Goal: Task Accomplishment & Management: Complete application form

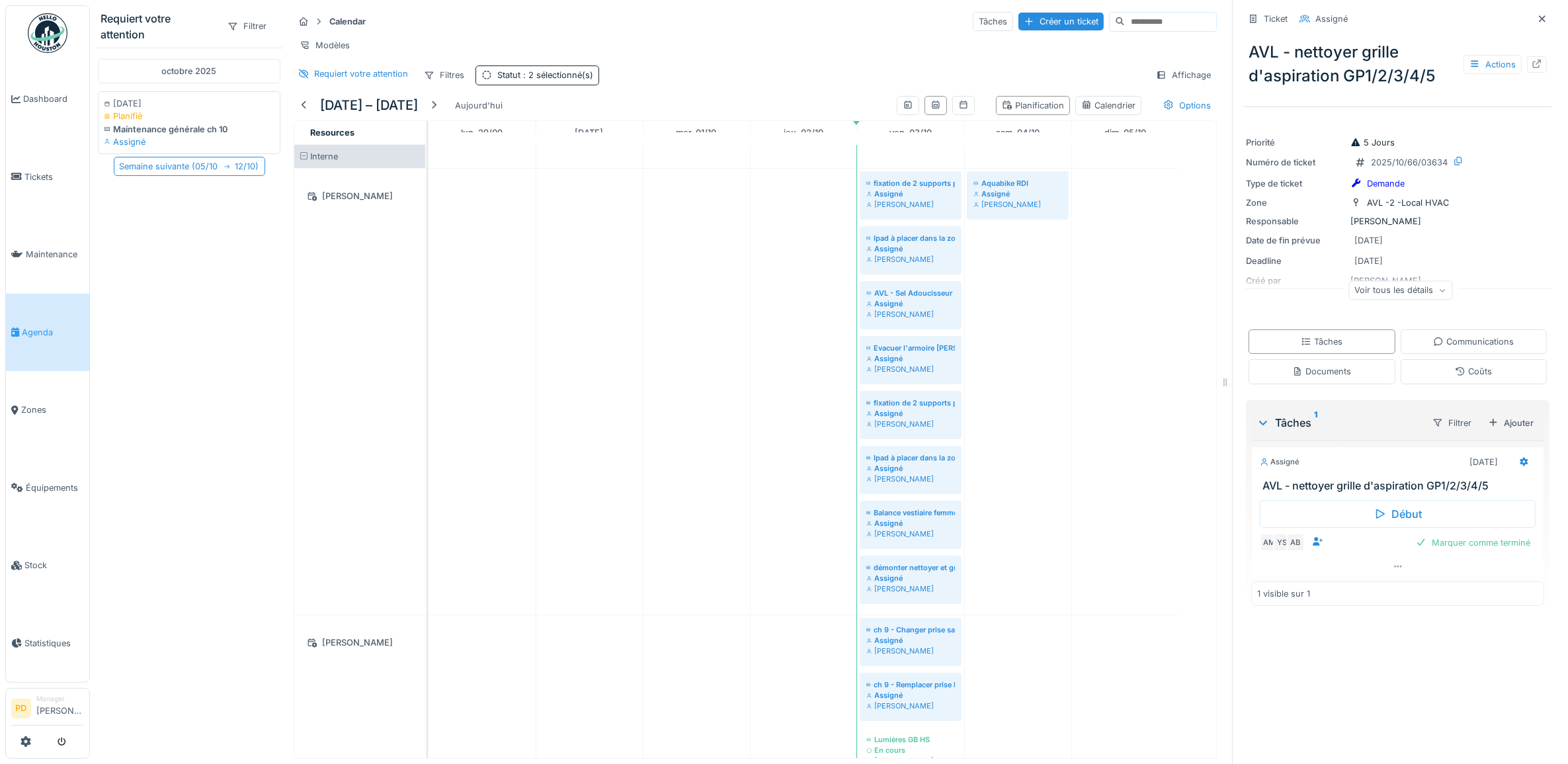
scroll to position [1540, 0]
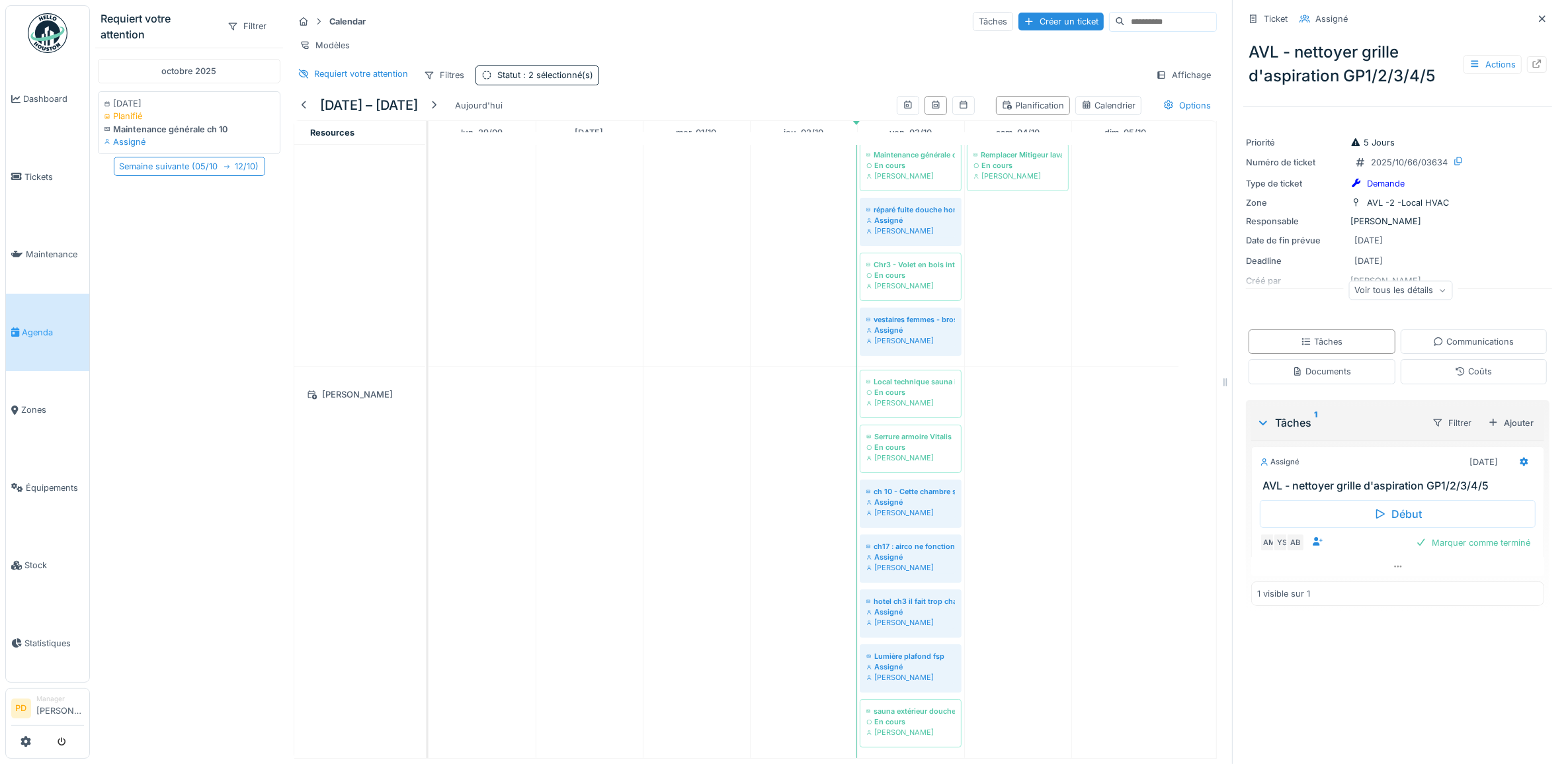
click at [25, 317] on link "Agenda" at bounding box center [47, 333] width 84 height 78
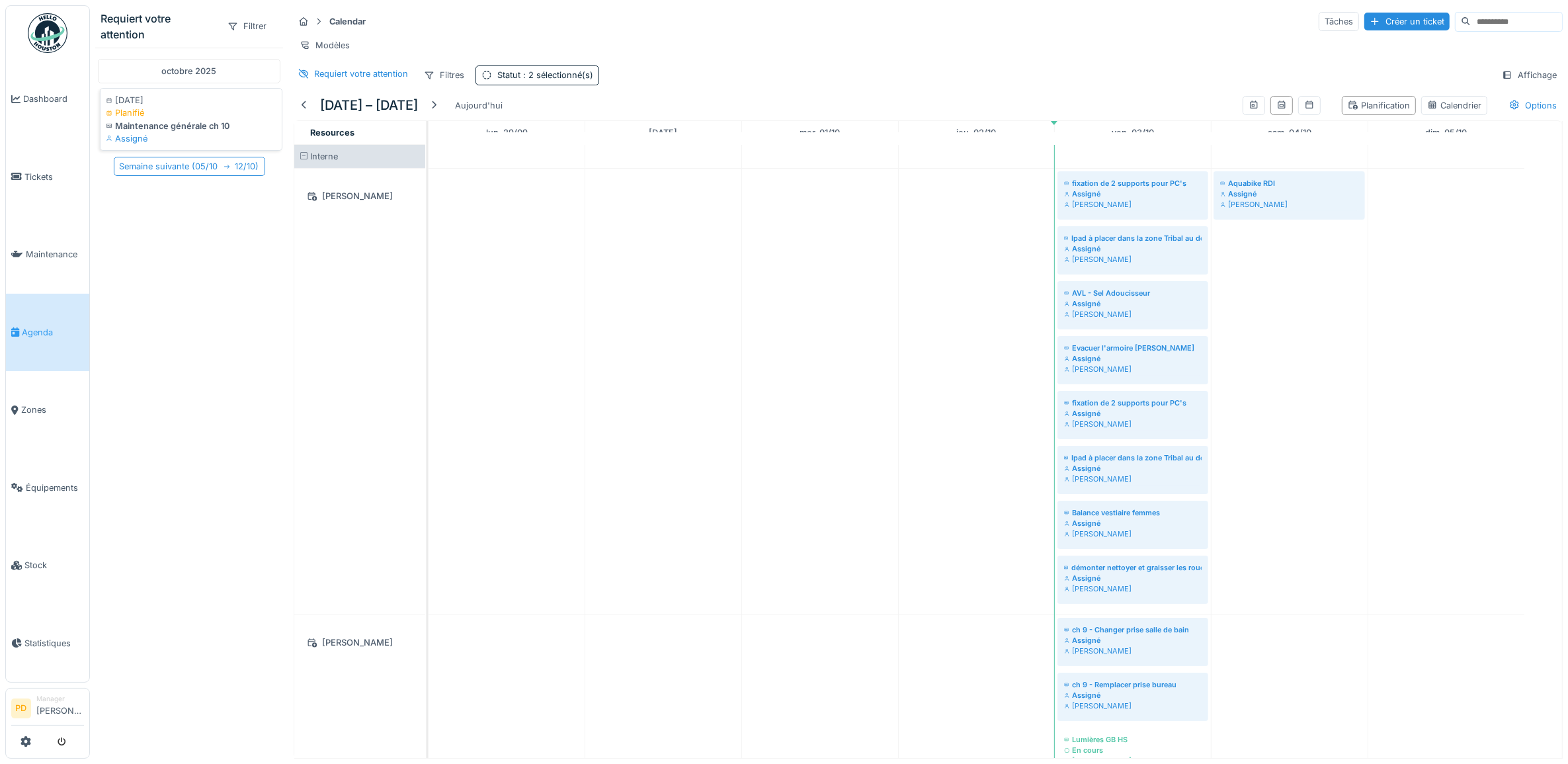
click at [174, 119] on div "Planifié" at bounding box center [191, 112] width 170 height 12
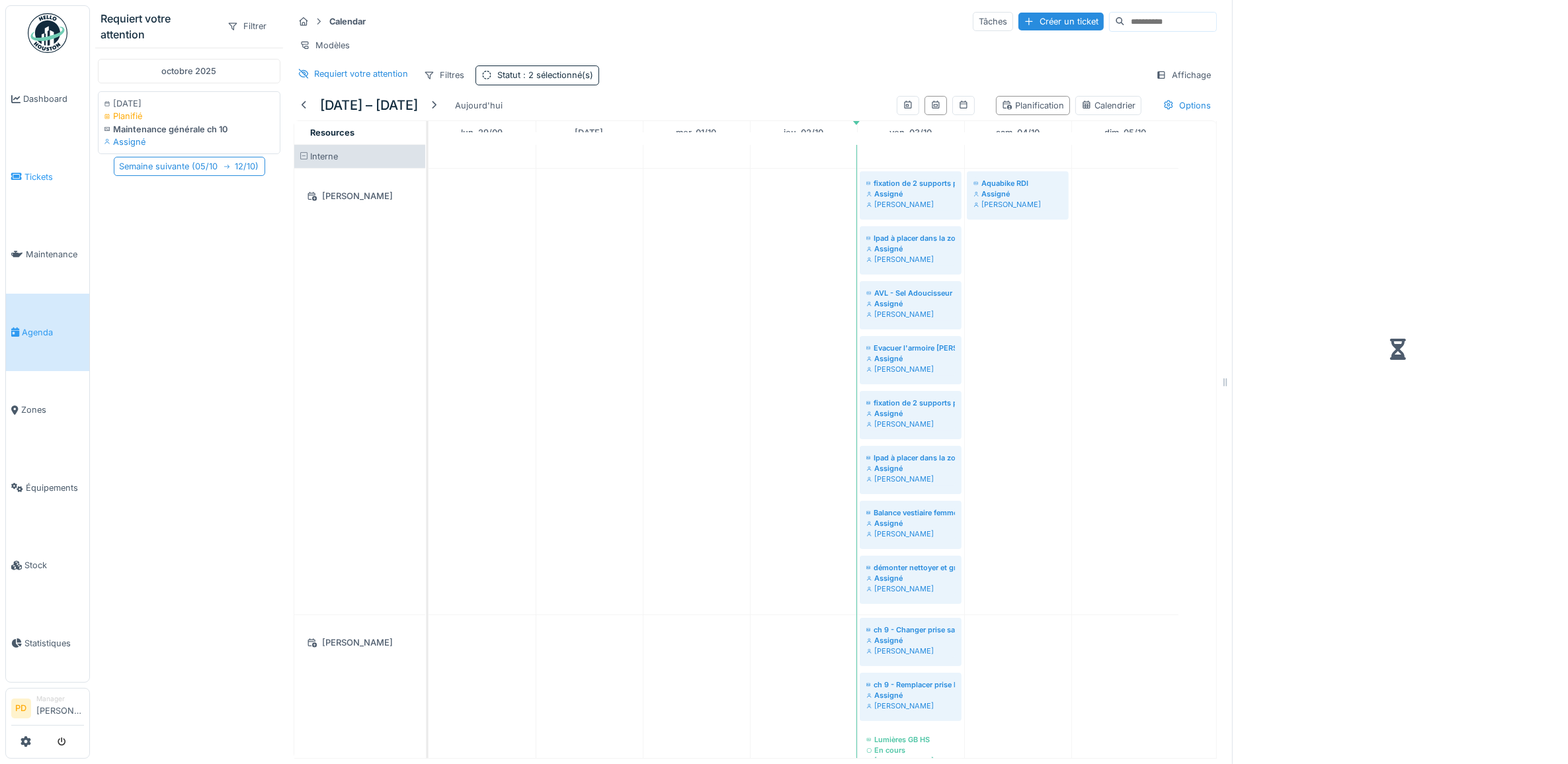
click at [49, 165] on link "Tickets" at bounding box center [47, 177] width 84 height 78
click at [18, 178] on icon at bounding box center [16, 176] width 11 height 9
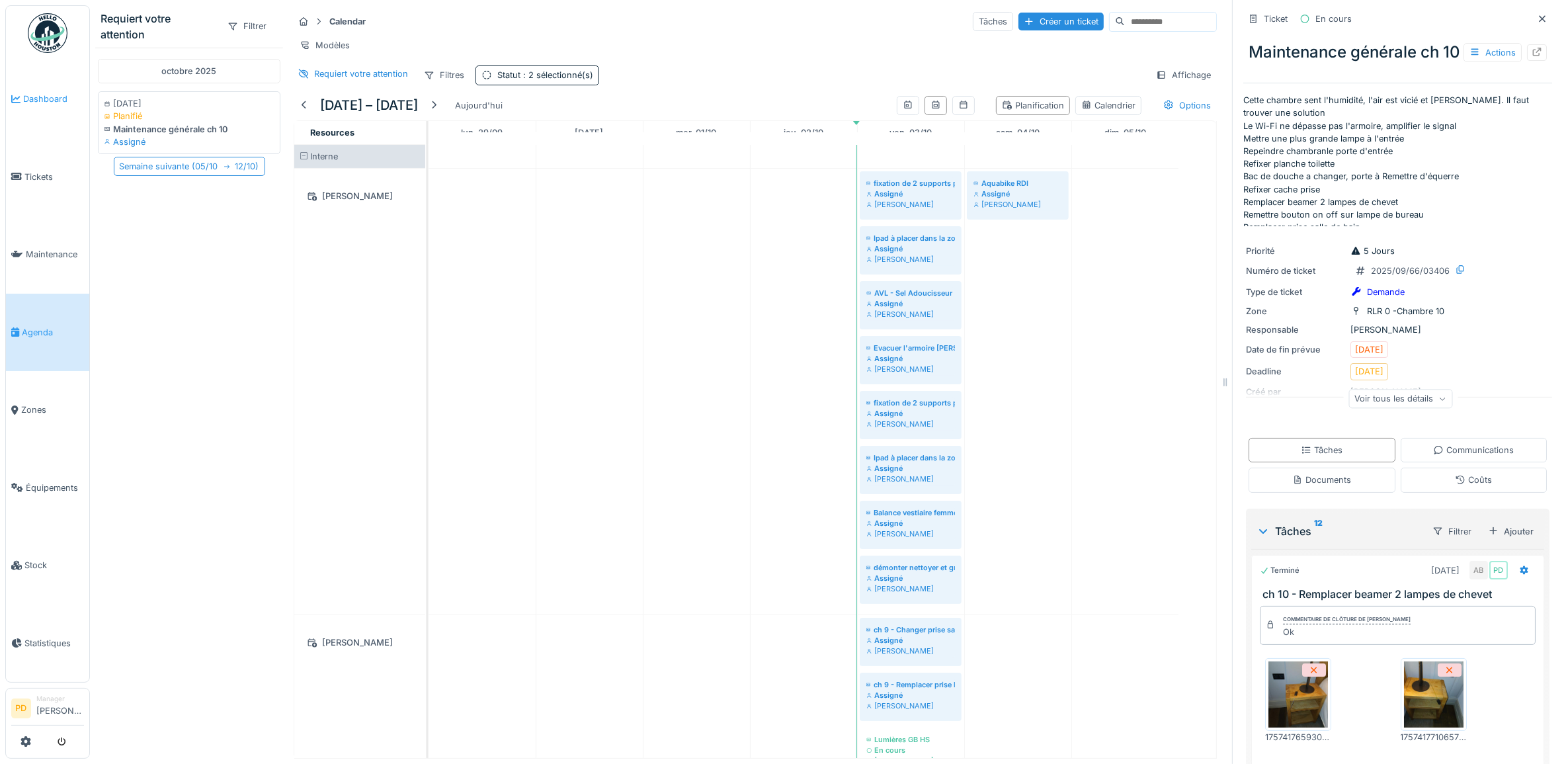
click at [64, 103] on span "Dashboard" at bounding box center [54, 98] width 61 height 12
click at [50, 89] on link "Dashboard" at bounding box center [47, 99] width 84 height 78
click at [49, 98] on span "Dashboard" at bounding box center [54, 98] width 61 height 12
click at [60, 248] on span "Maintenance" at bounding box center [55, 254] width 58 height 12
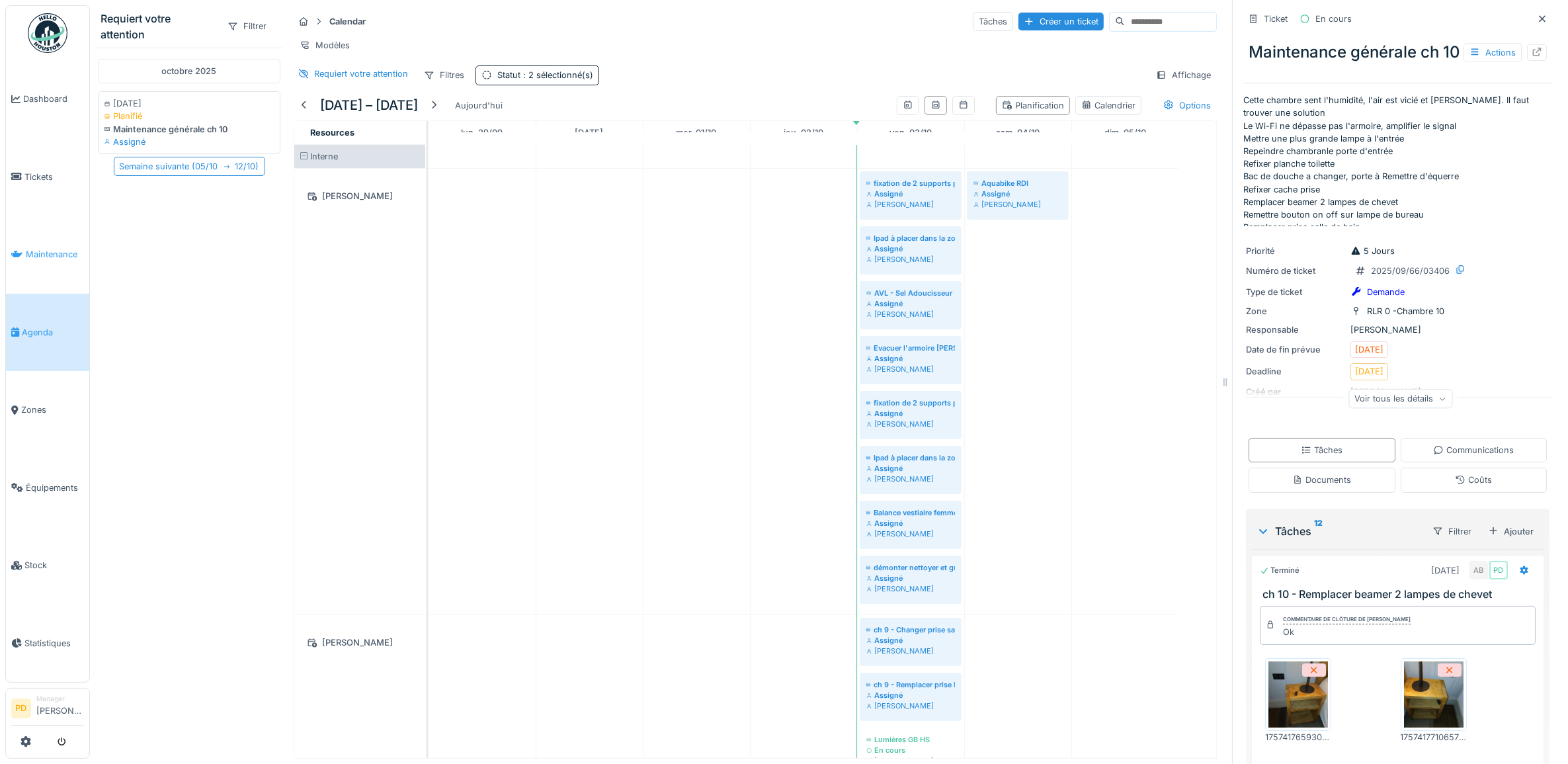
click at [61, 251] on span "Maintenance" at bounding box center [55, 254] width 58 height 12
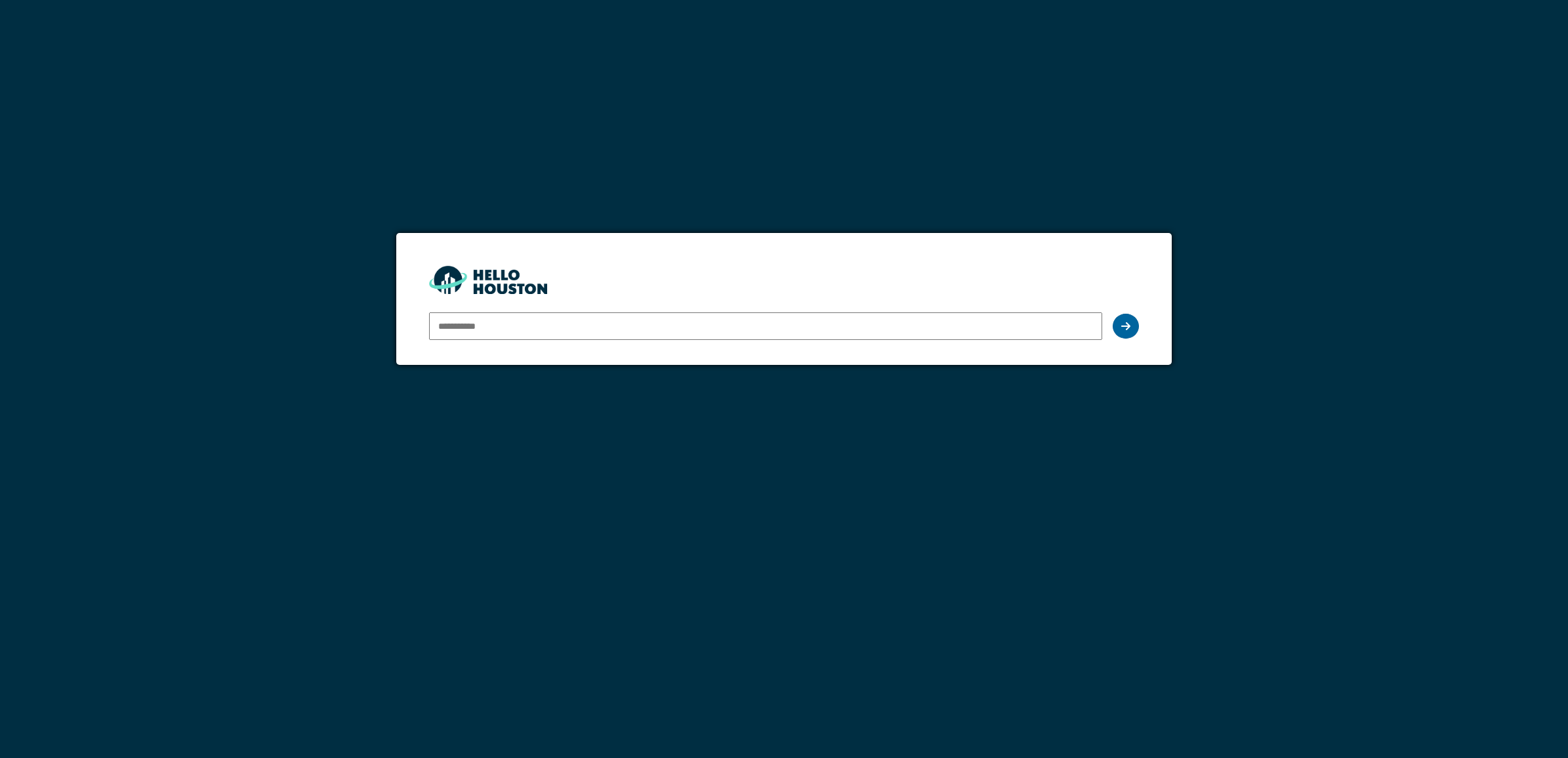
type input "**********"
click at [1115, 326] on div at bounding box center [1125, 326] width 26 height 25
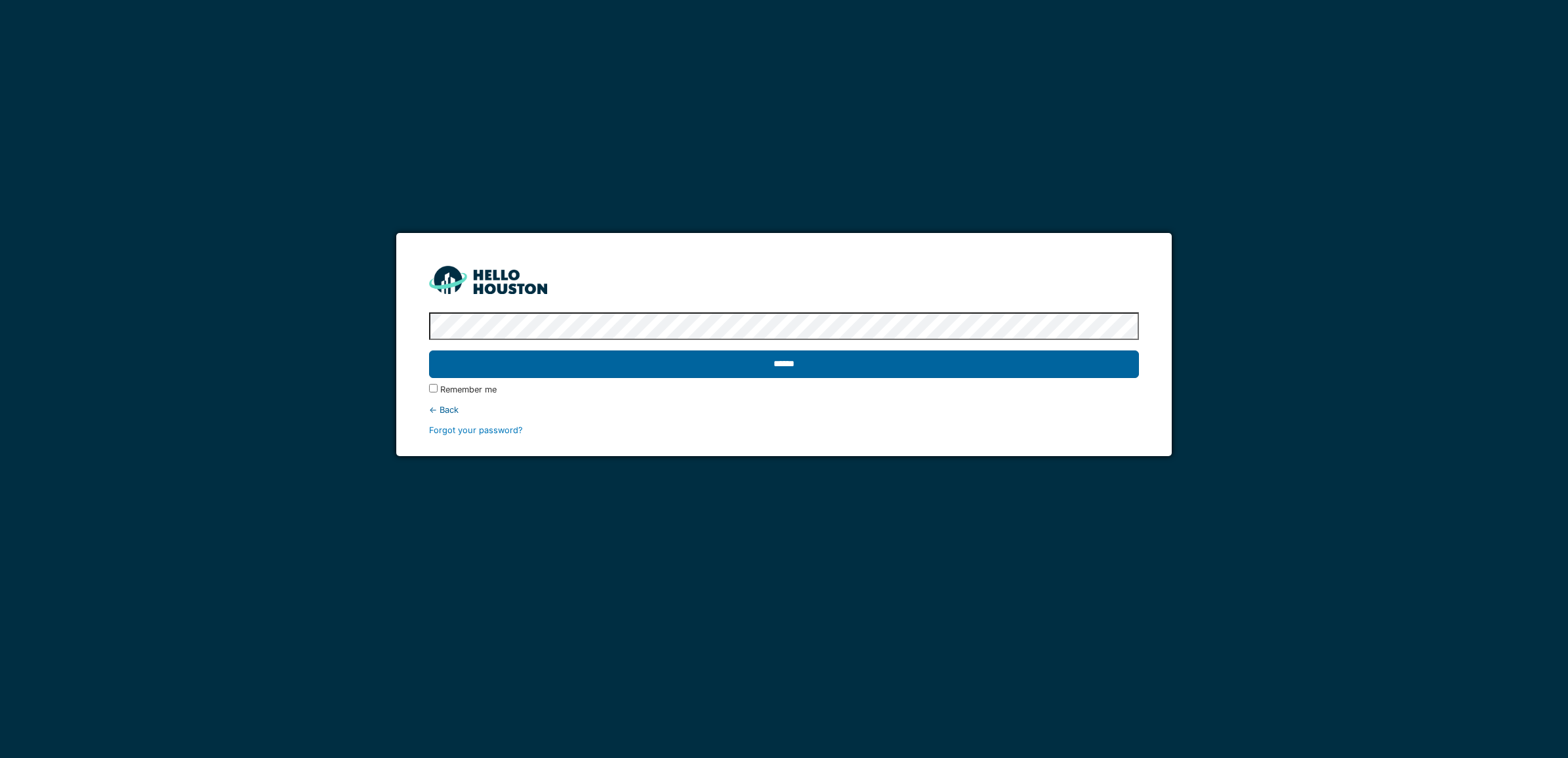
click at [933, 367] on input "******" at bounding box center [783, 364] width 710 height 27
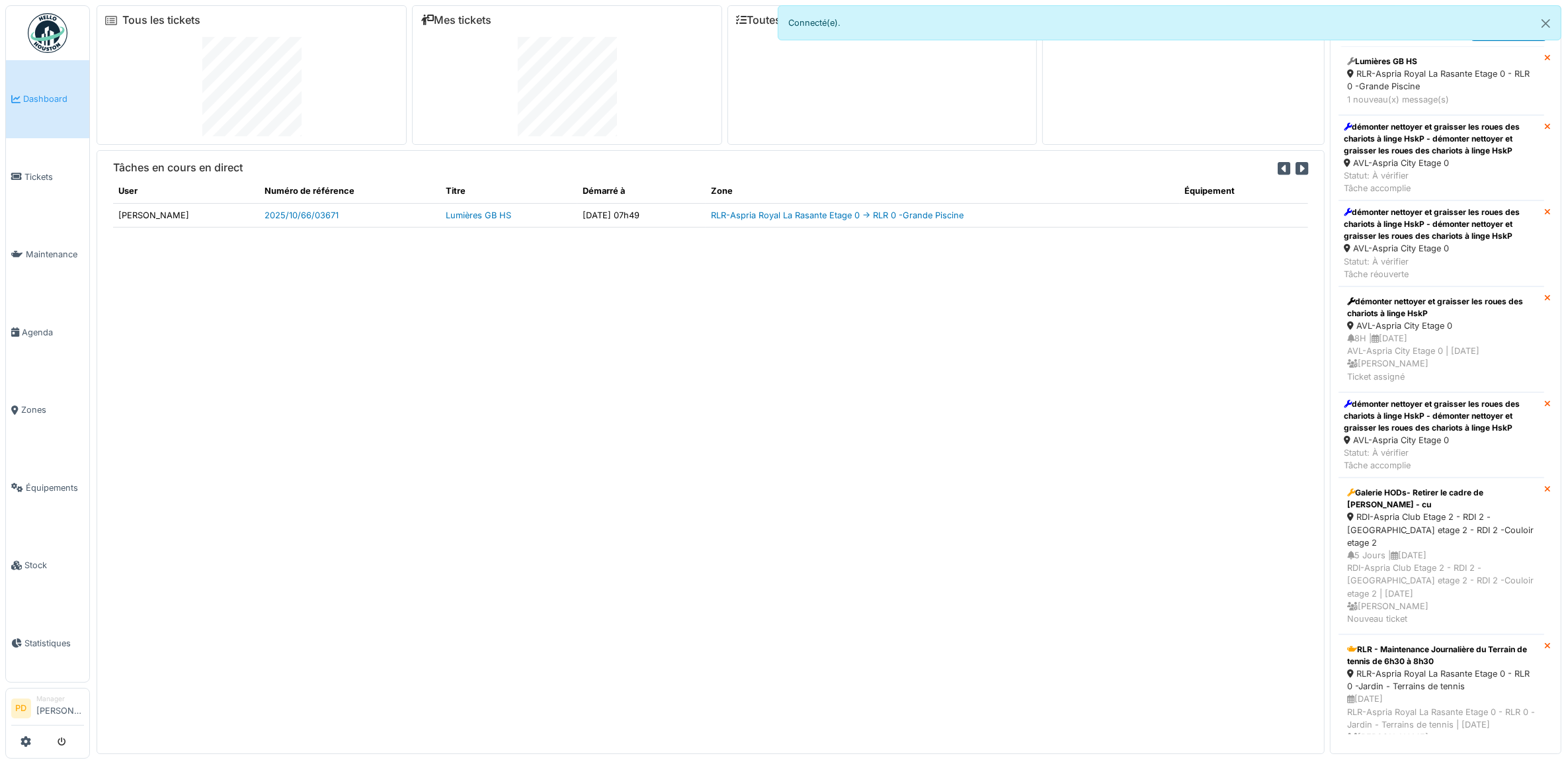
click at [50, 100] on span "Dashboard" at bounding box center [54, 98] width 61 height 12
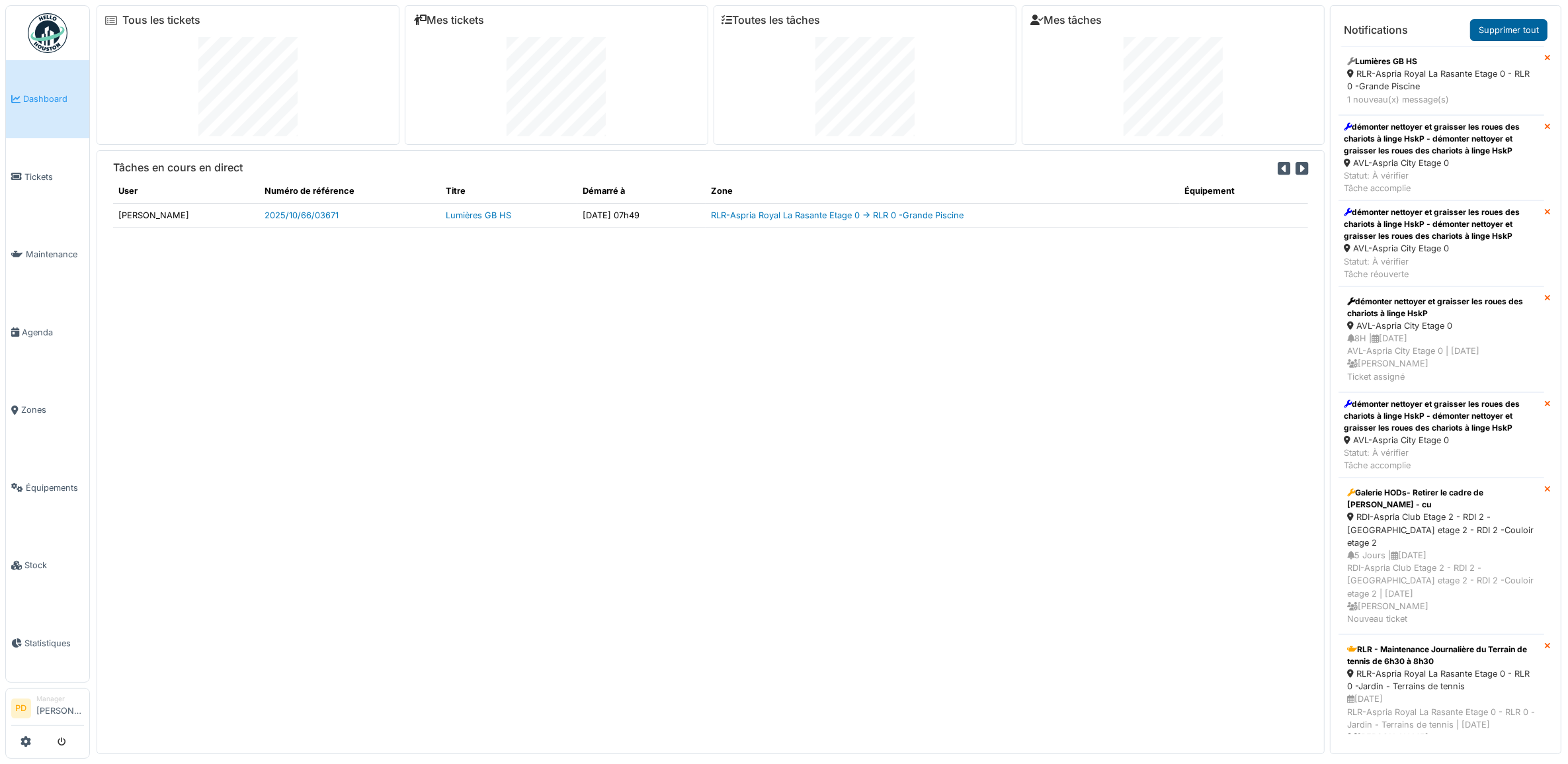
click at [1495, 31] on link "Supprimer tout" at bounding box center [1508, 30] width 77 height 22
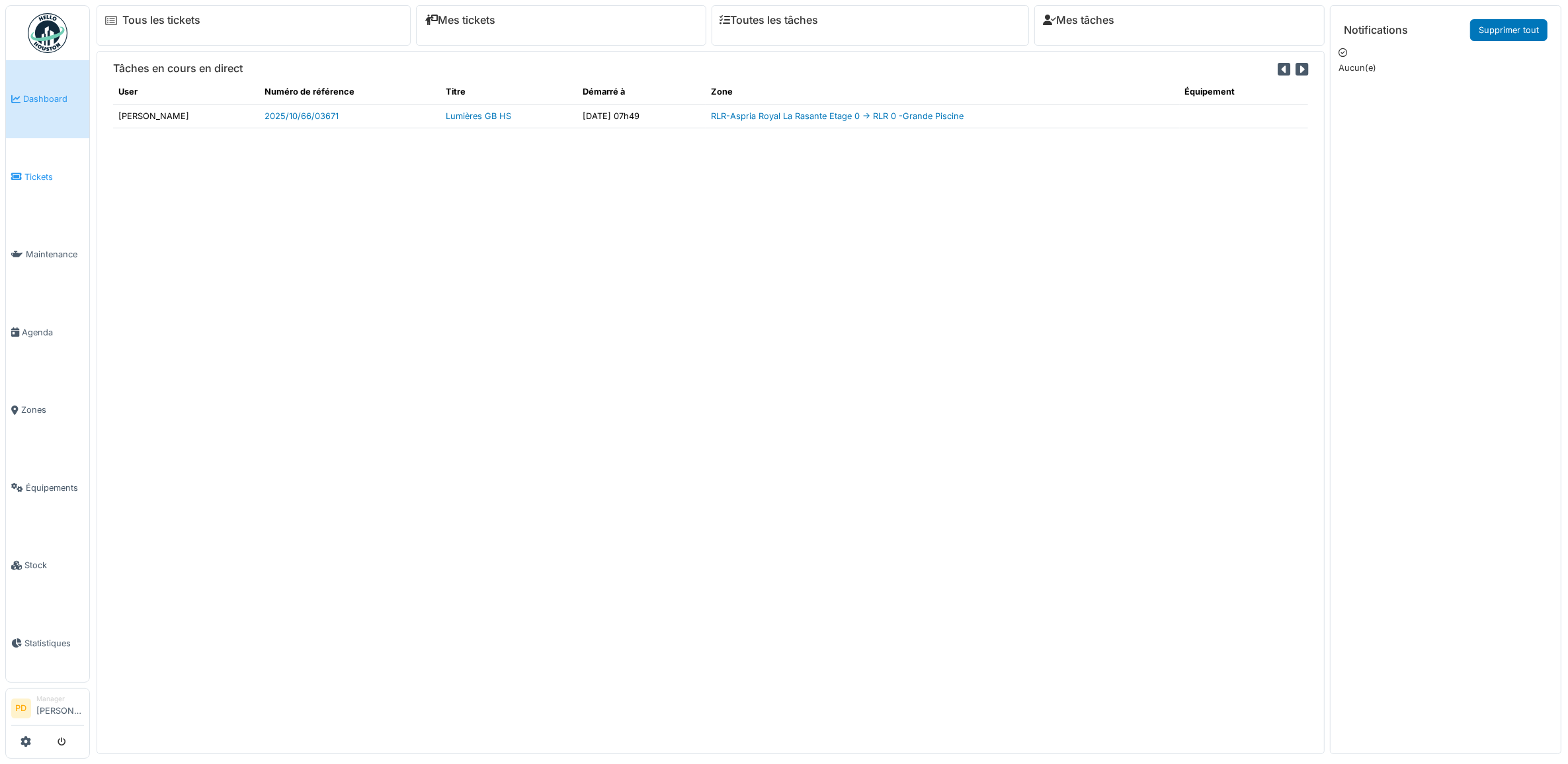
click at [39, 177] on span "Tickets" at bounding box center [55, 176] width 60 height 12
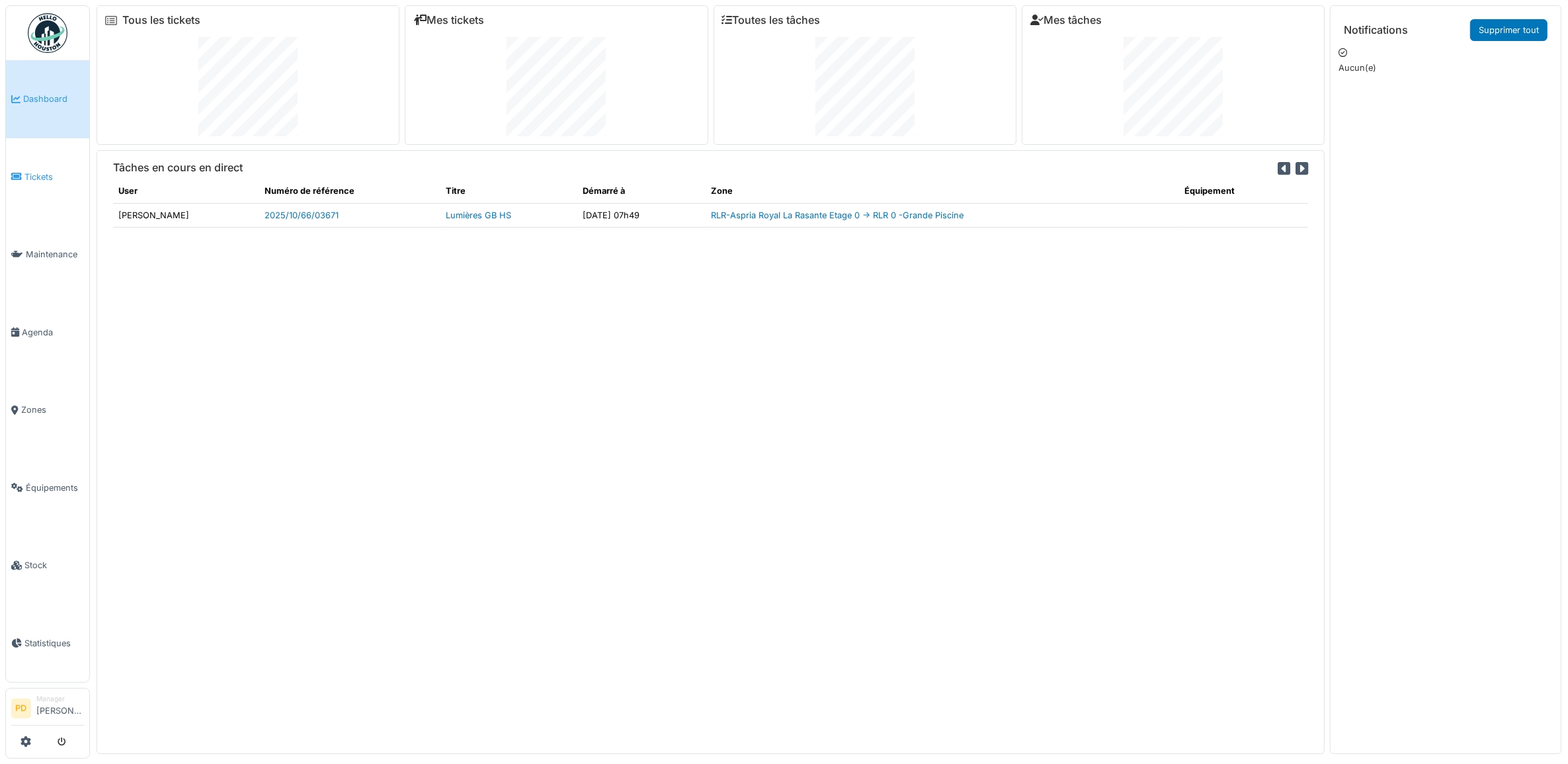
click at [40, 170] on span "Tickets" at bounding box center [55, 176] width 60 height 12
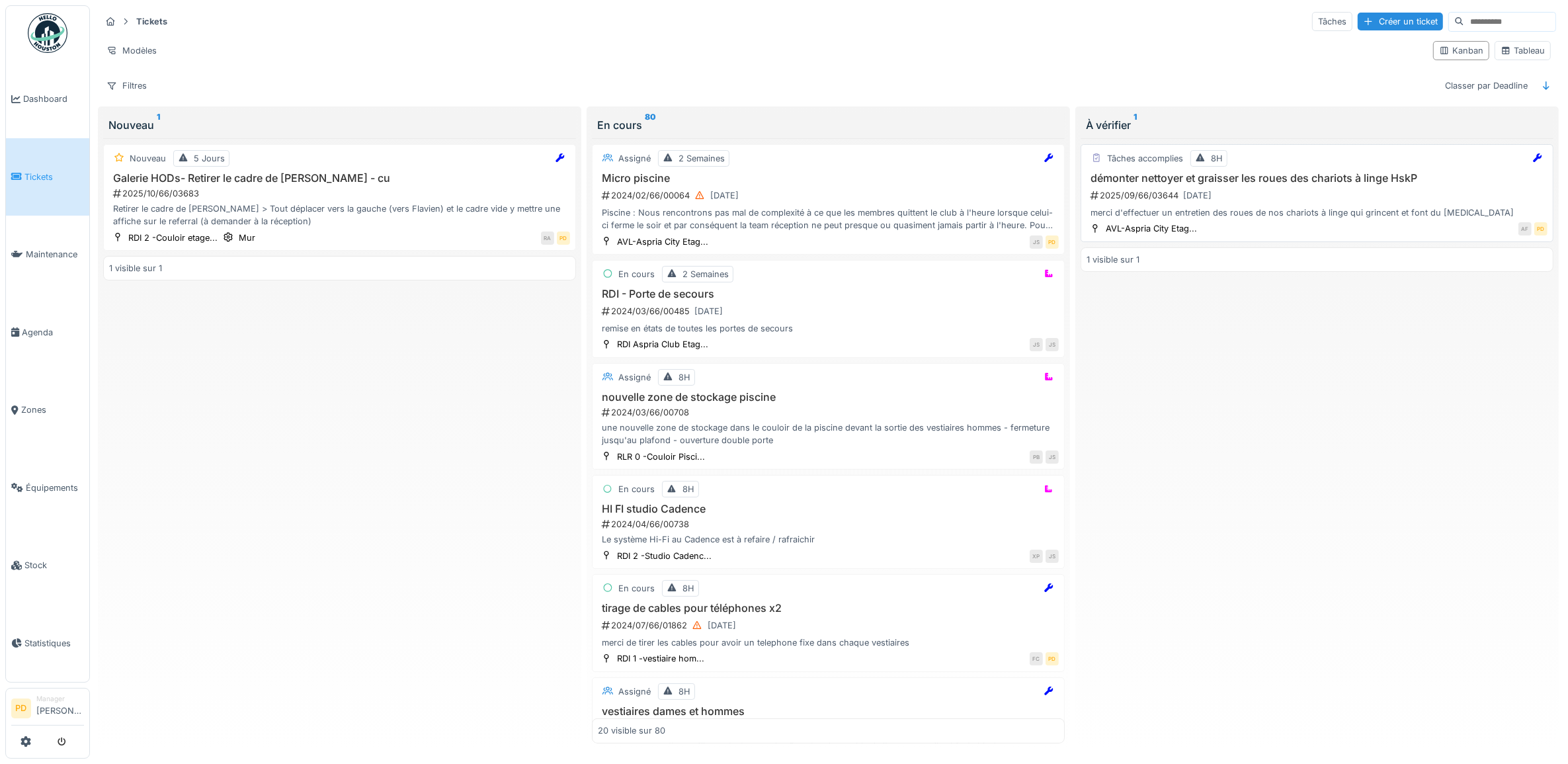
click at [1273, 196] on div "2025/09/66/03644 [DATE]" at bounding box center [1318, 195] width 458 height 17
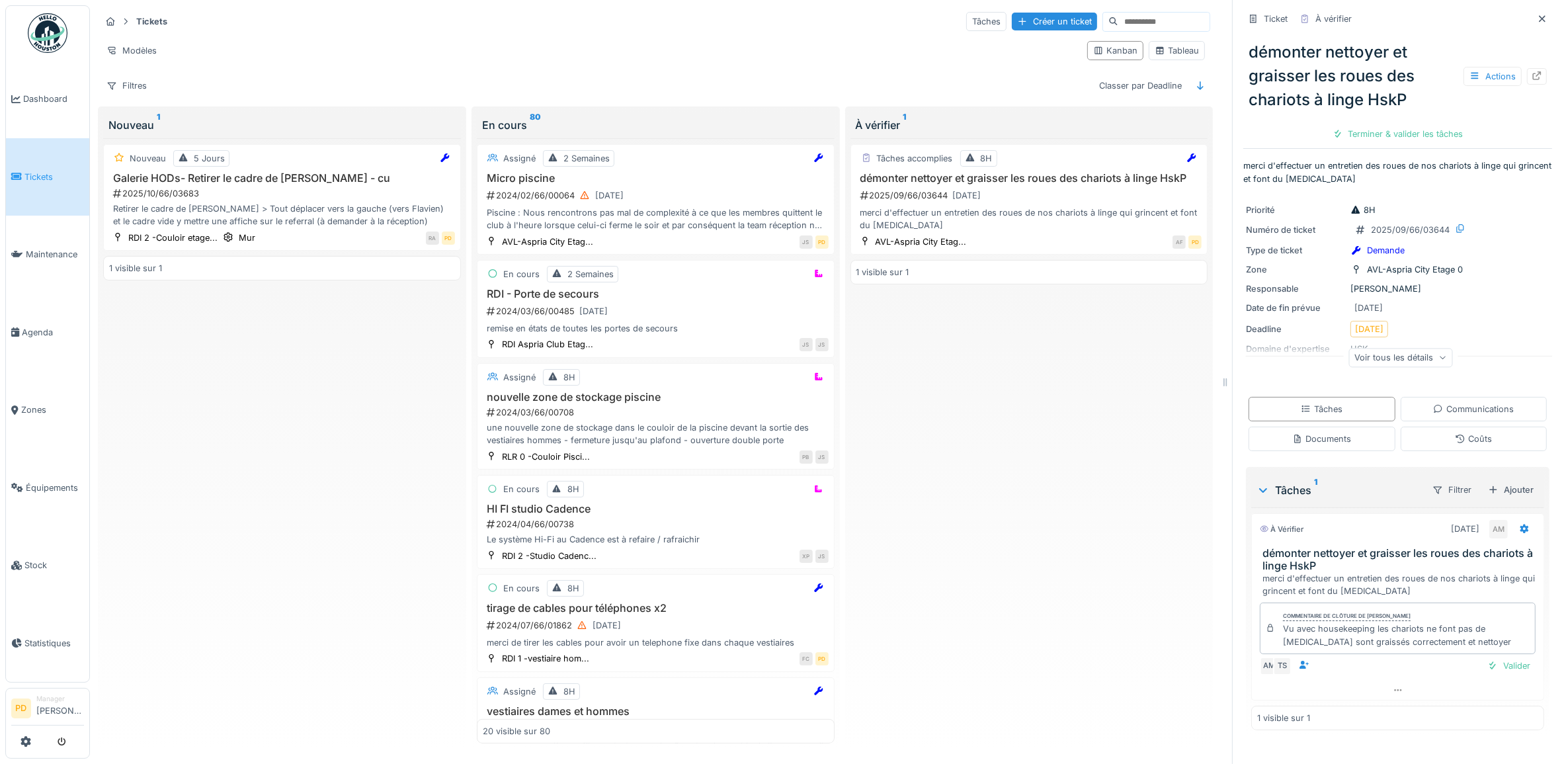
scroll to position [12, 0]
click at [1497, 658] on div "Valider" at bounding box center [1509, 666] width 54 height 18
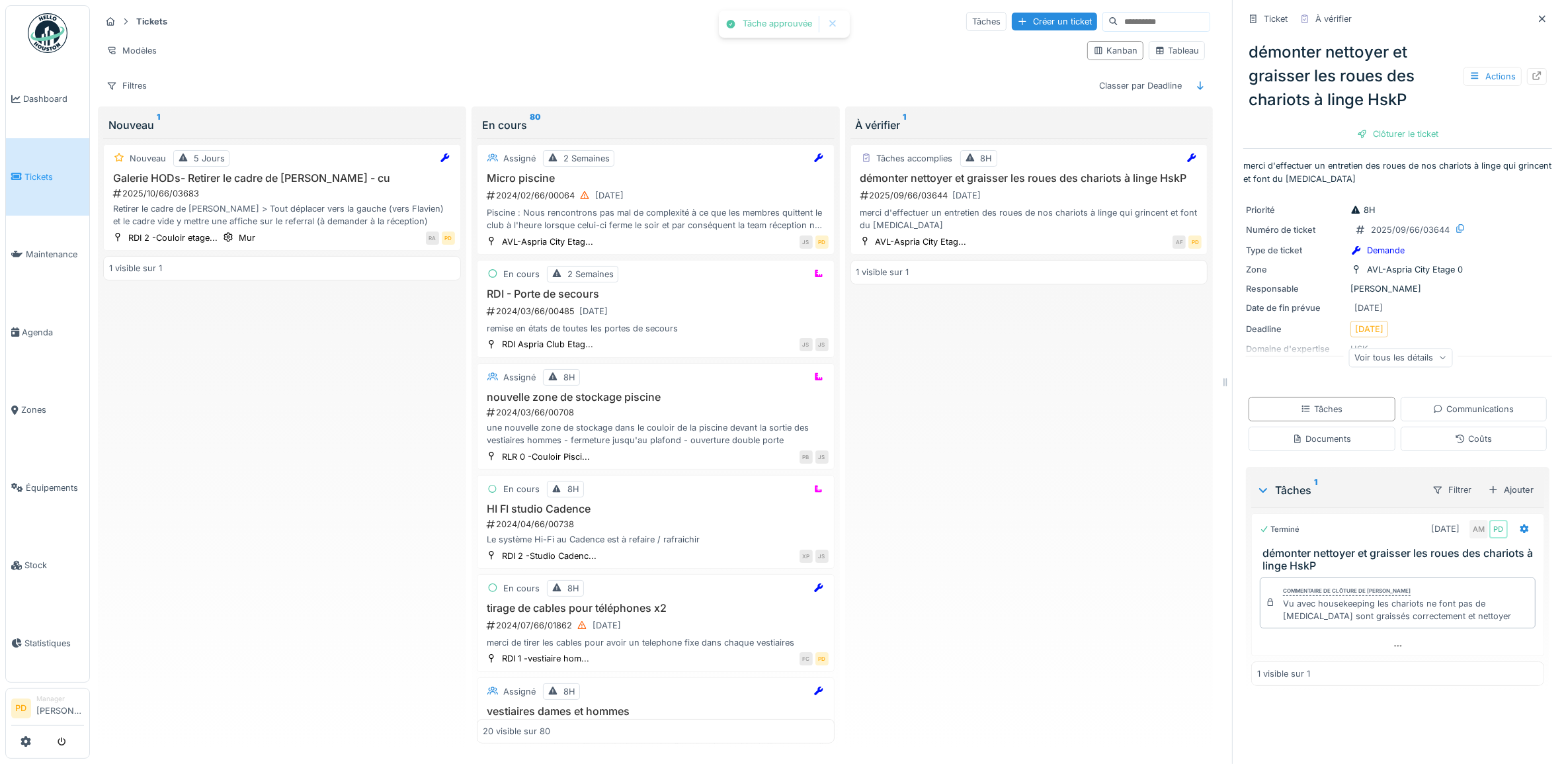
click at [1413, 125] on div "Clôturer le ticket" at bounding box center [1398, 134] width 92 height 18
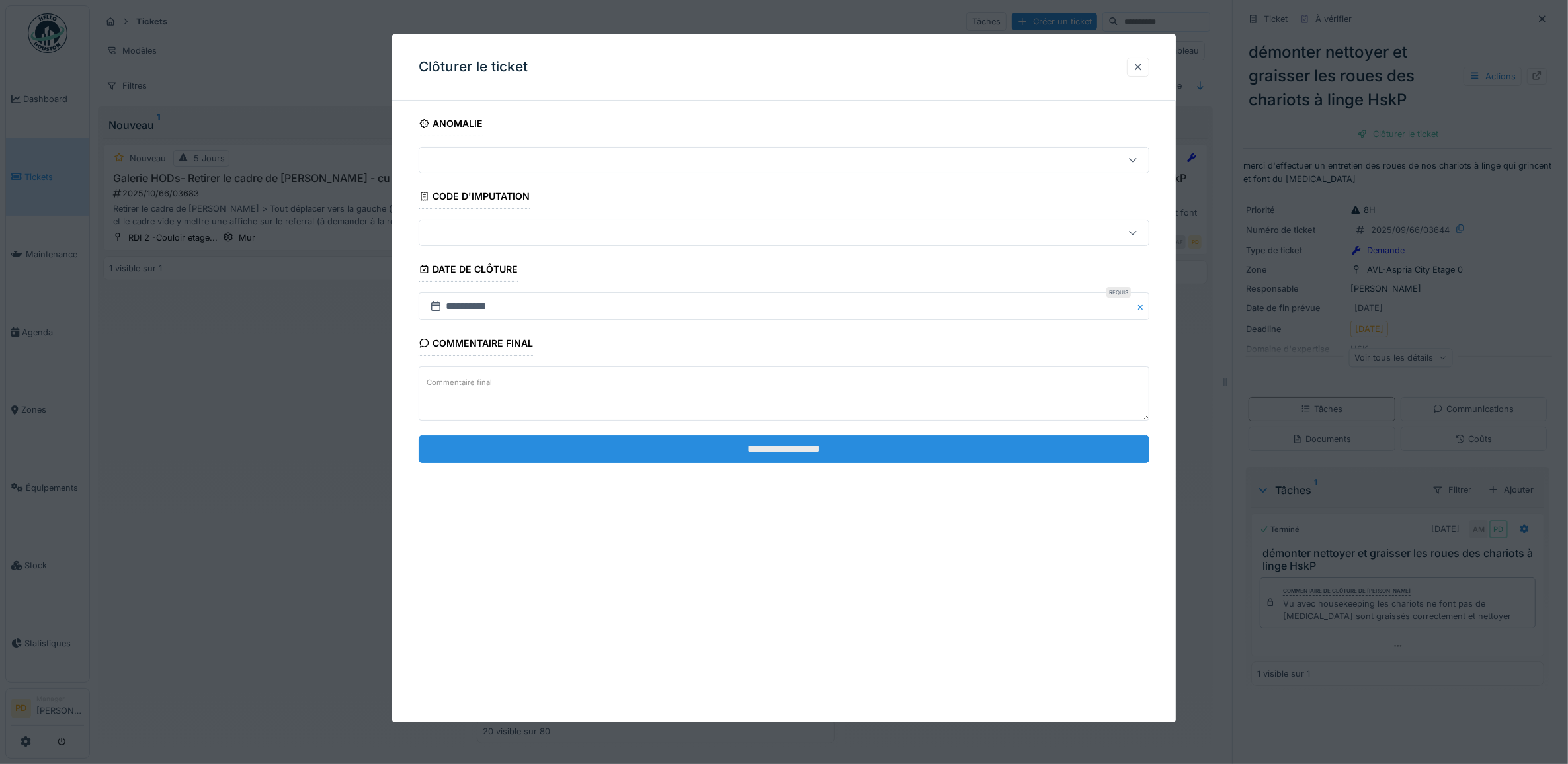
click at [936, 460] on input "**********" at bounding box center [784, 449] width 731 height 28
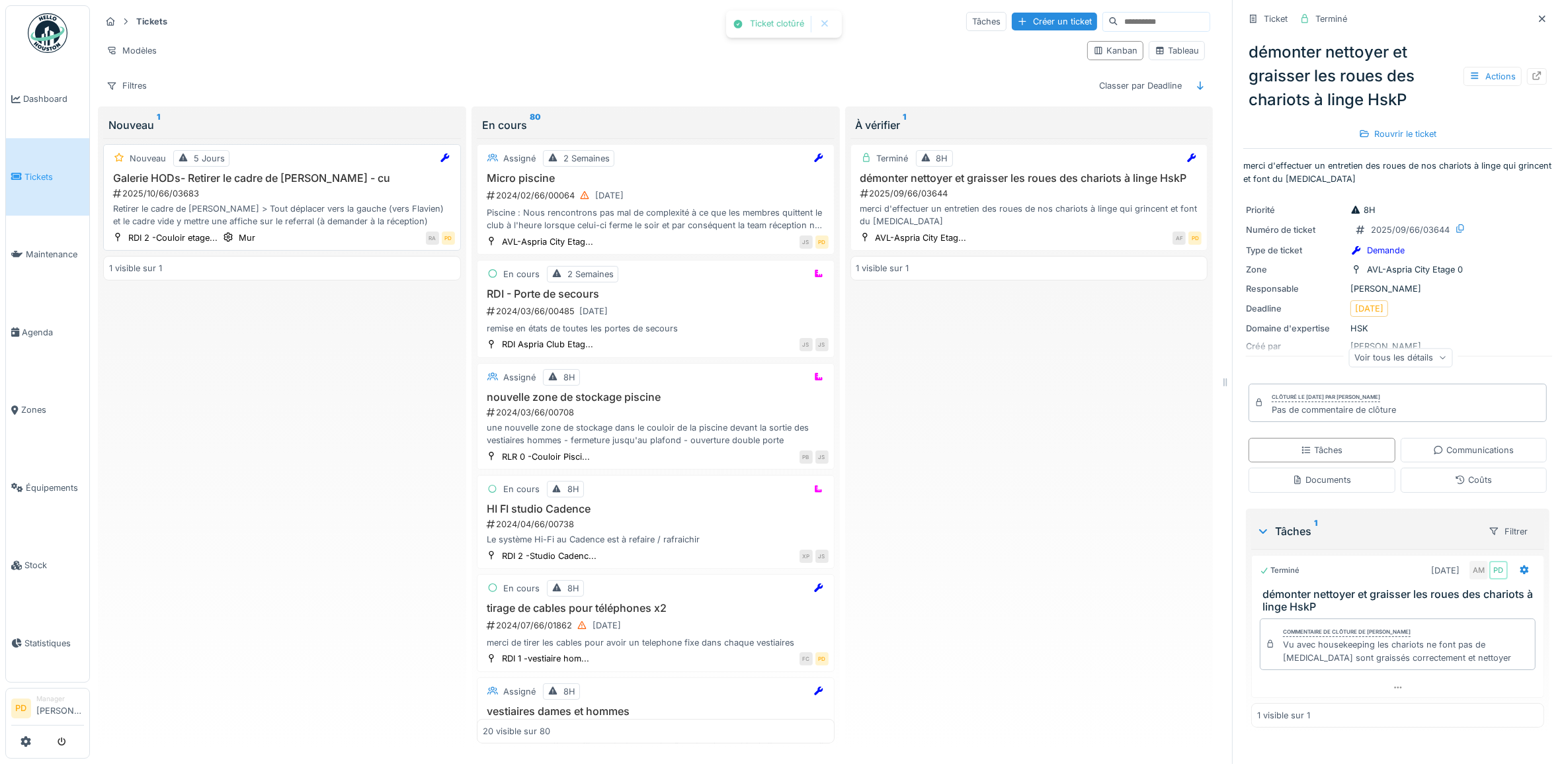
click at [262, 202] on div "Retirer le cadre de Camille > Tout déplacer vers la gauche (vers Flavien) et le…" at bounding box center [282, 215] width 346 height 25
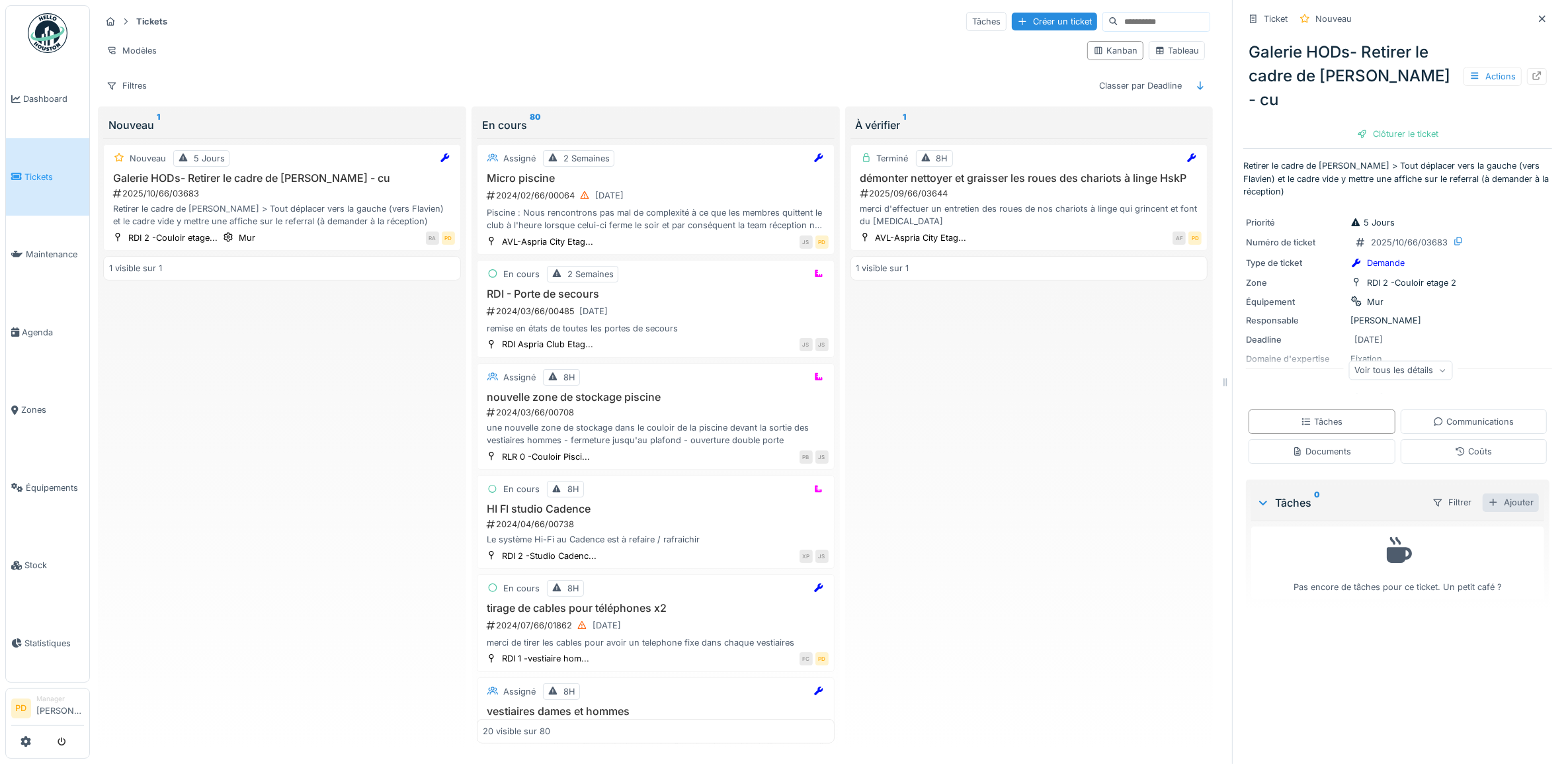
click at [1492, 493] on div "Ajouter" at bounding box center [1511, 502] width 56 height 18
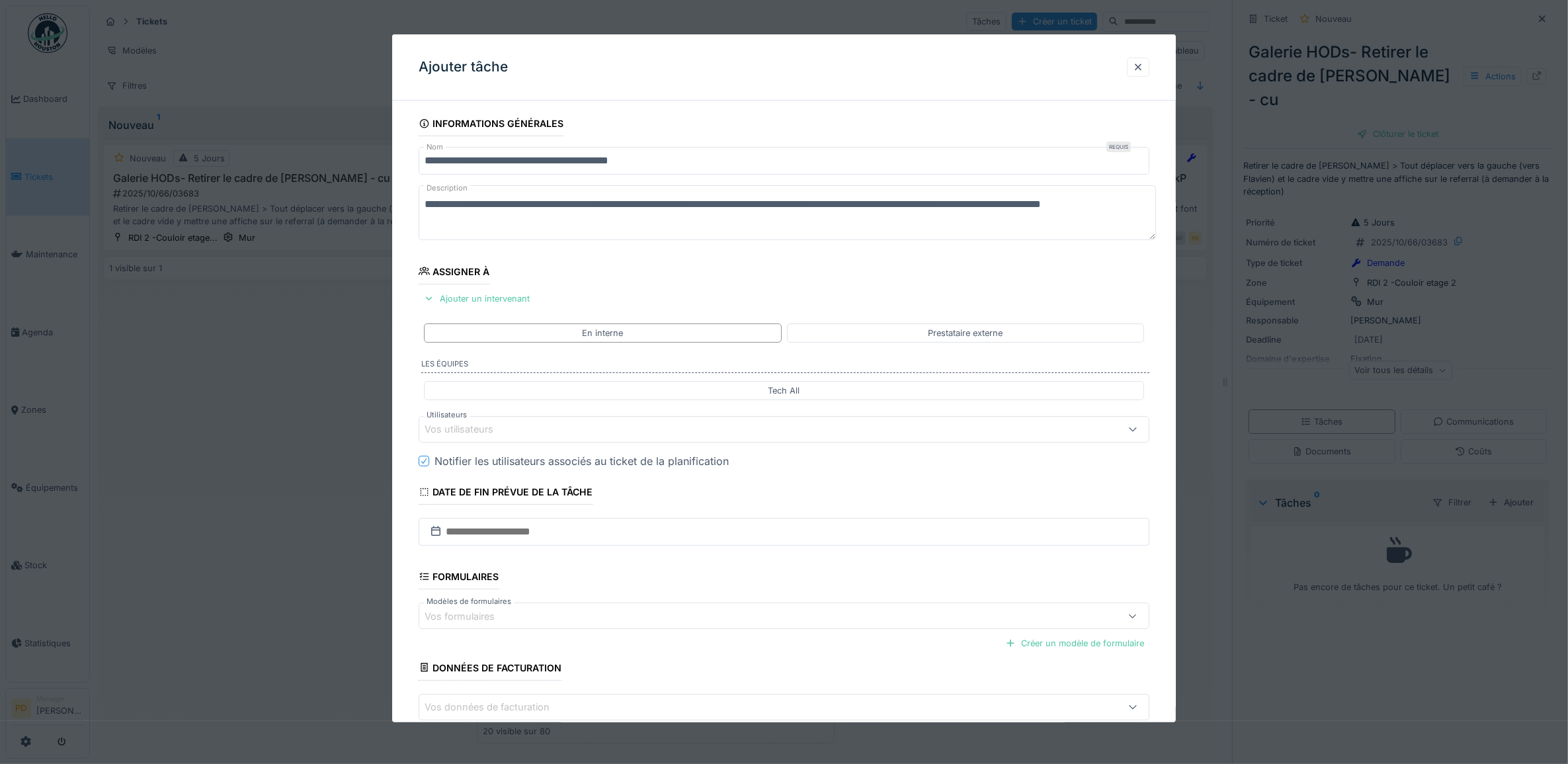
click at [499, 426] on div "Vos utilisateurs" at bounding box center [469, 429] width 87 height 15
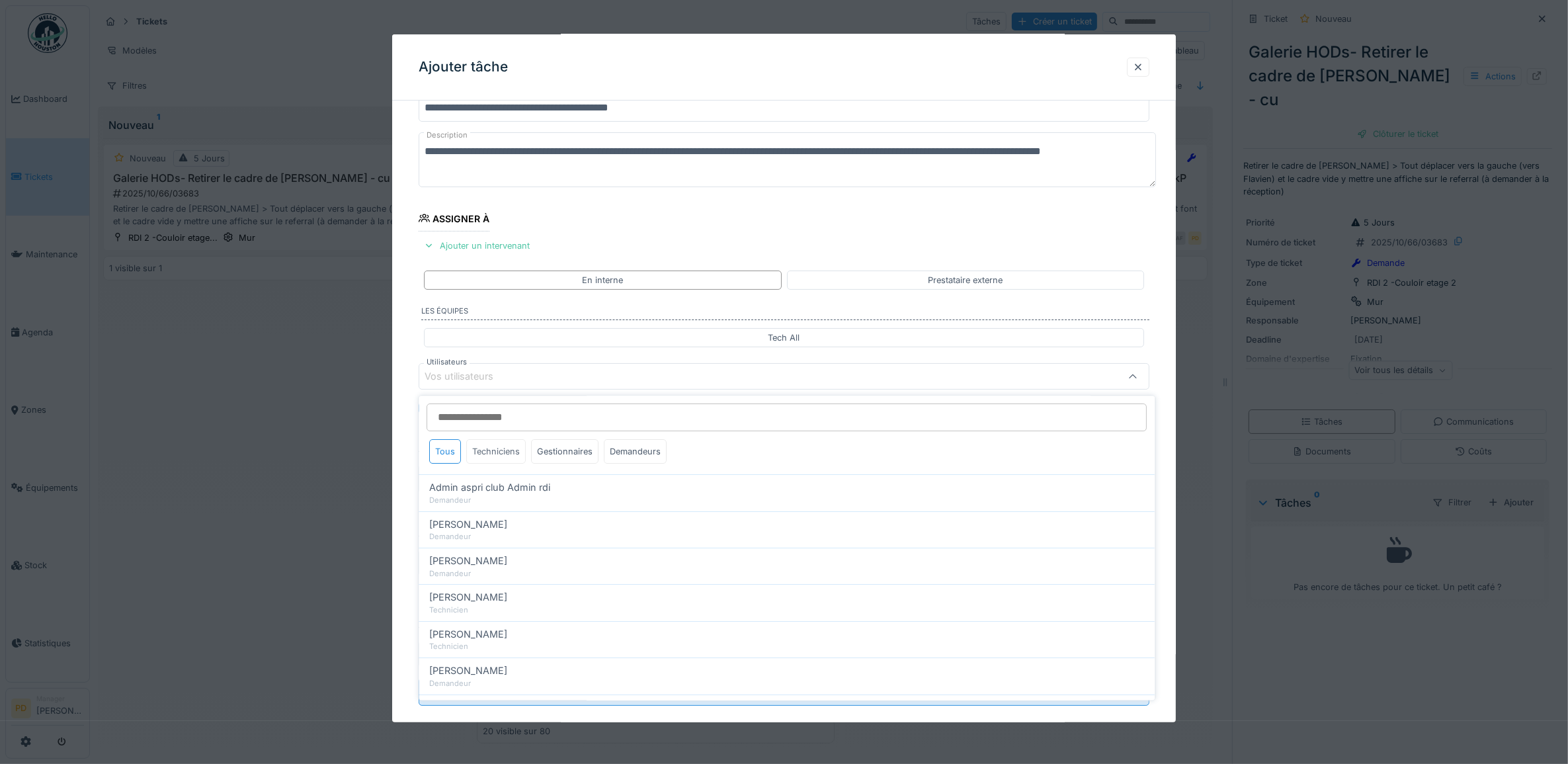
click at [497, 446] on div "Techniciens" at bounding box center [497, 452] width 60 height 25
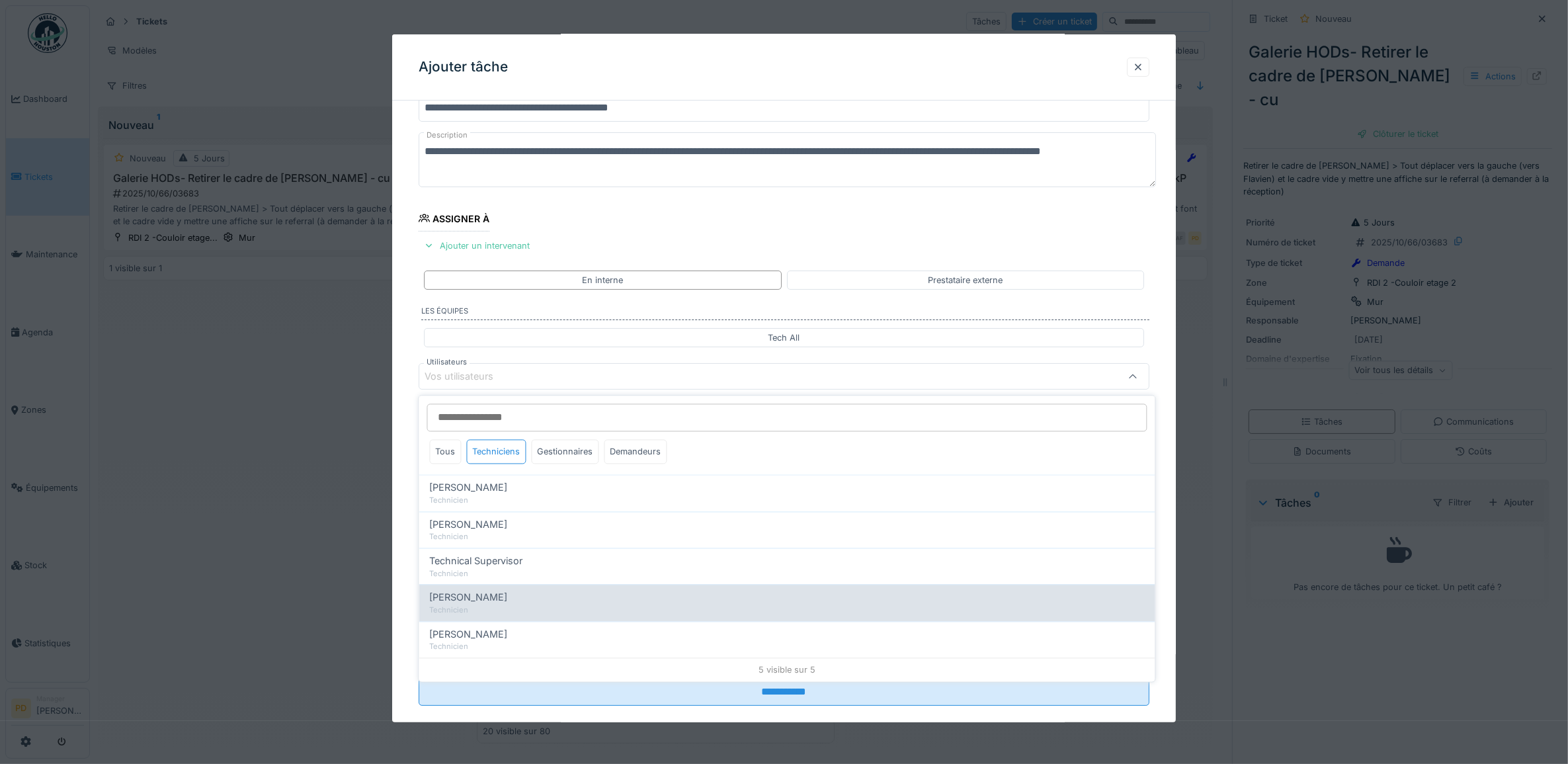
click at [484, 609] on div "Technicien" at bounding box center [787, 610] width 715 height 11
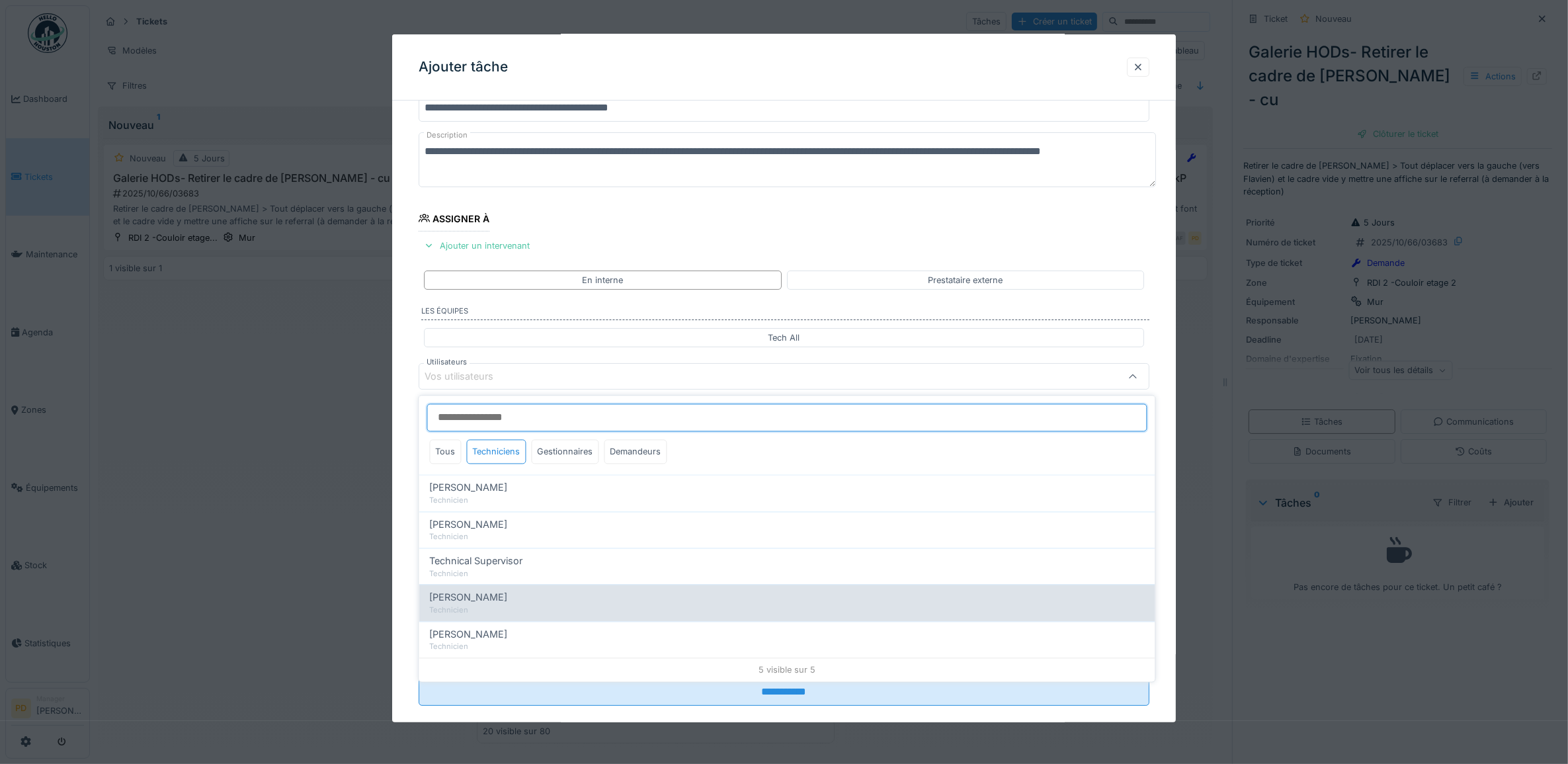
type input "****"
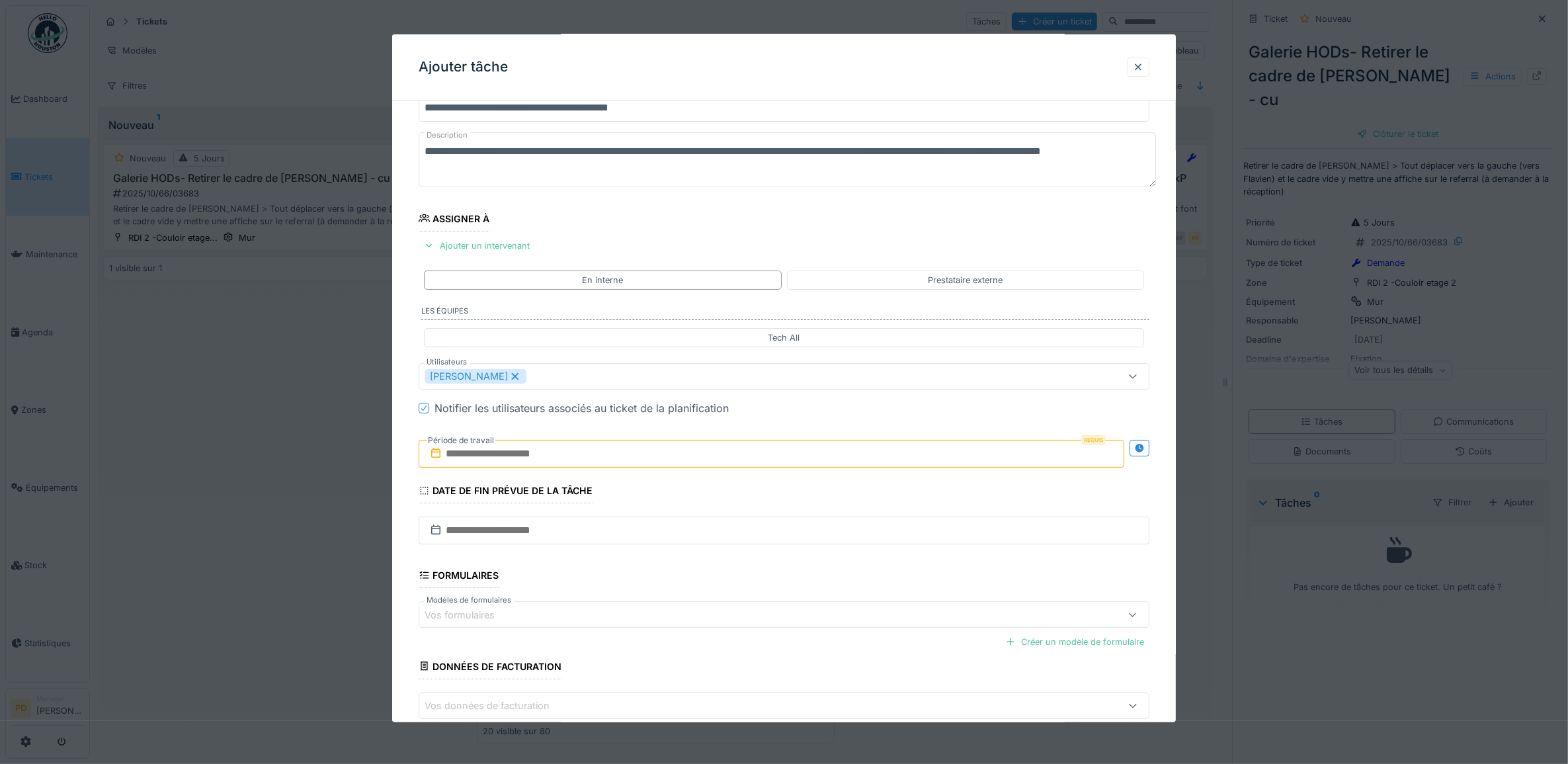
click at [402, 452] on div "**********" at bounding box center [784, 426] width 784 height 736
click at [495, 458] on input "text" at bounding box center [771, 453] width 707 height 28
click at [795, 543] on div "3" at bounding box center [796, 541] width 18 height 19
click at [797, 541] on div "3" at bounding box center [796, 541] width 18 height 19
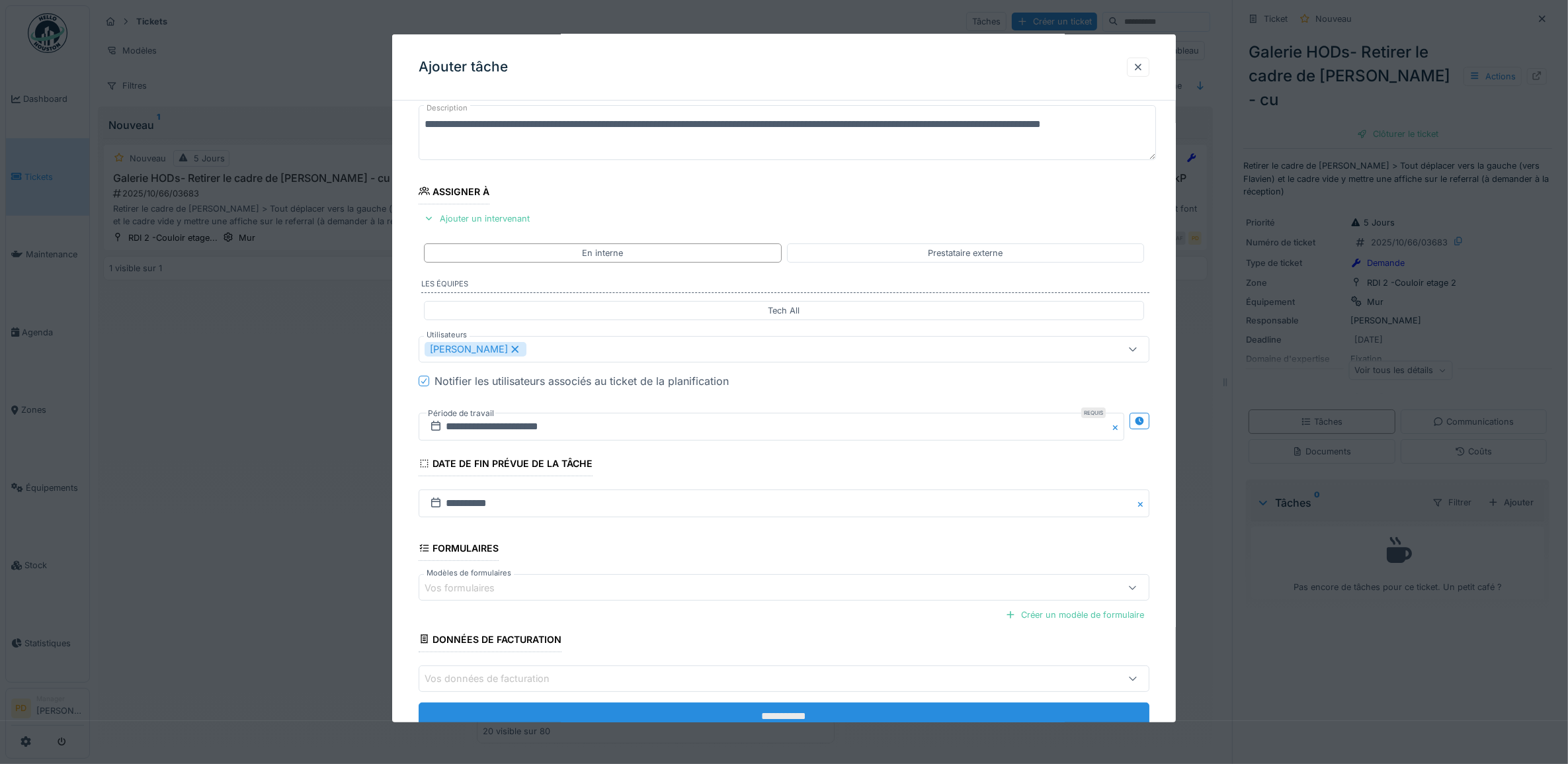
scroll to position [127, 0]
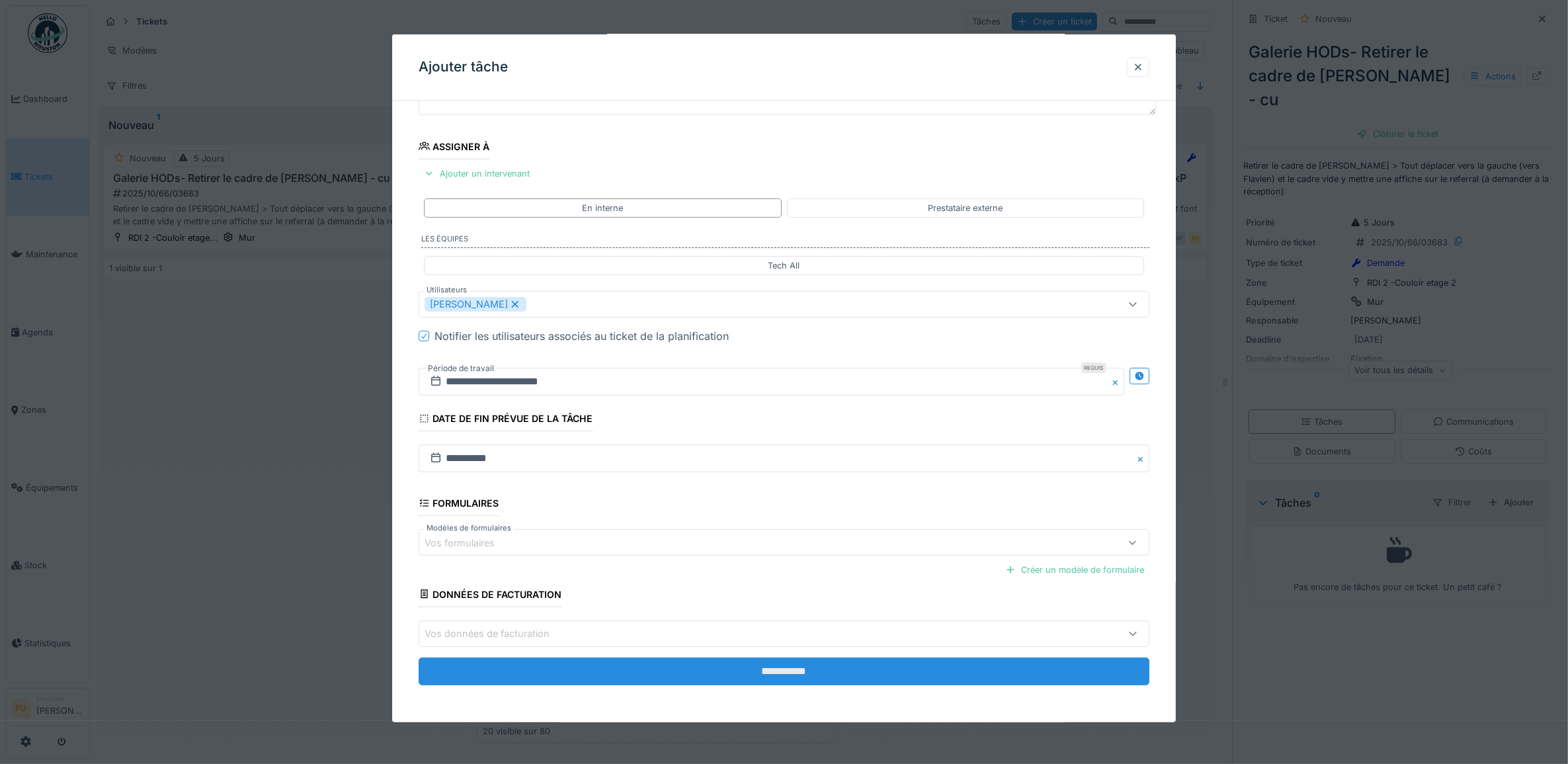
click at [813, 676] on input "**********" at bounding box center [784, 671] width 731 height 28
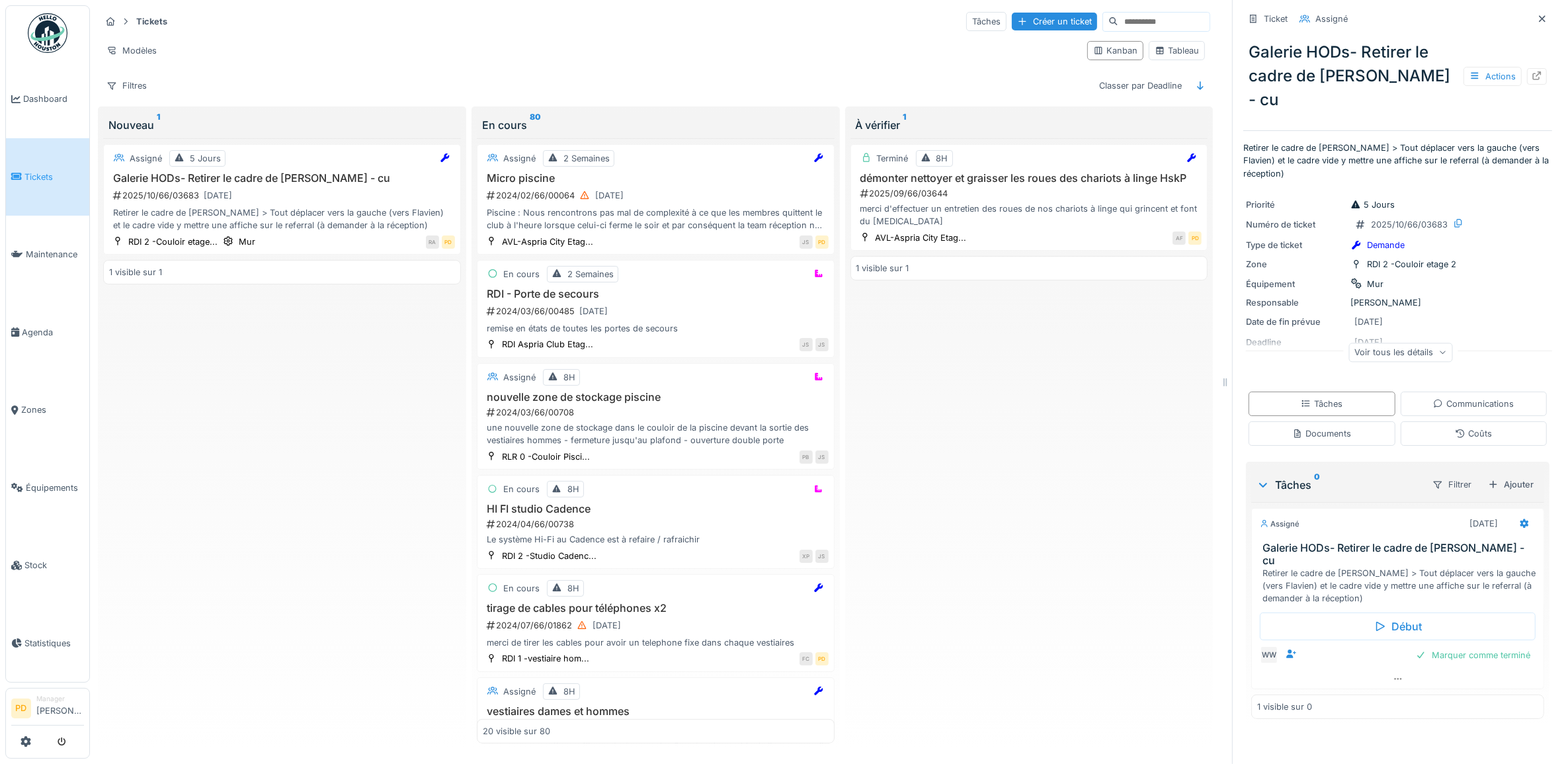
scroll to position [0, 0]
click at [41, 170] on span "Tickets" at bounding box center [55, 176] width 60 height 12
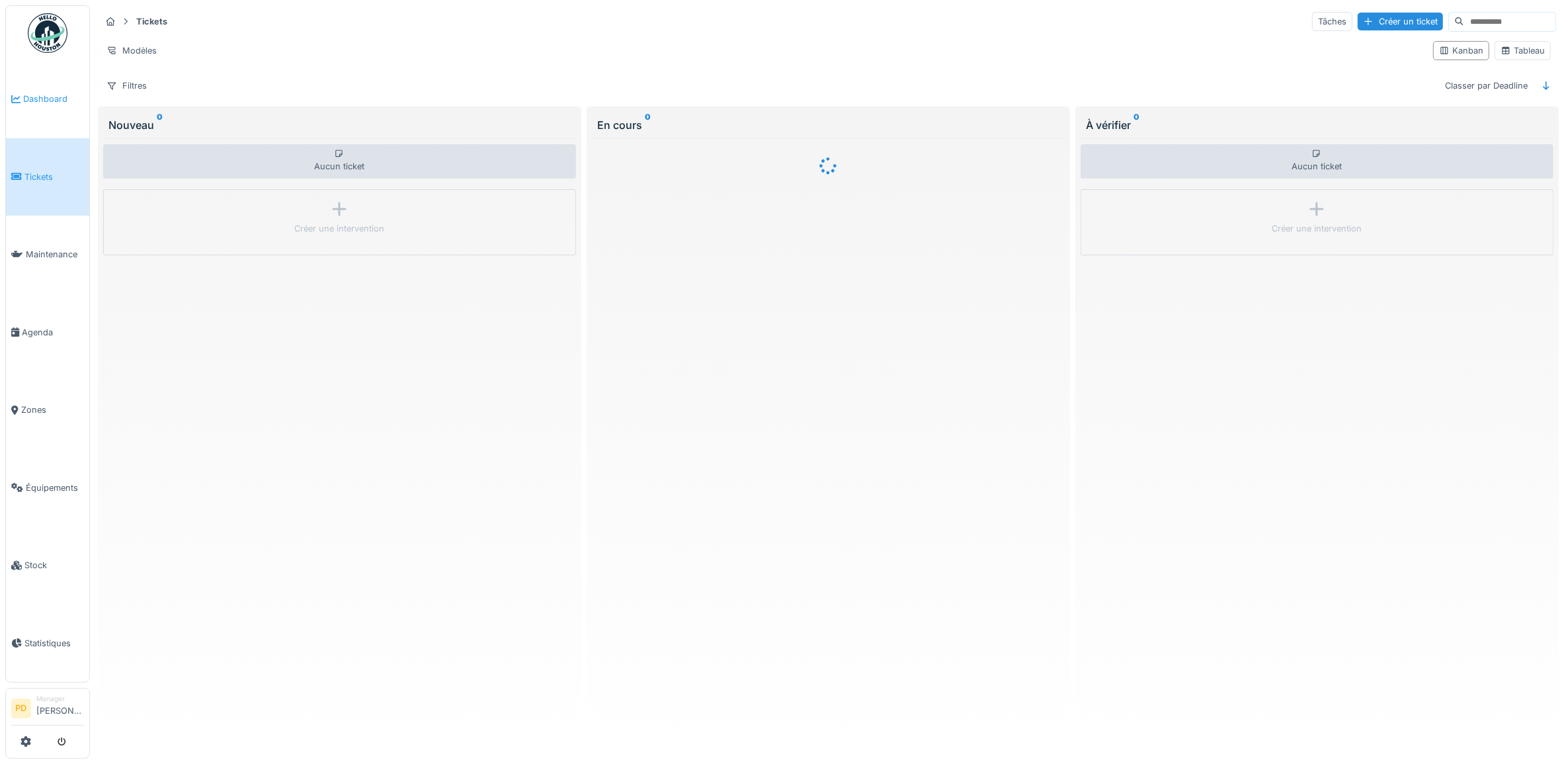
click at [45, 88] on link "Dashboard" at bounding box center [47, 99] width 84 height 78
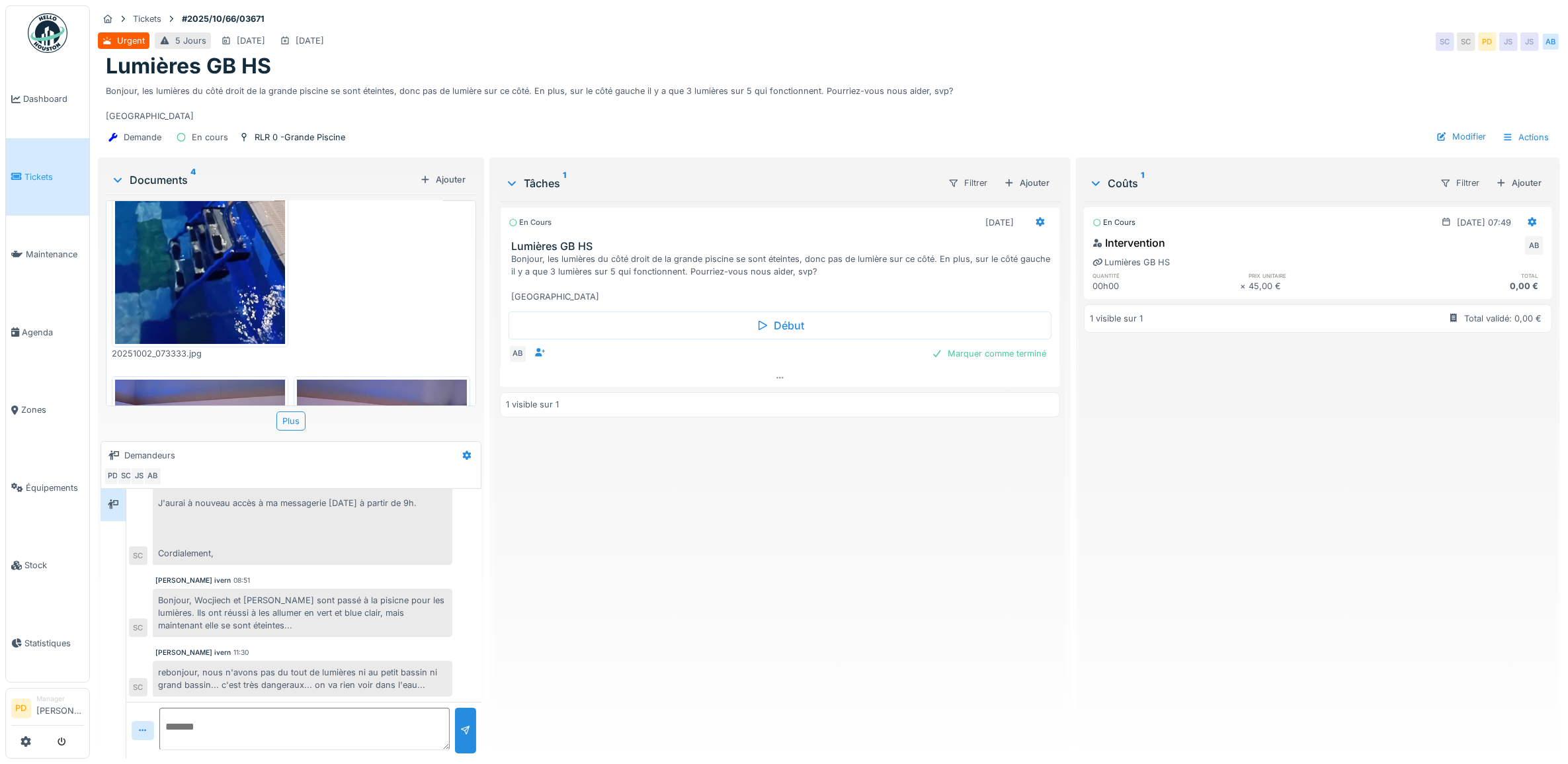
scroll to position [12, 0]
click at [226, 715] on textarea at bounding box center [304, 729] width 290 height 42
type textarea "**********"
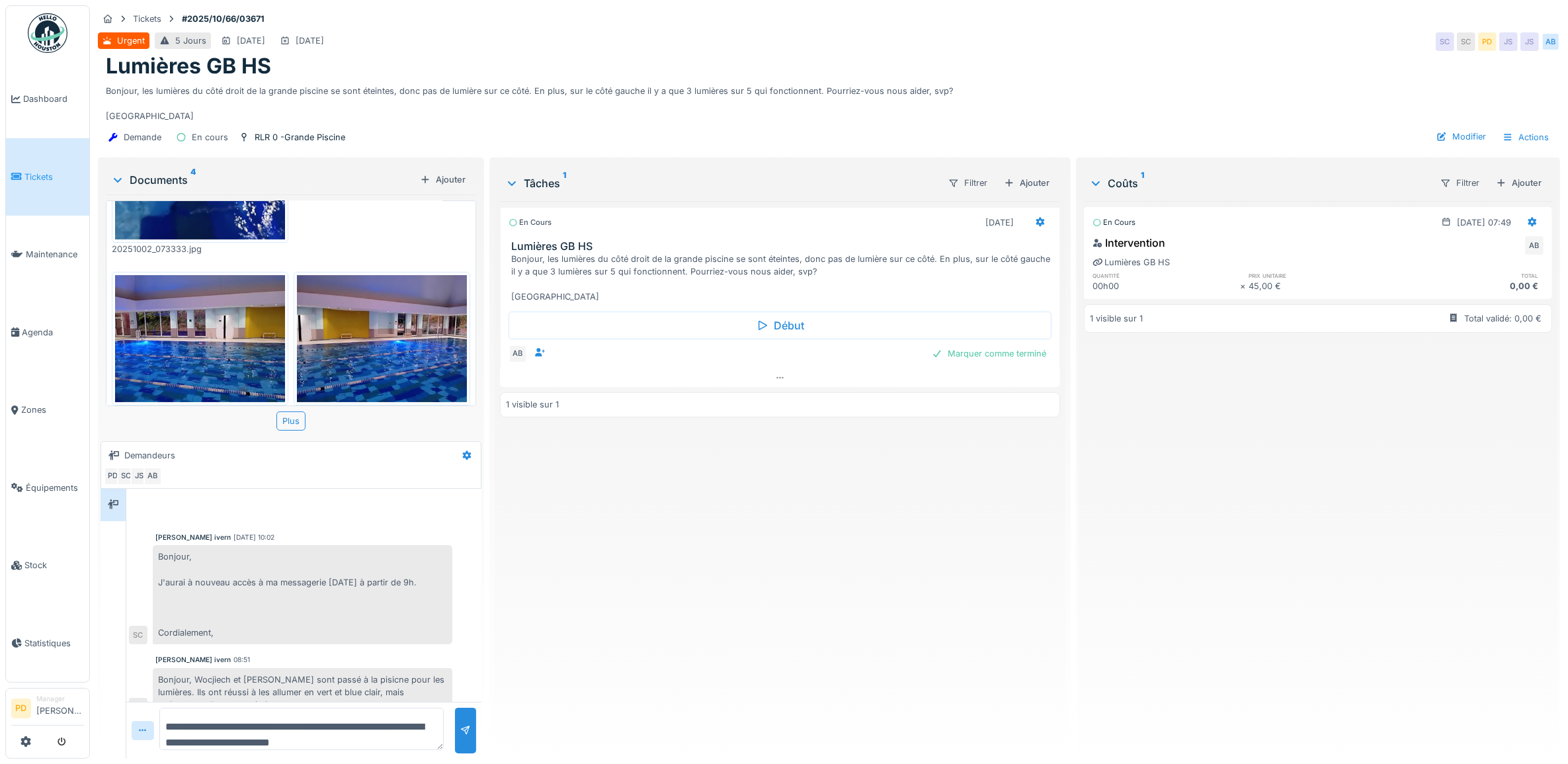
scroll to position [174, 0]
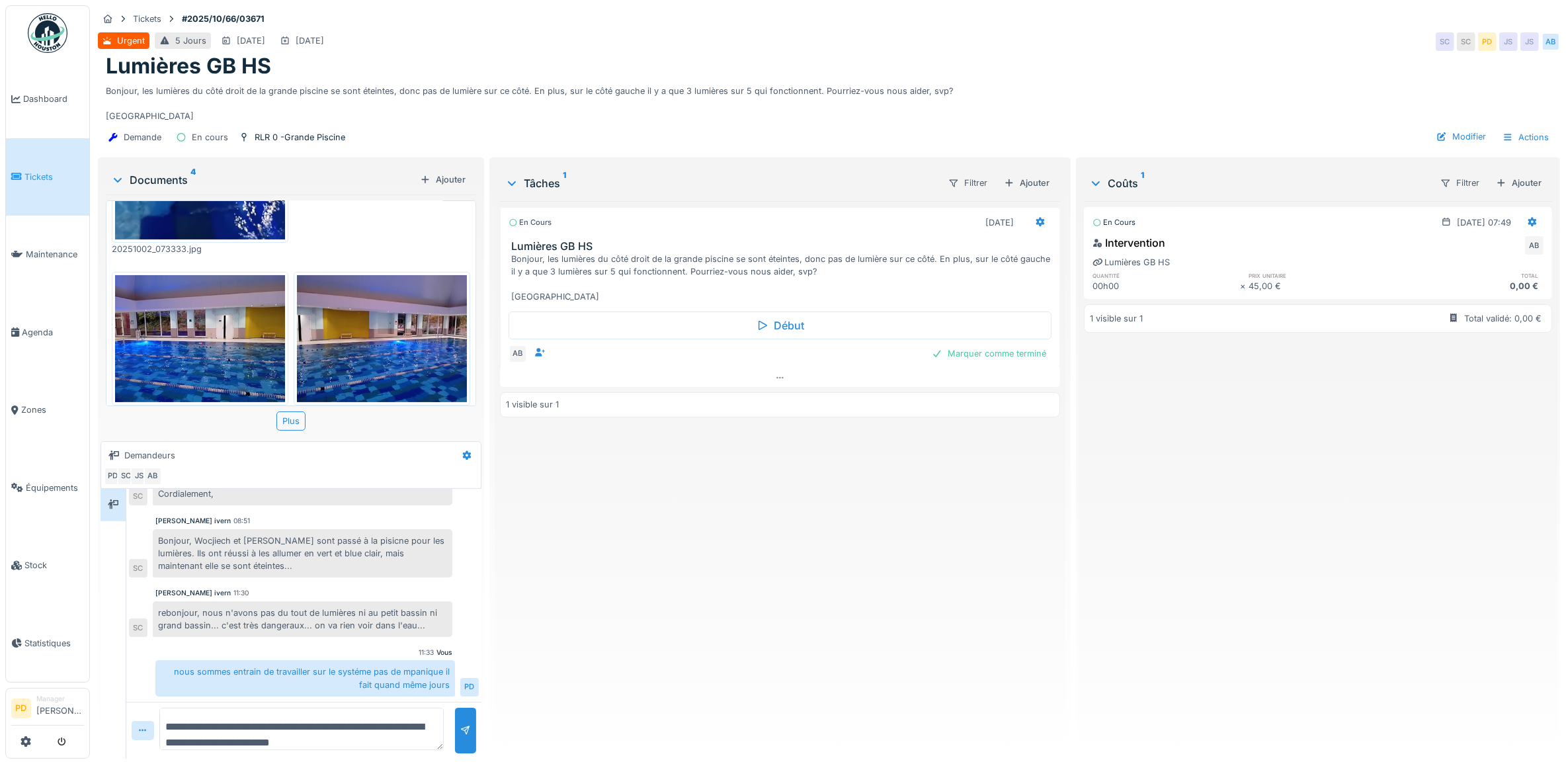
click at [39, 173] on span "Tickets" at bounding box center [55, 176] width 60 height 12
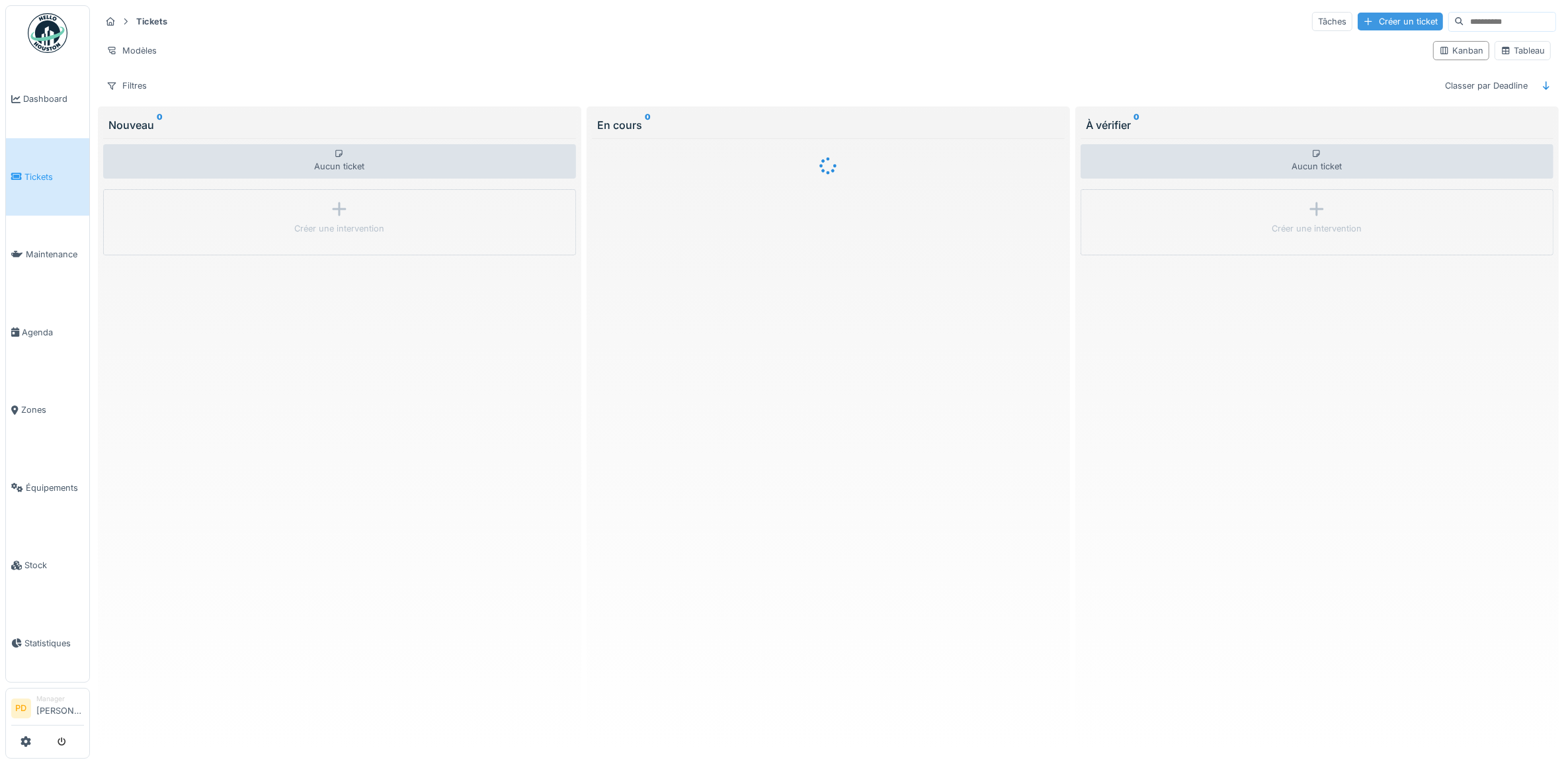
click at [1380, 27] on div "Créer un ticket" at bounding box center [1400, 21] width 85 height 18
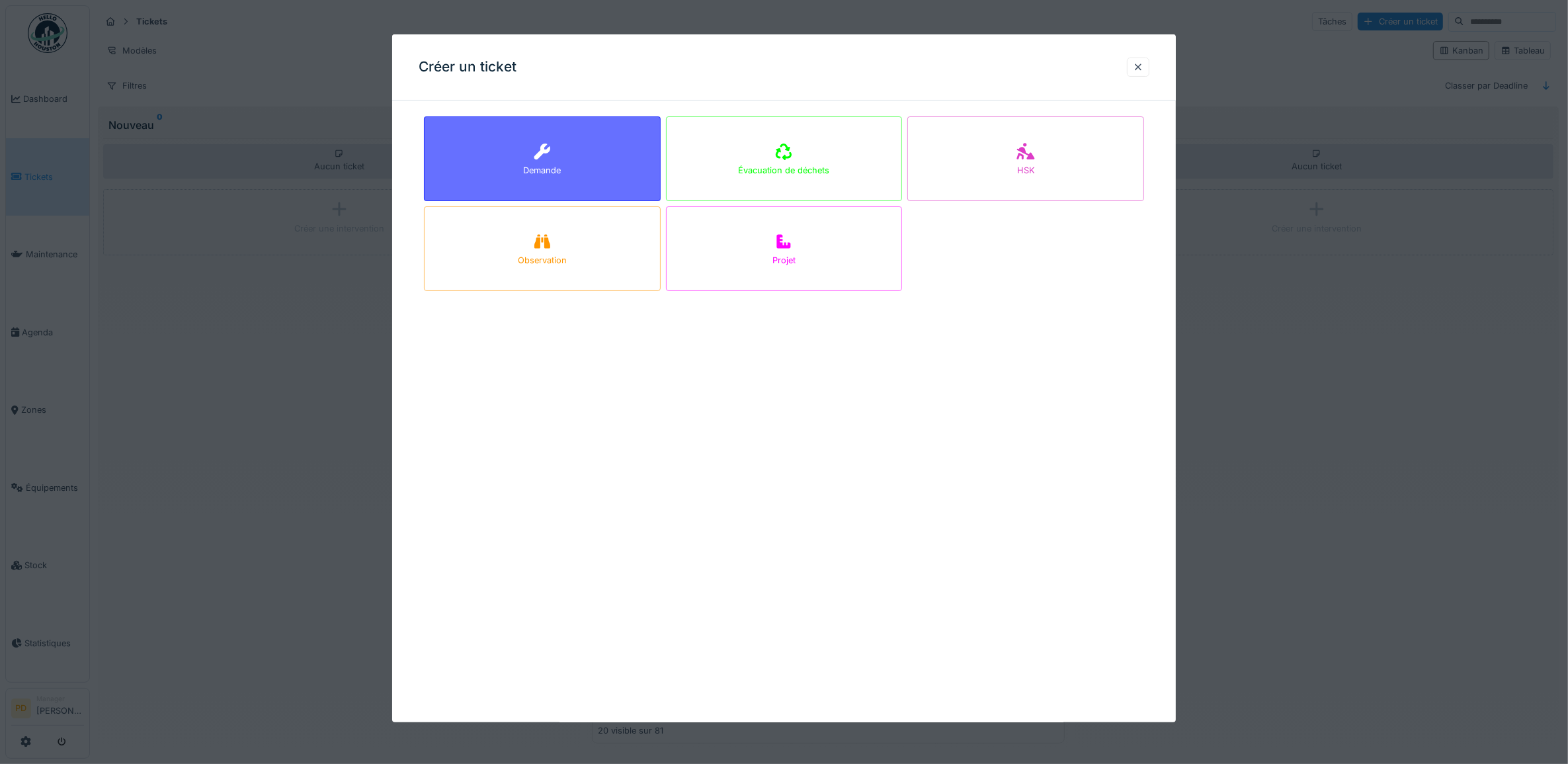
click at [561, 174] on div "Demande" at bounding box center [542, 170] width 38 height 12
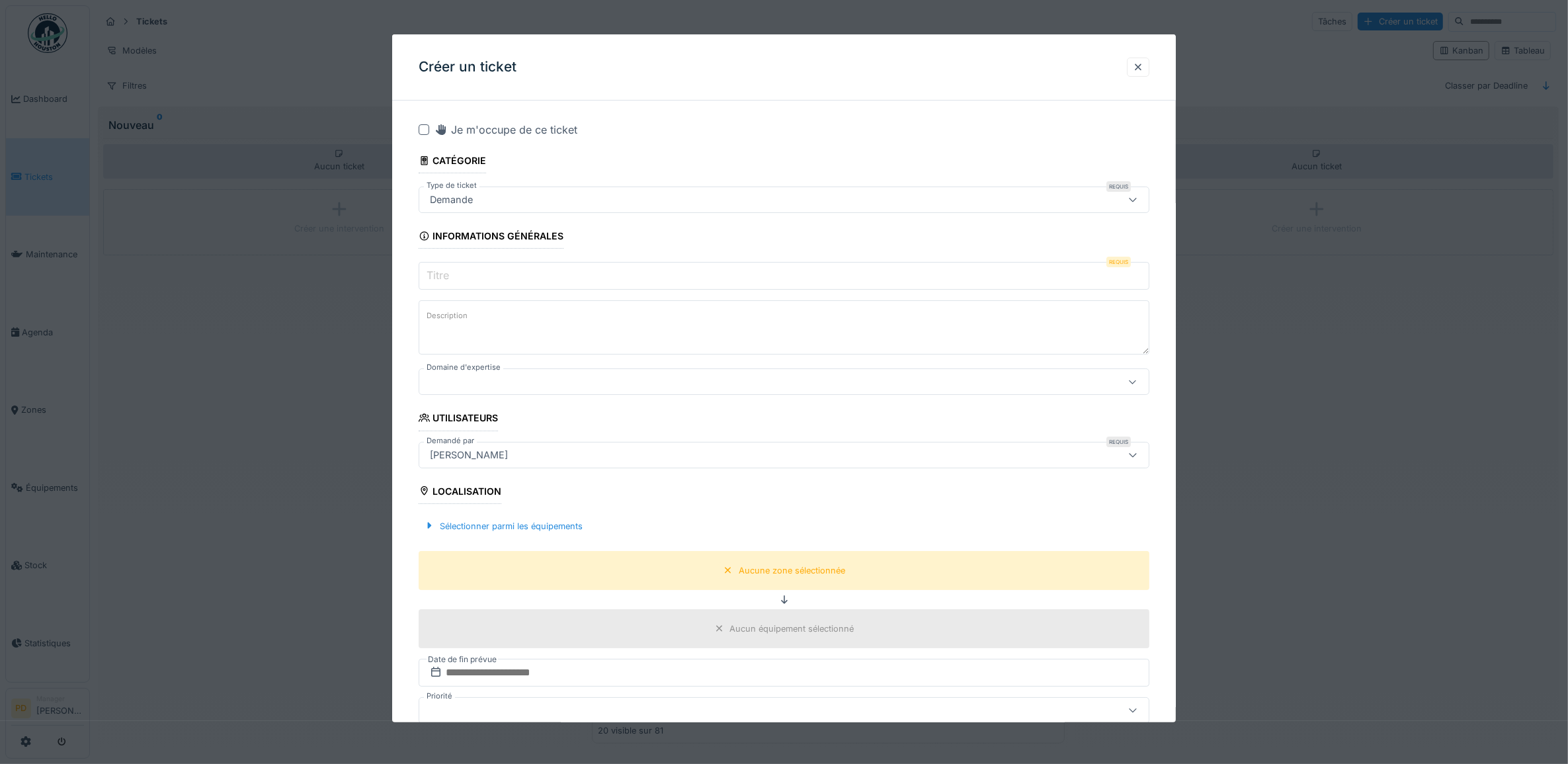
click at [514, 273] on input "Titre" at bounding box center [784, 276] width 731 height 28
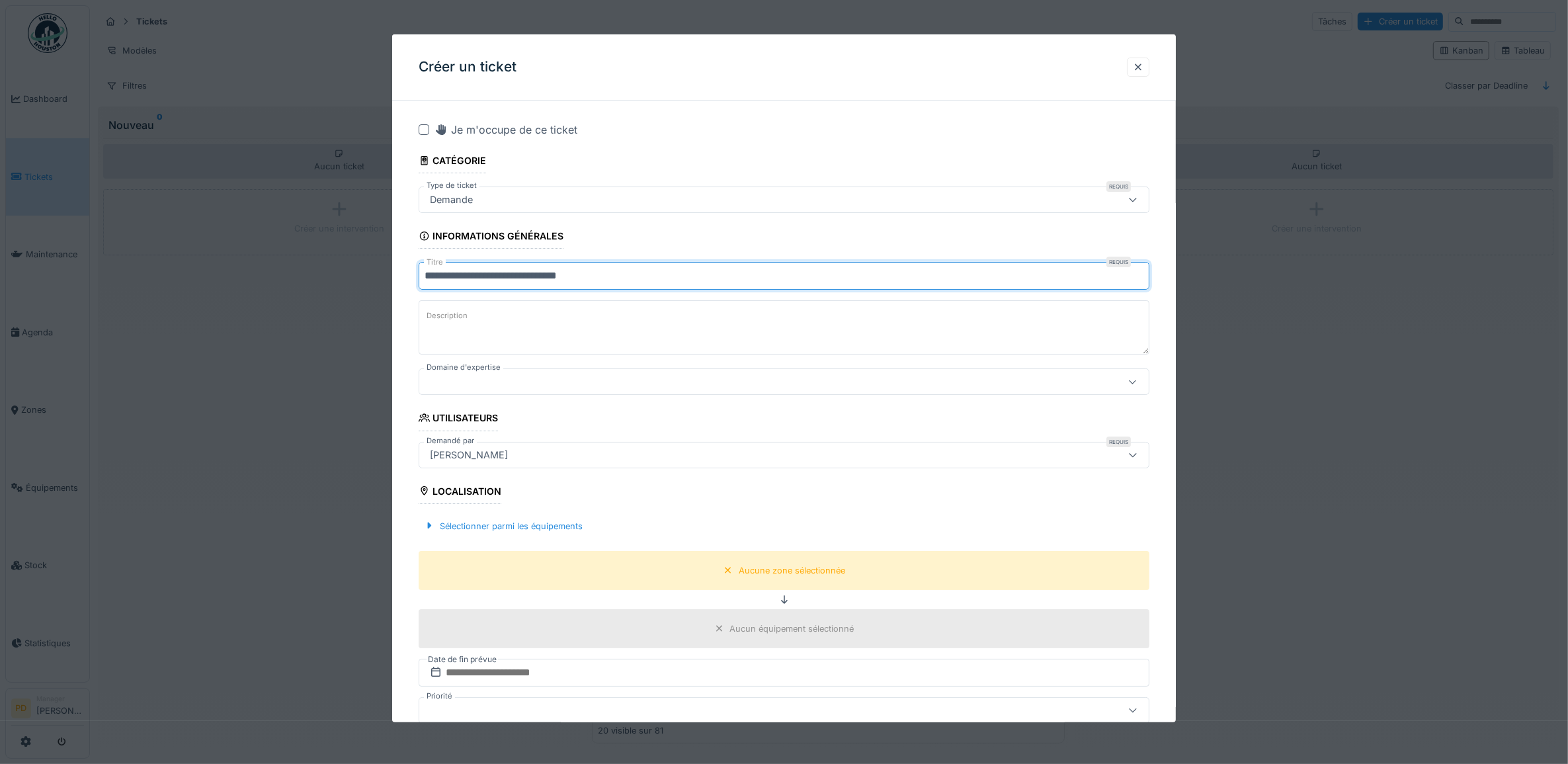
type input "**********"
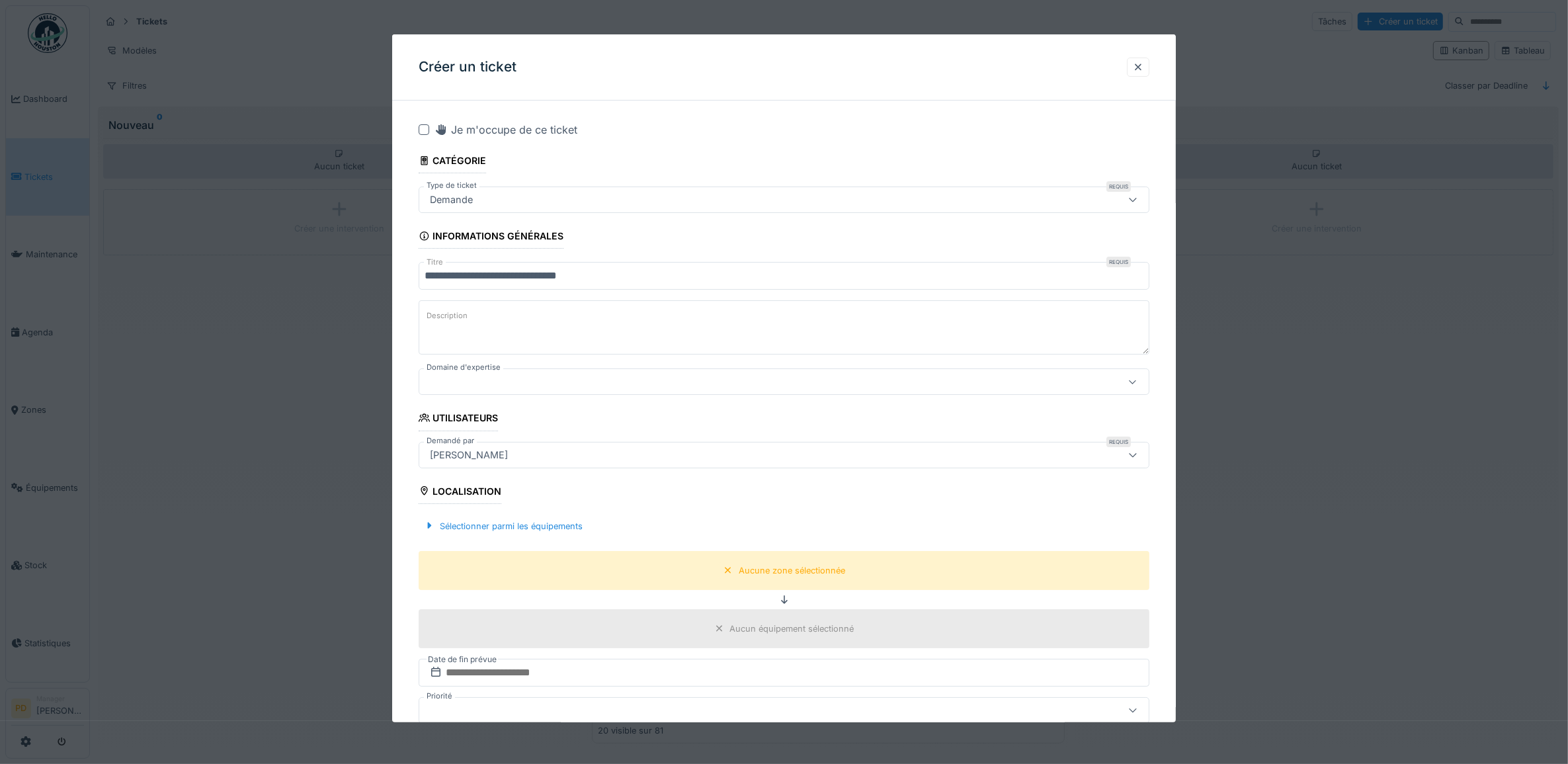
click at [508, 388] on div at bounding box center [743, 381] width 637 height 15
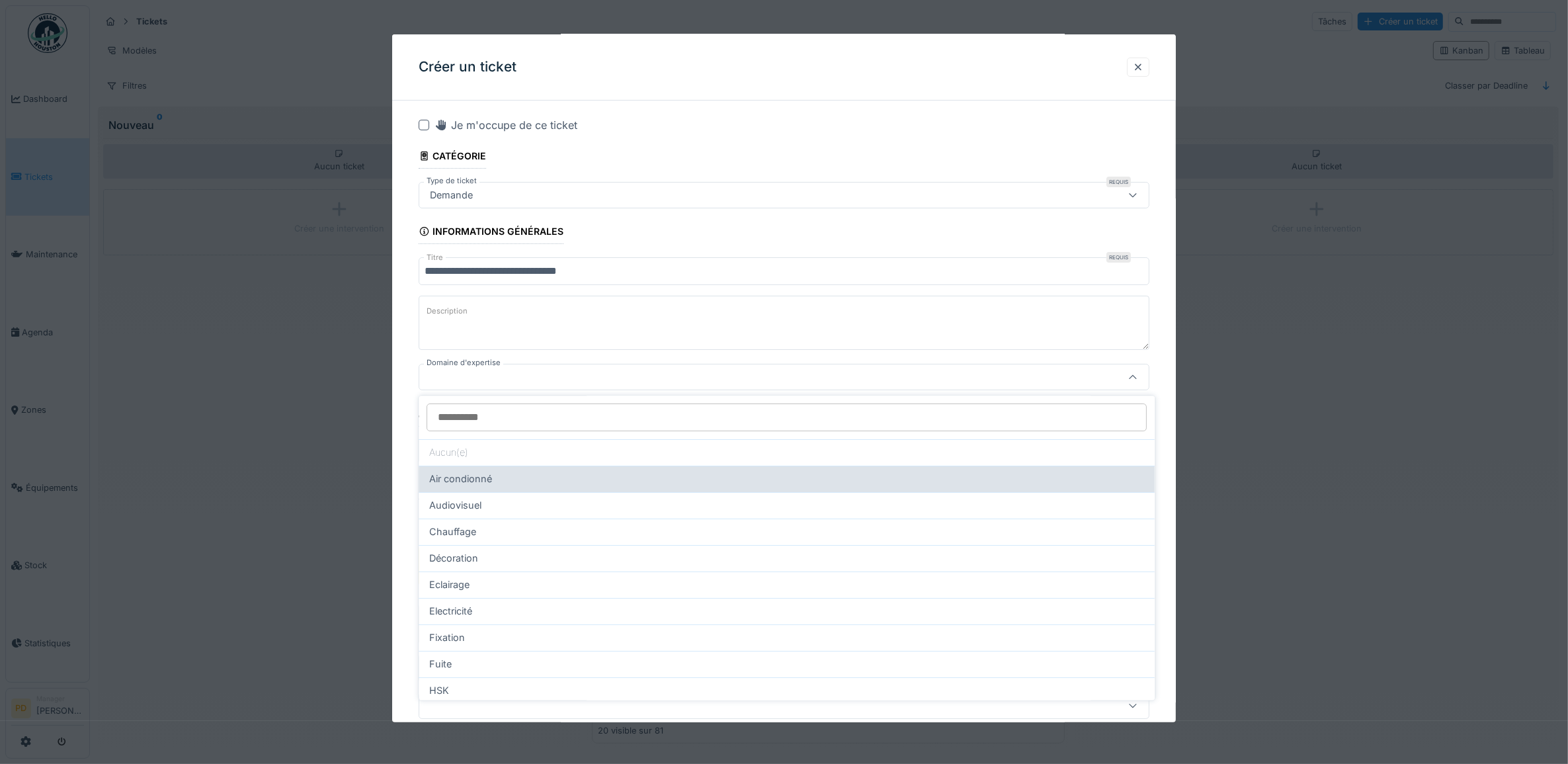
click at [512, 480] on div "Air condionné" at bounding box center [787, 480] width 715 height 15
type input "****"
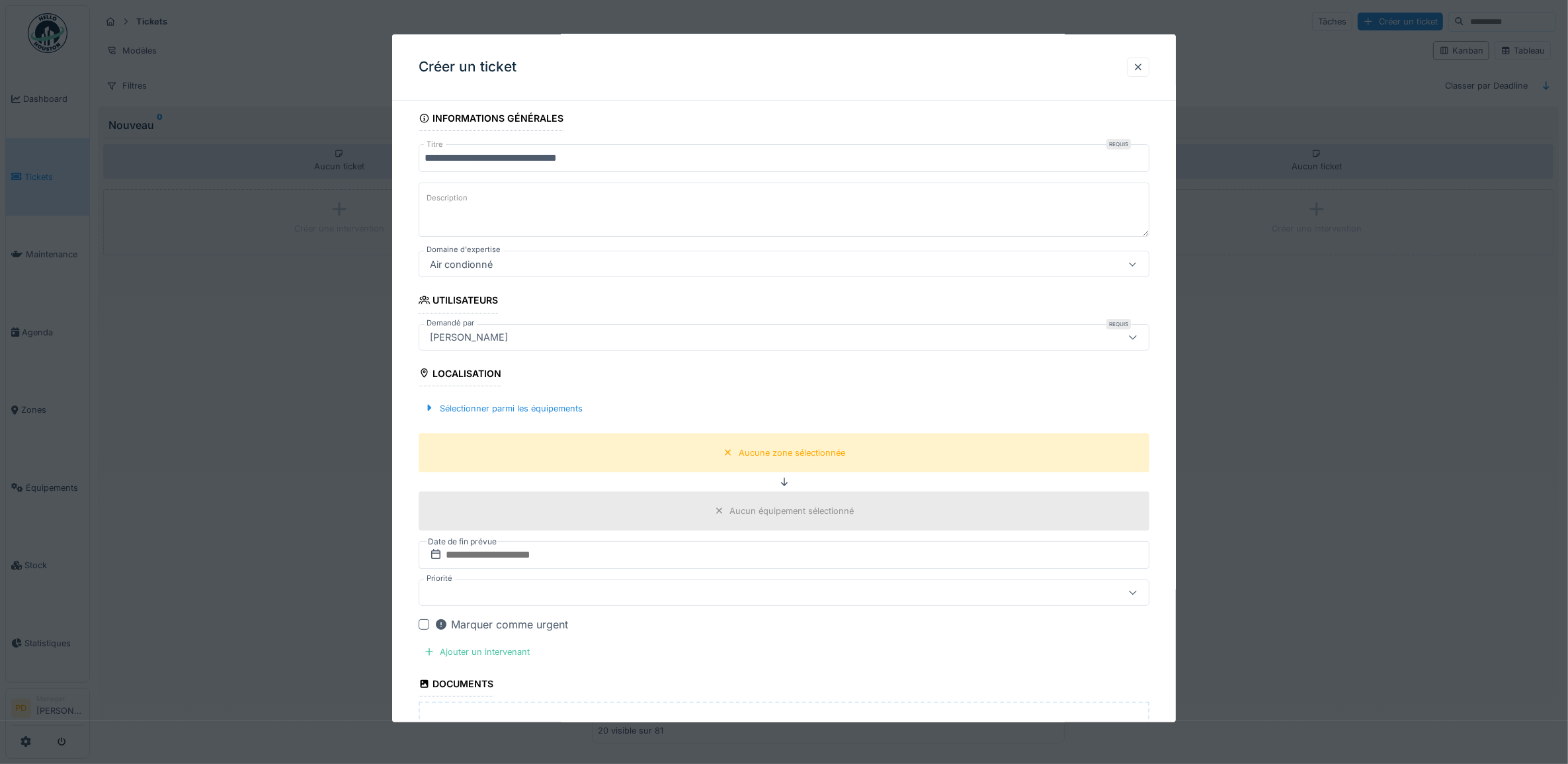
scroll to position [170, 0]
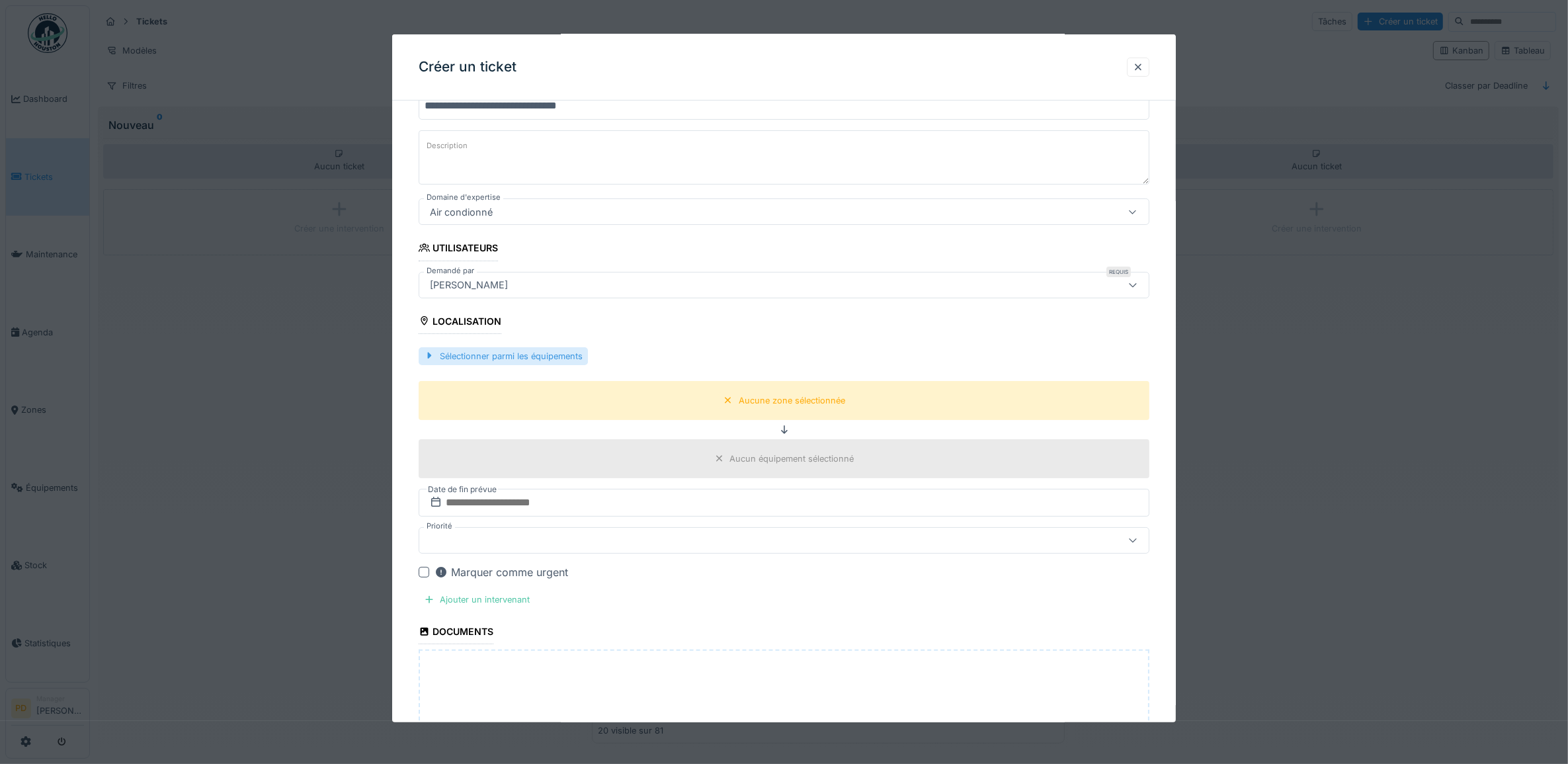
click at [487, 358] on div "Sélectionner parmi les équipements" at bounding box center [503, 356] width 170 height 18
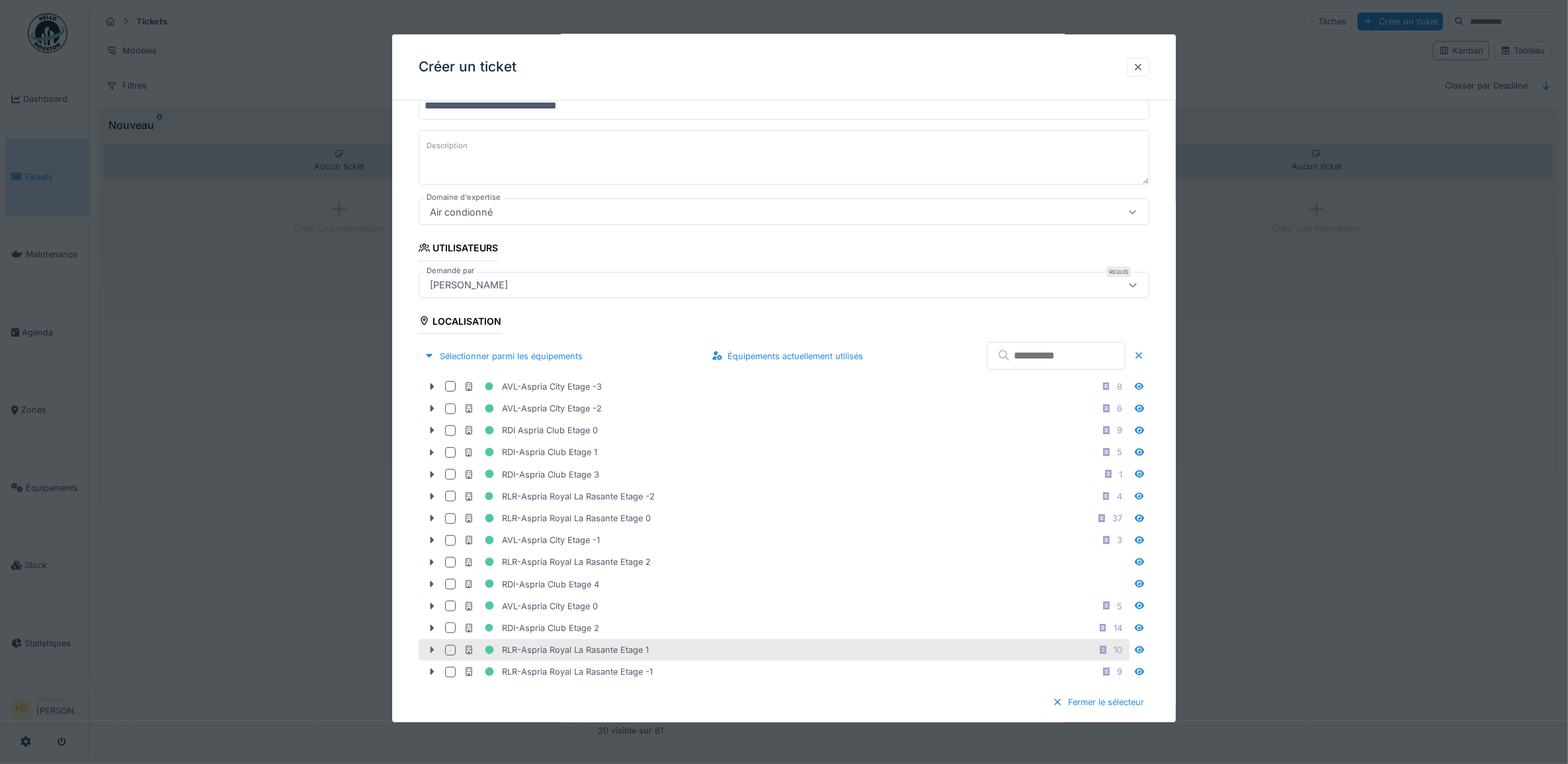
click at [434, 654] on icon at bounding box center [431, 650] width 11 height 9
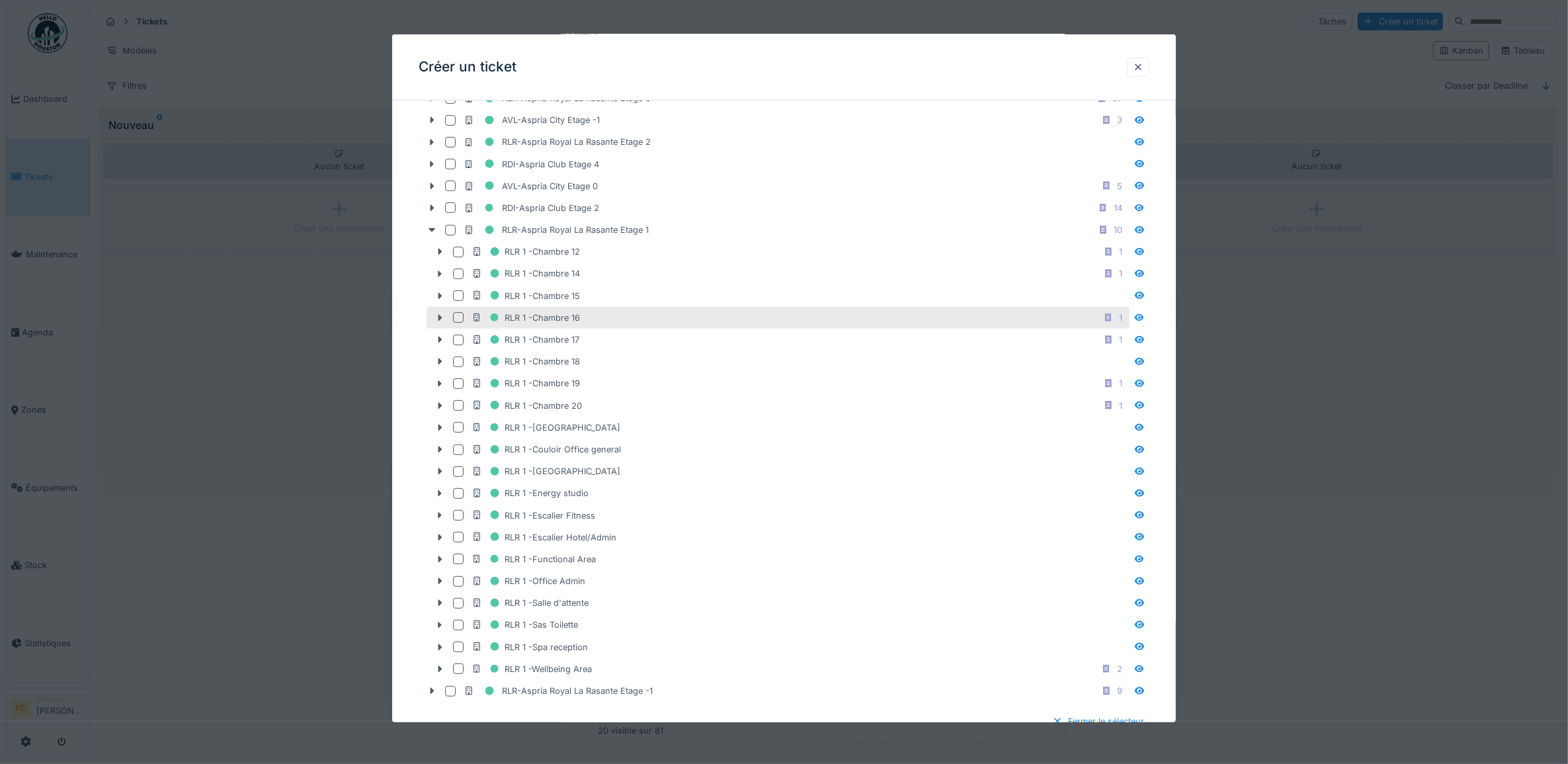
scroll to position [501, 0]
click at [433, 322] on icon at bounding box center [431, 319] width 11 height 9
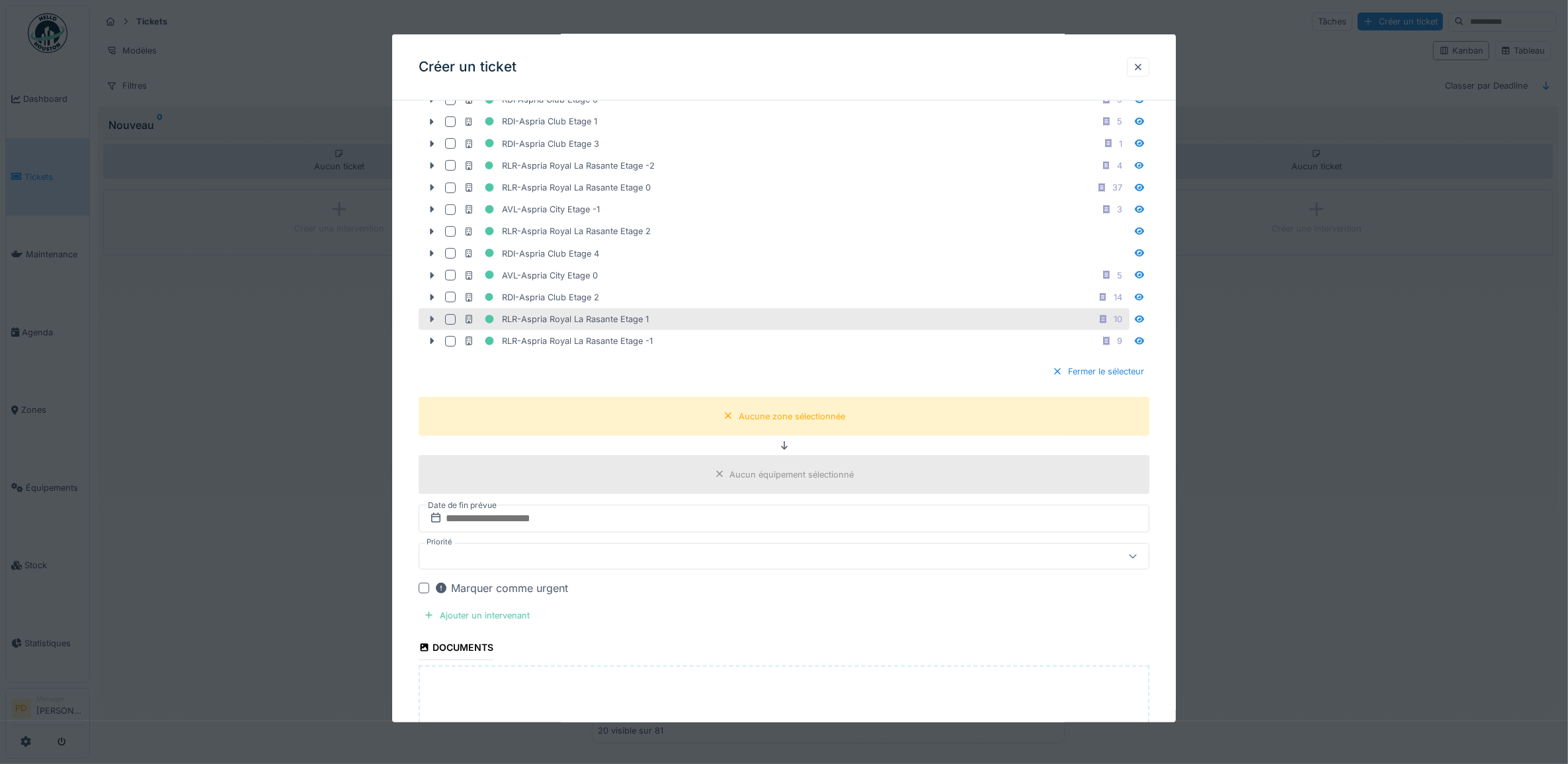
click at [433, 322] on icon at bounding box center [431, 319] width 11 height 9
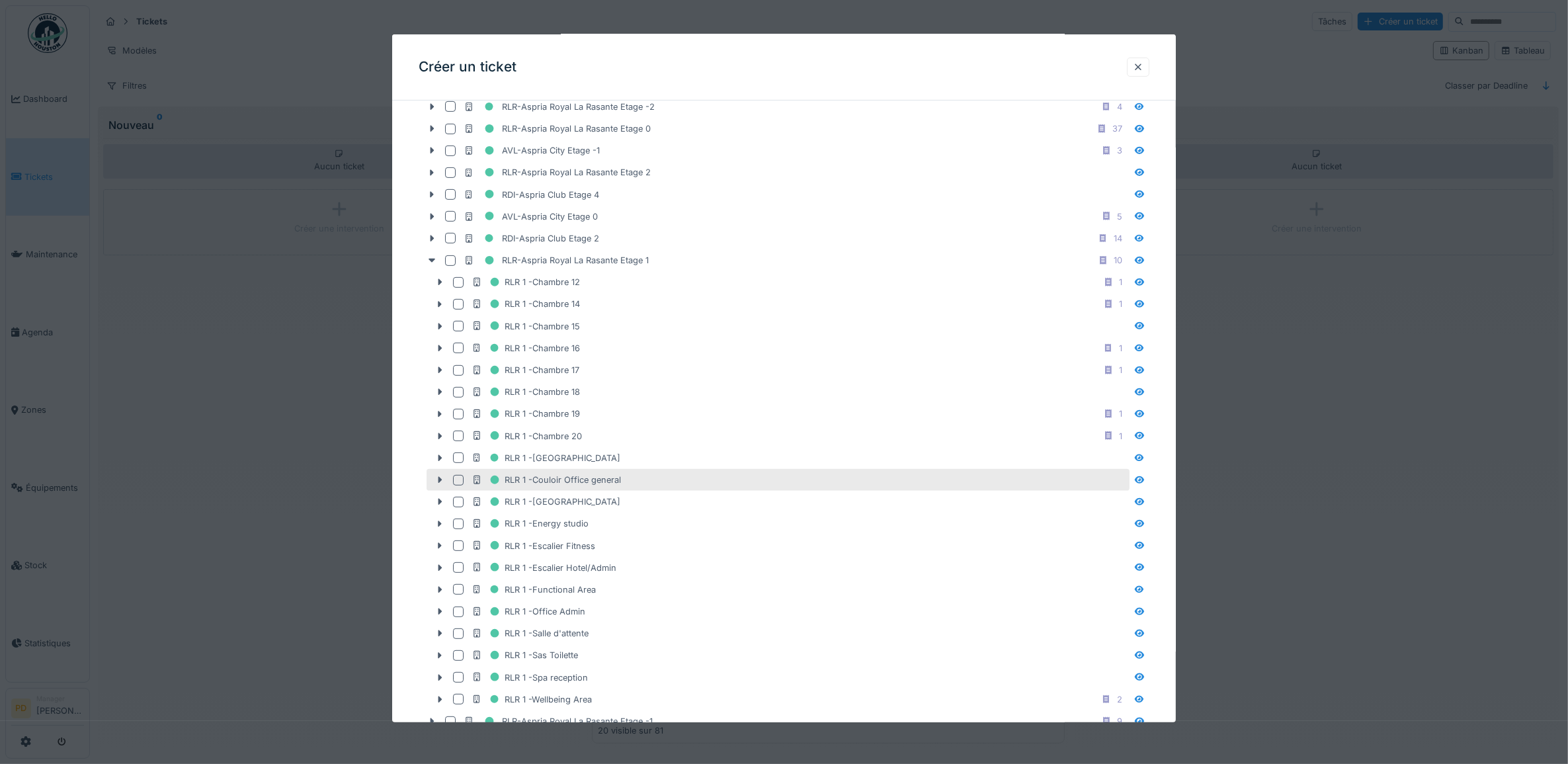
scroll to position [666, 0]
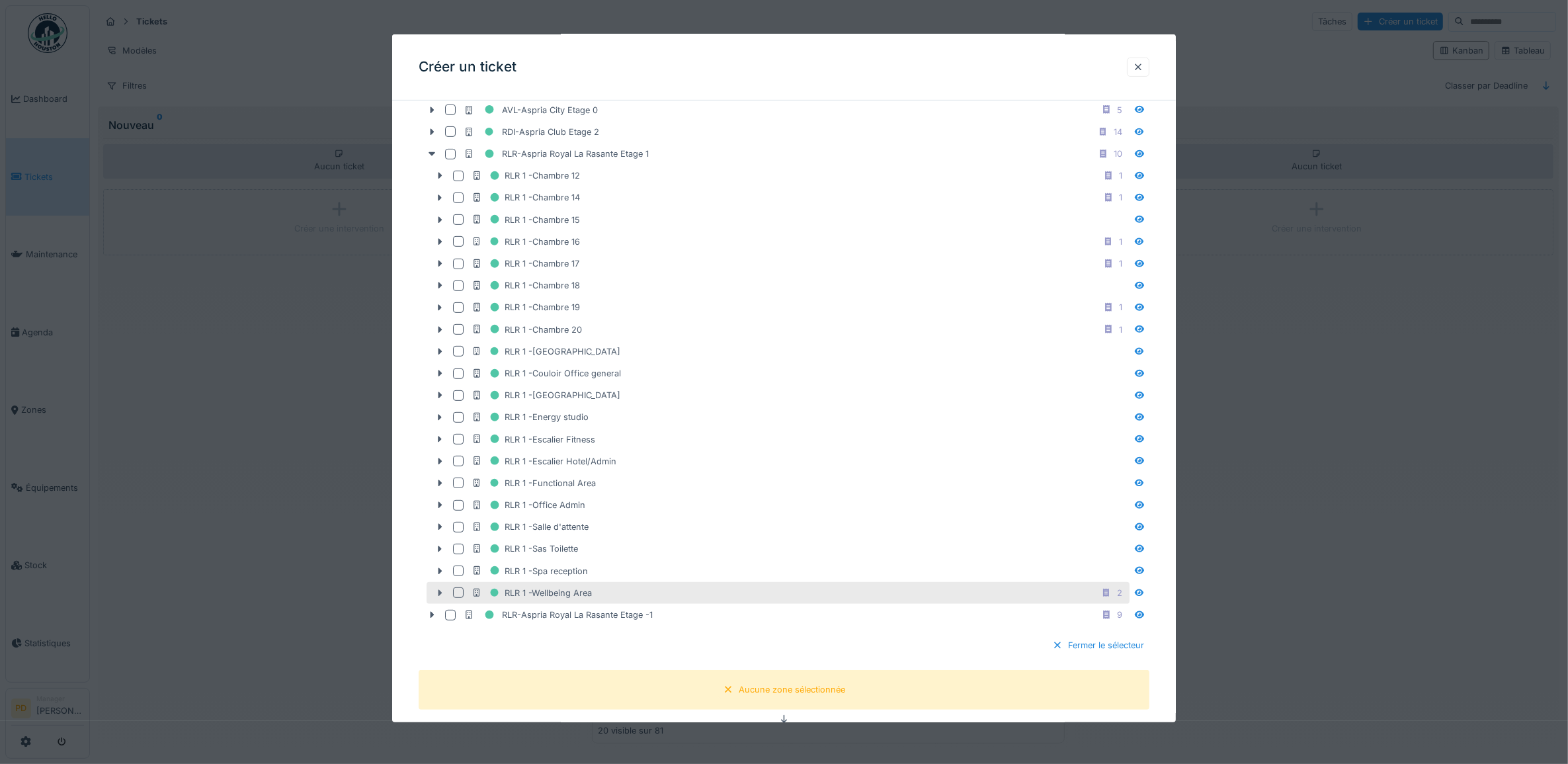
click at [442, 597] on icon at bounding box center [439, 593] width 11 height 9
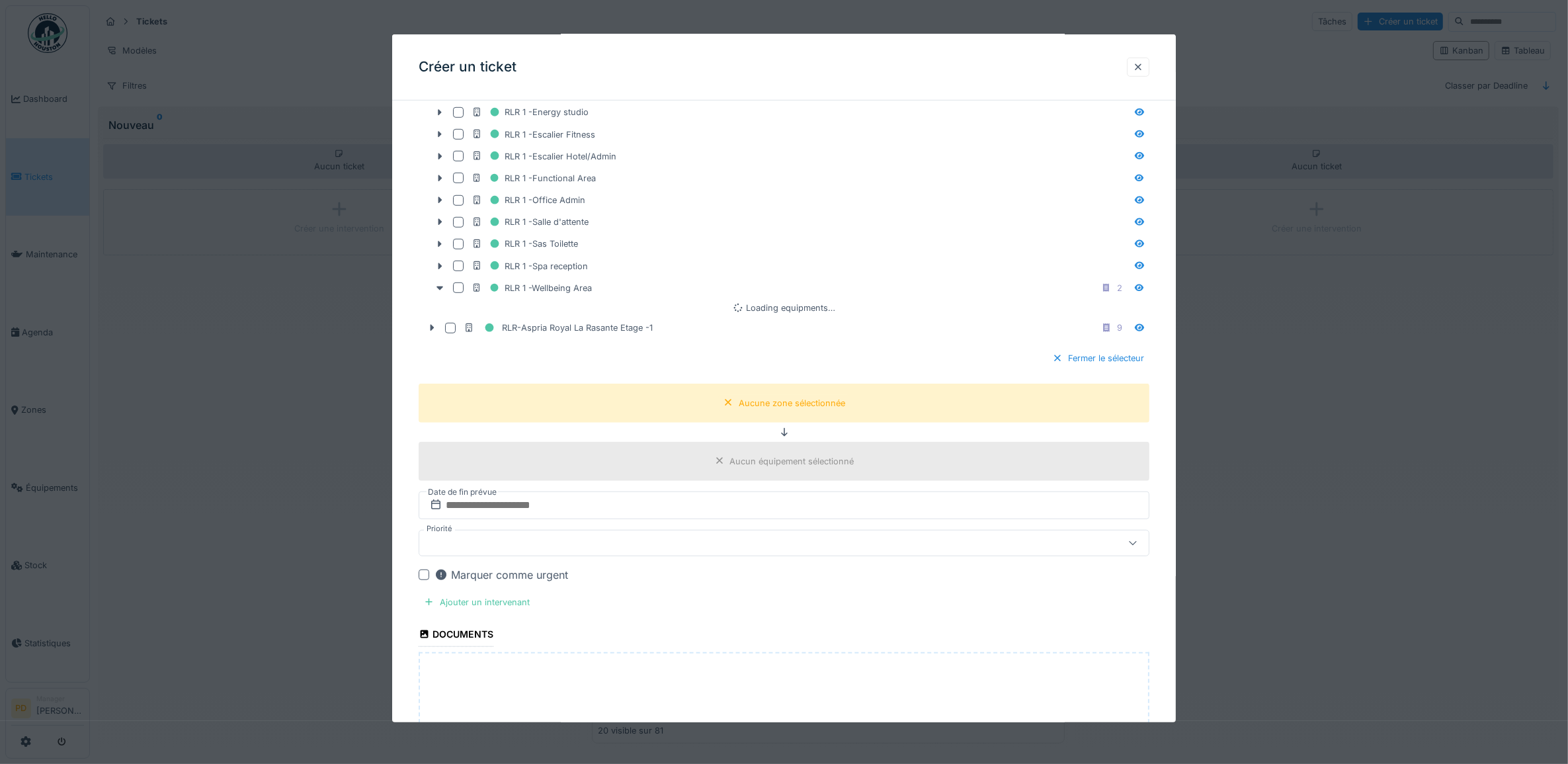
scroll to position [997, 0]
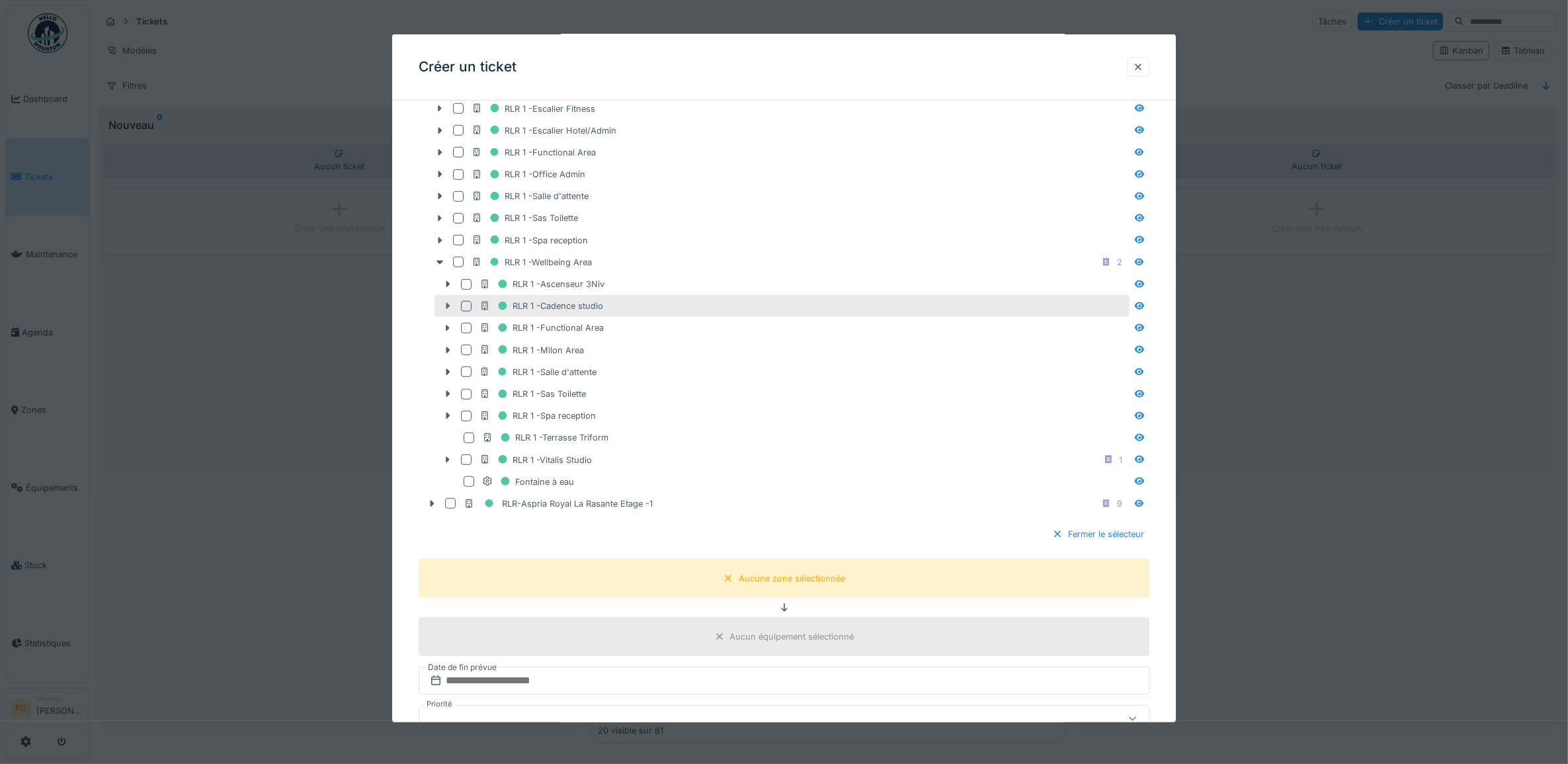
click at [443, 310] on icon at bounding box center [447, 306] width 11 height 9
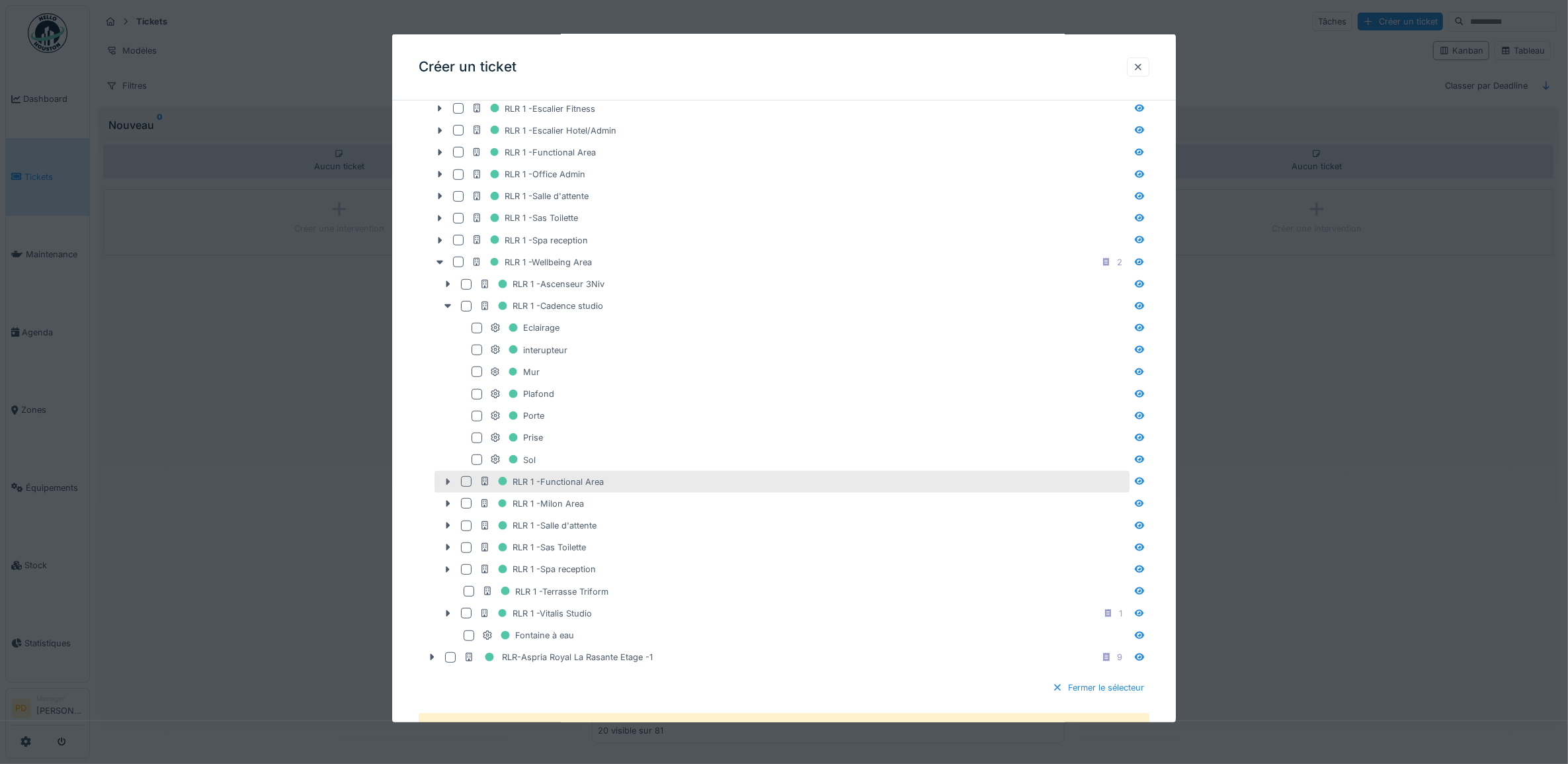
click at [448, 486] on icon at bounding box center [447, 482] width 11 height 9
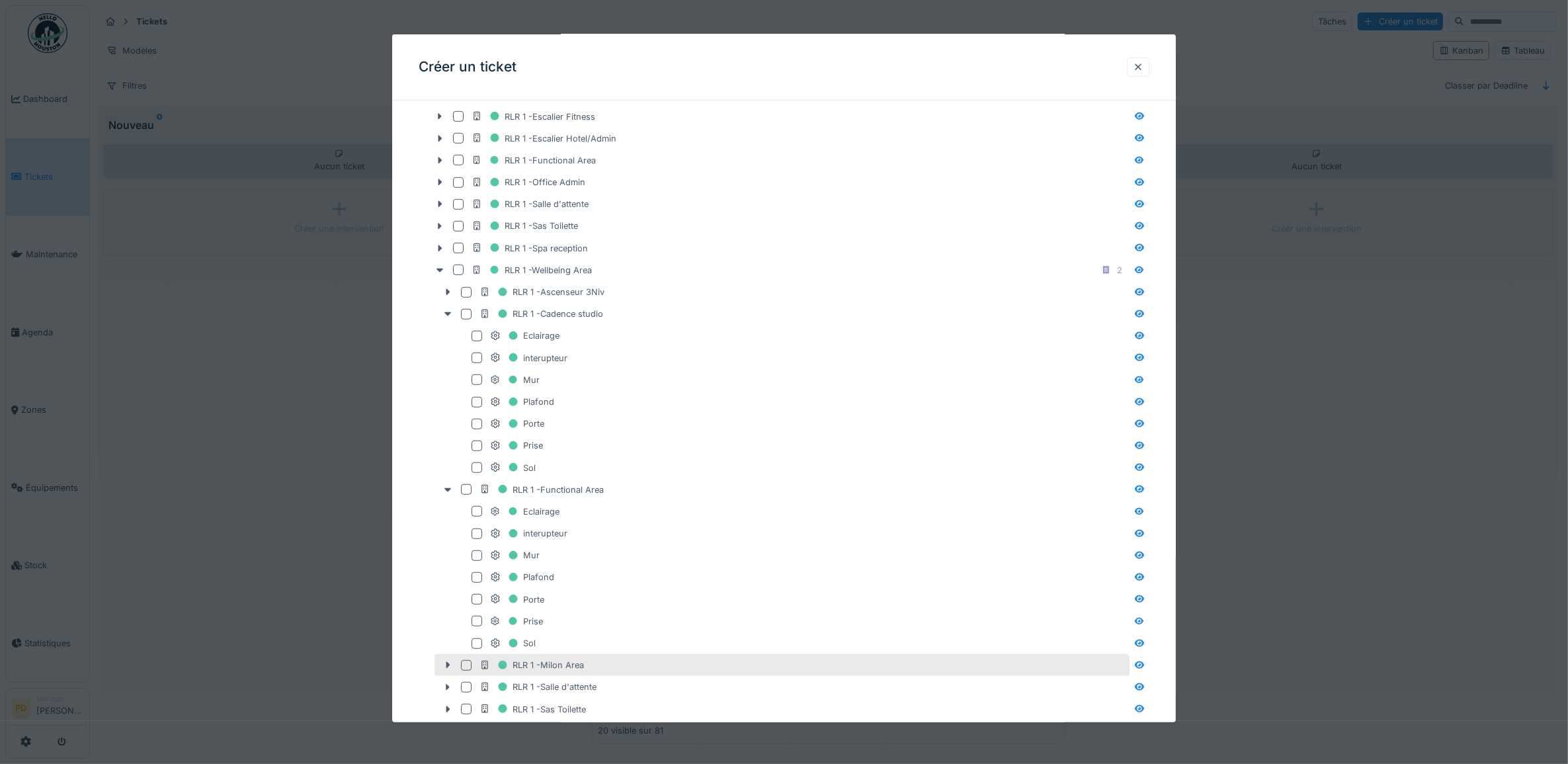
scroll to position [914, 0]
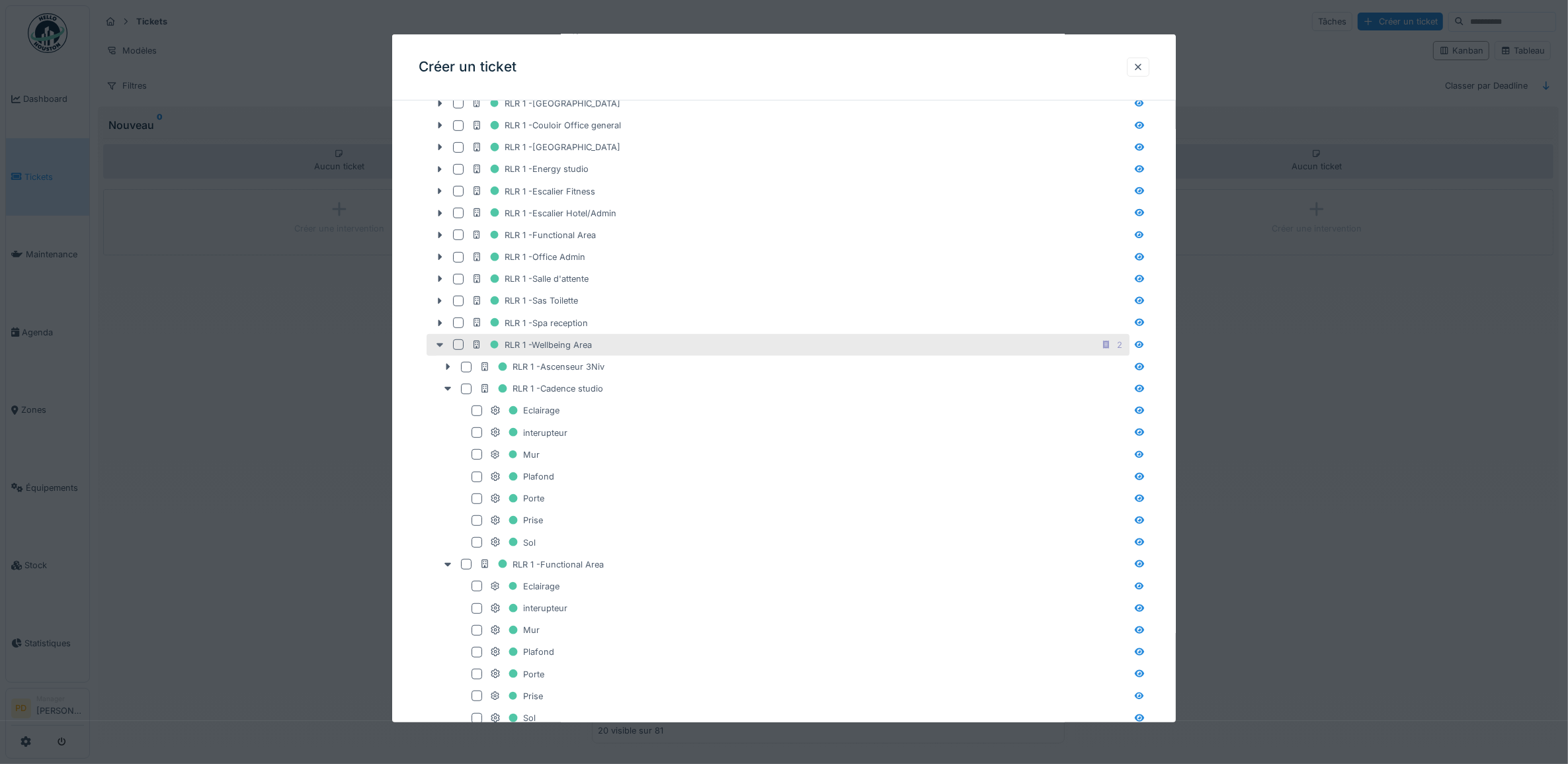
click at [439, 347] on icon at bounding box center [439, 345] width 7 height 4
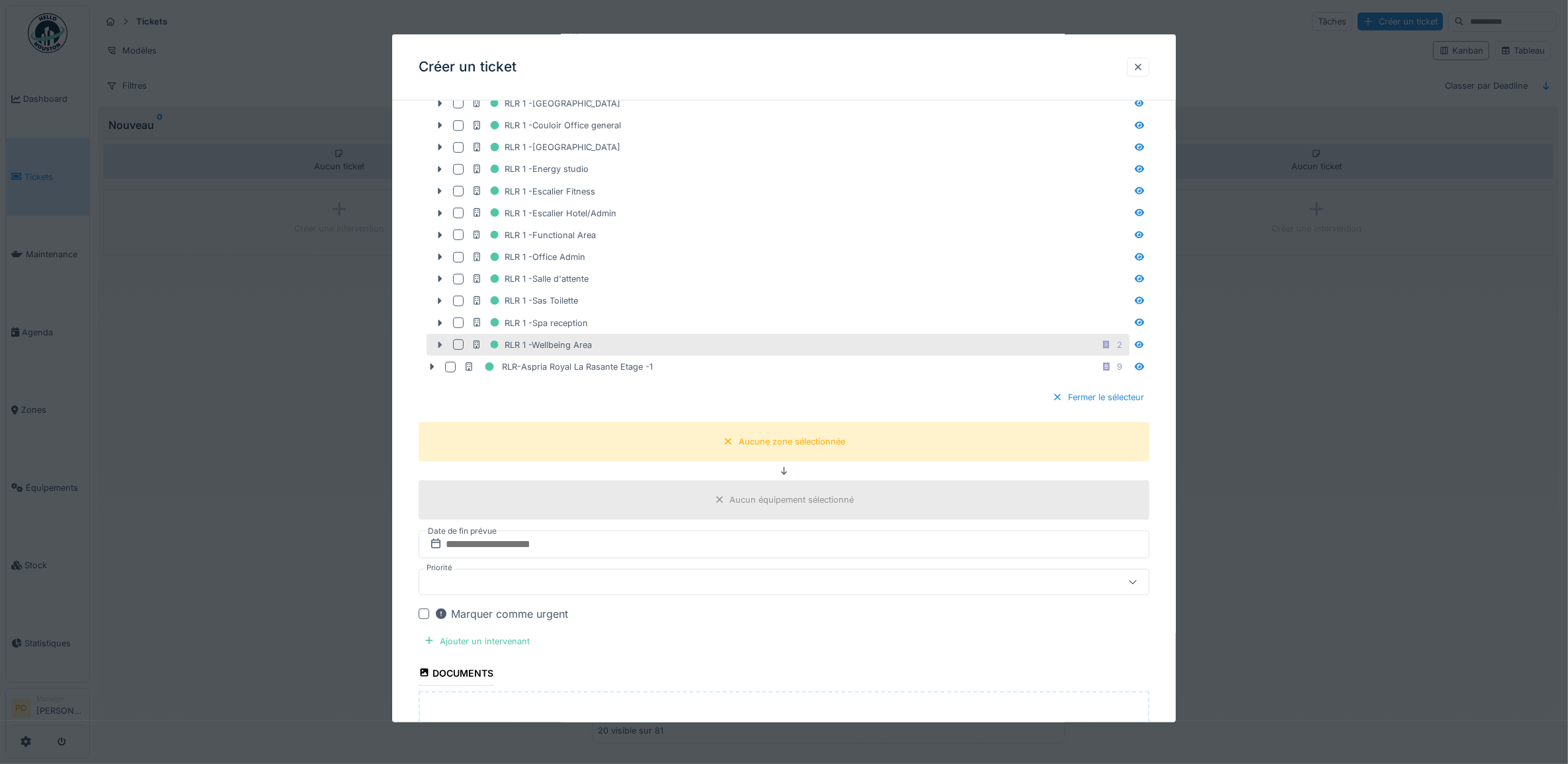
click at [439, 349] on icon at bounding box center [439, 345] width 4 height 7
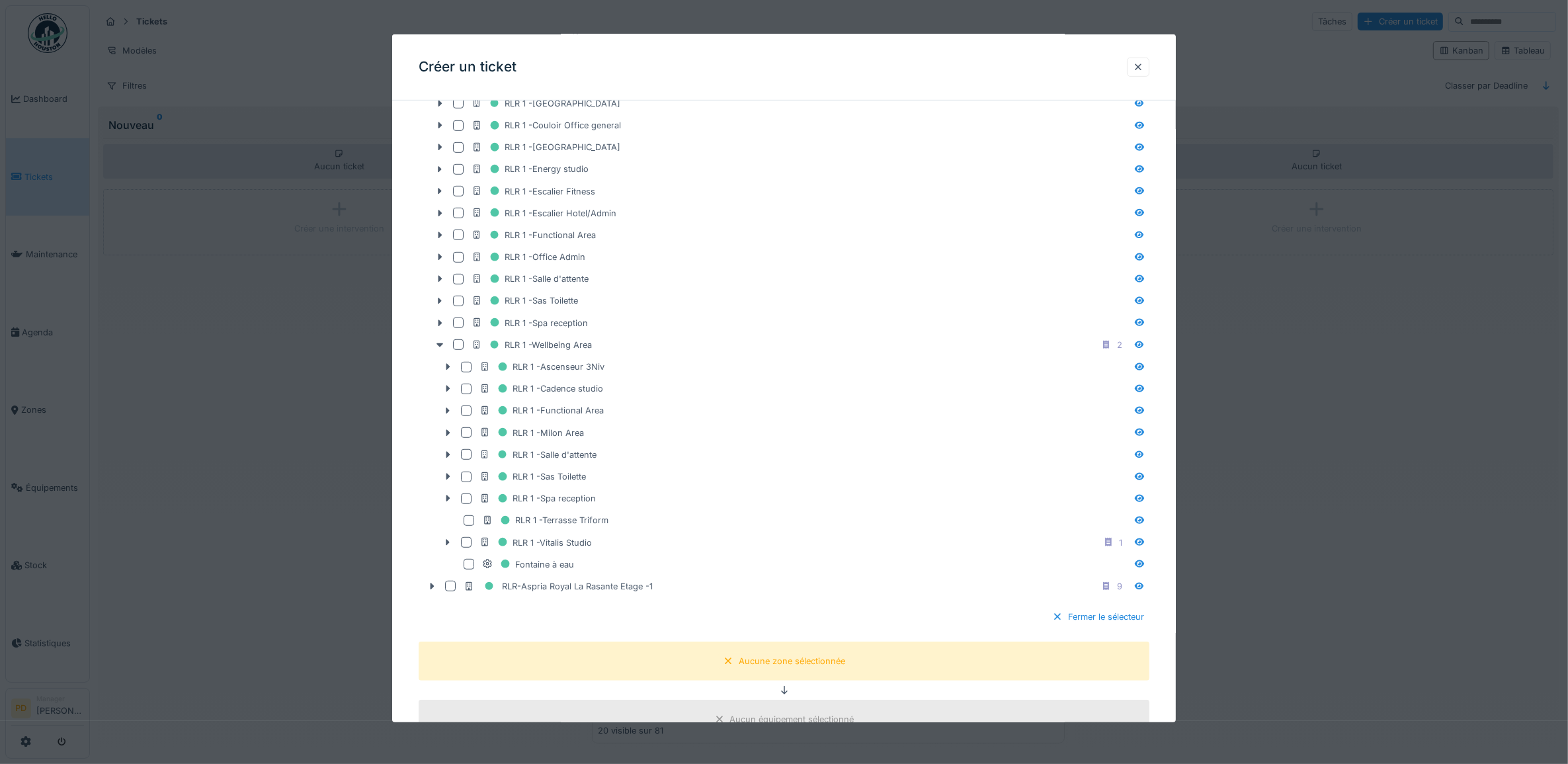
scroll to position [749, 0]
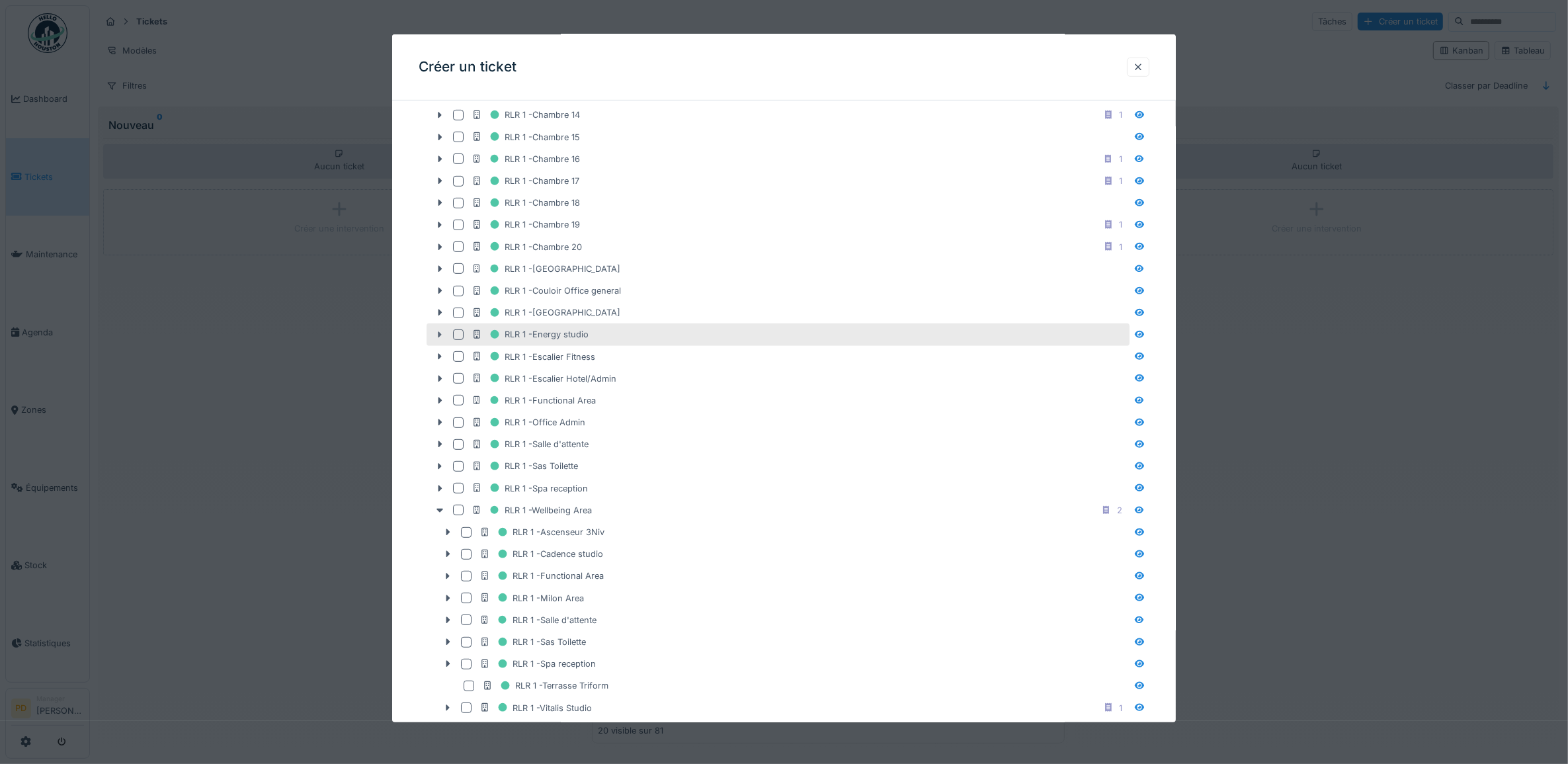
click at [439, 338] on icon at bounding box center [439, 335] width 11 height 9
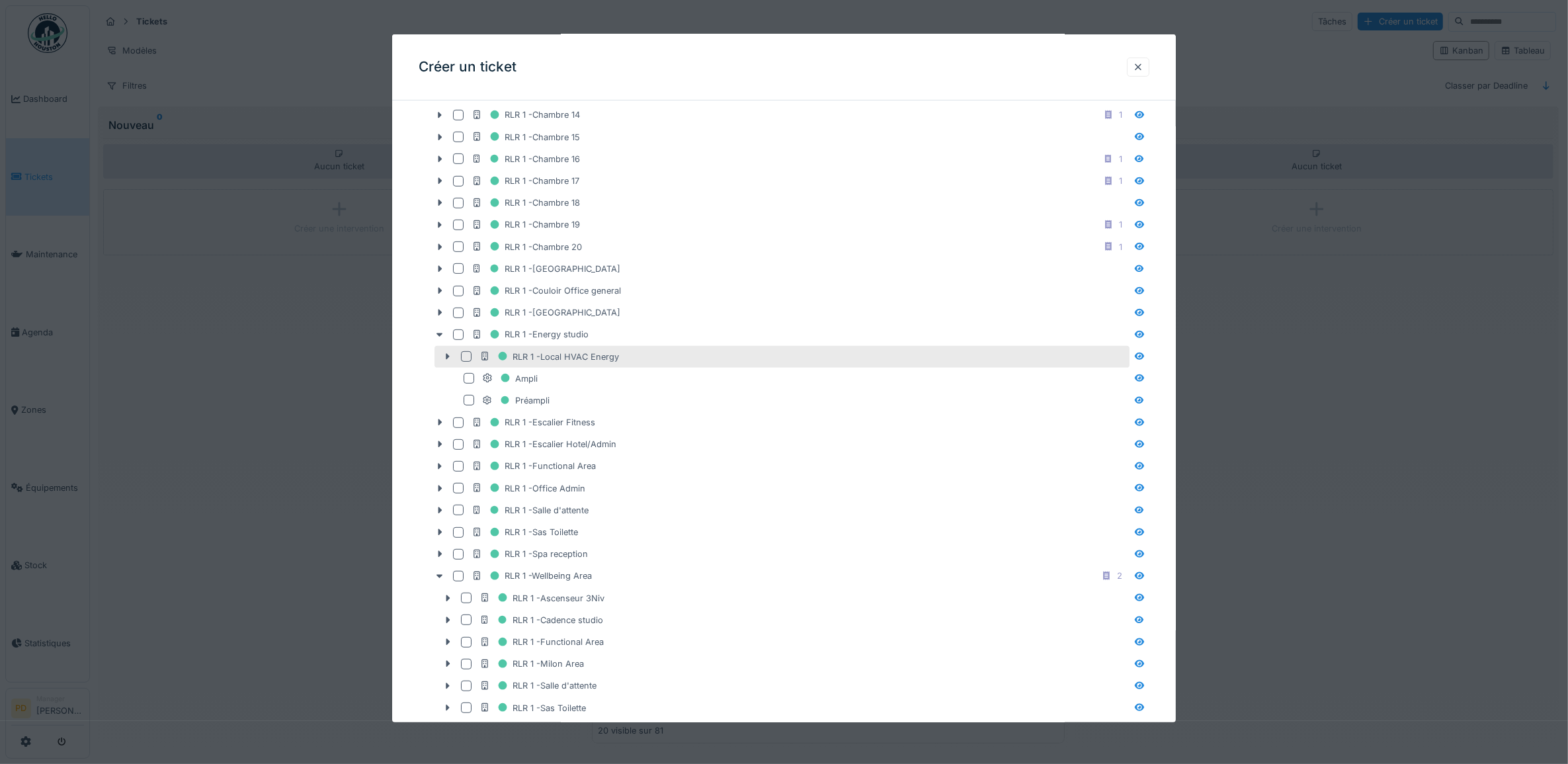
click at [465, 362] on div at bounding box center [466, 357] width 11 height 11
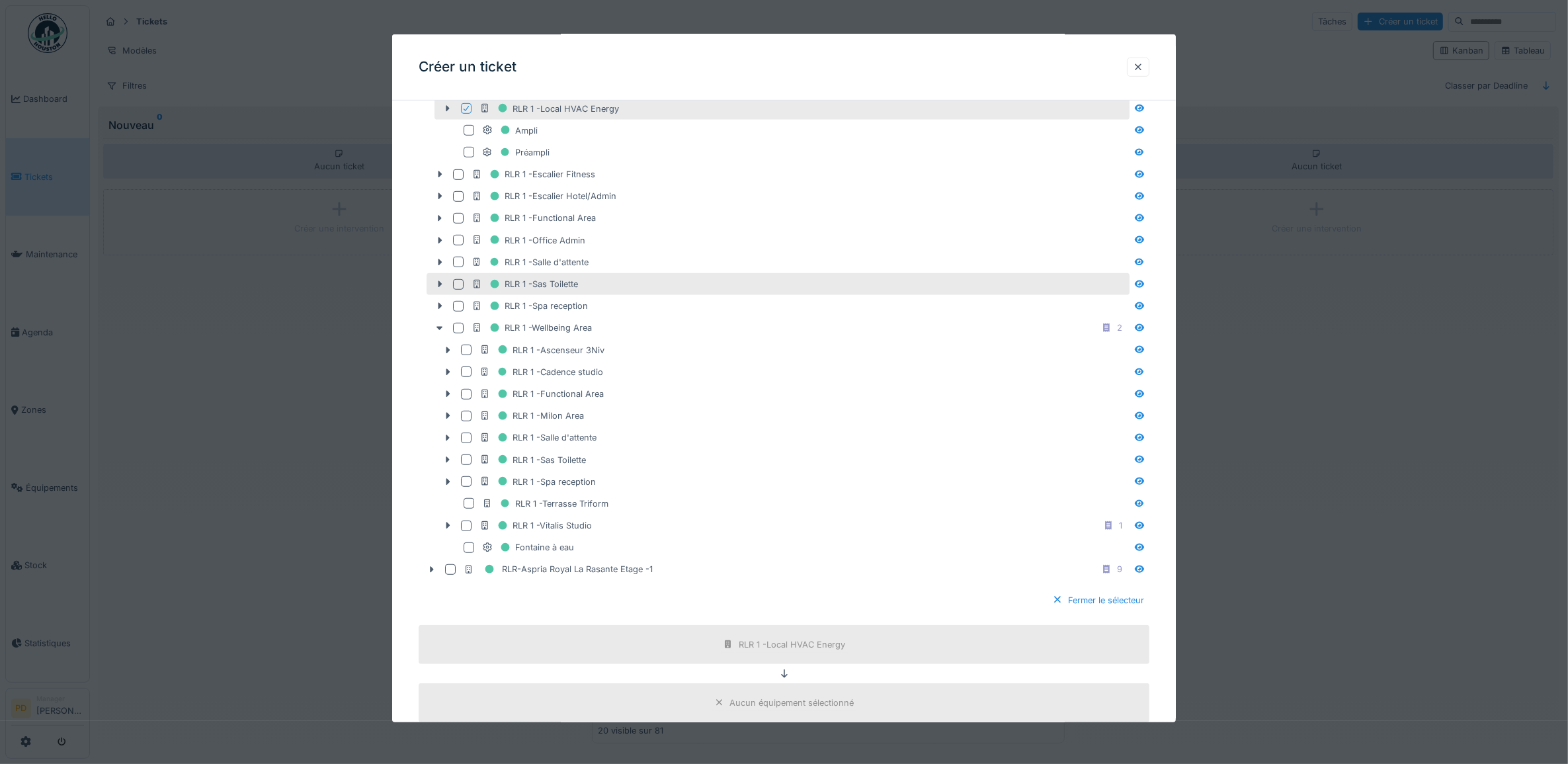
scroll to position [1245, 0]
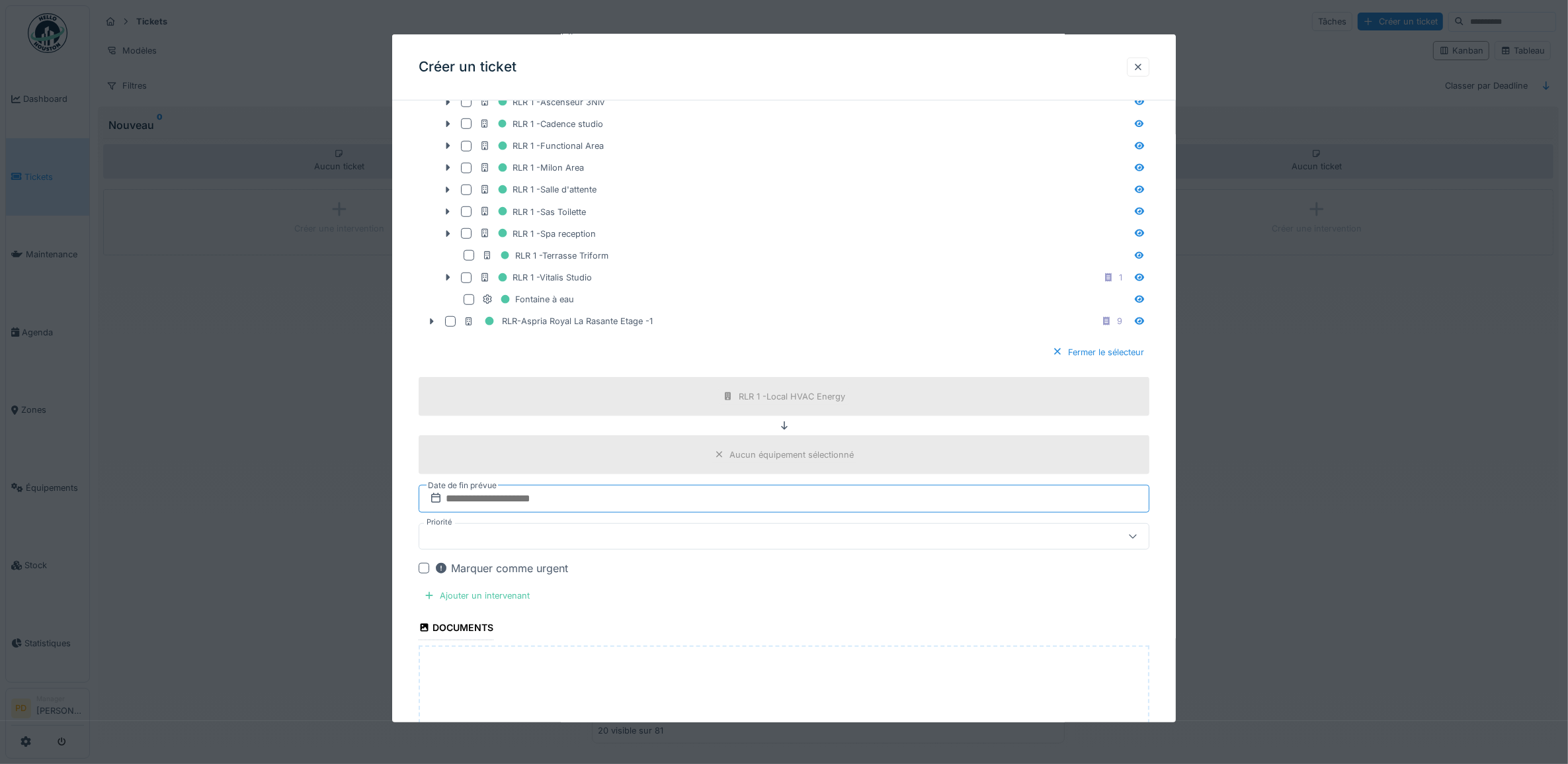
click at [597, 512] on input "text" at bounding box center [784, 498] width 731 height 28
click at [813, 595] on div "3" at bounding box center [808, 586] width 18 height 19
click at [587, 543] on div at bounding box center [784, 536] width 731 height 26
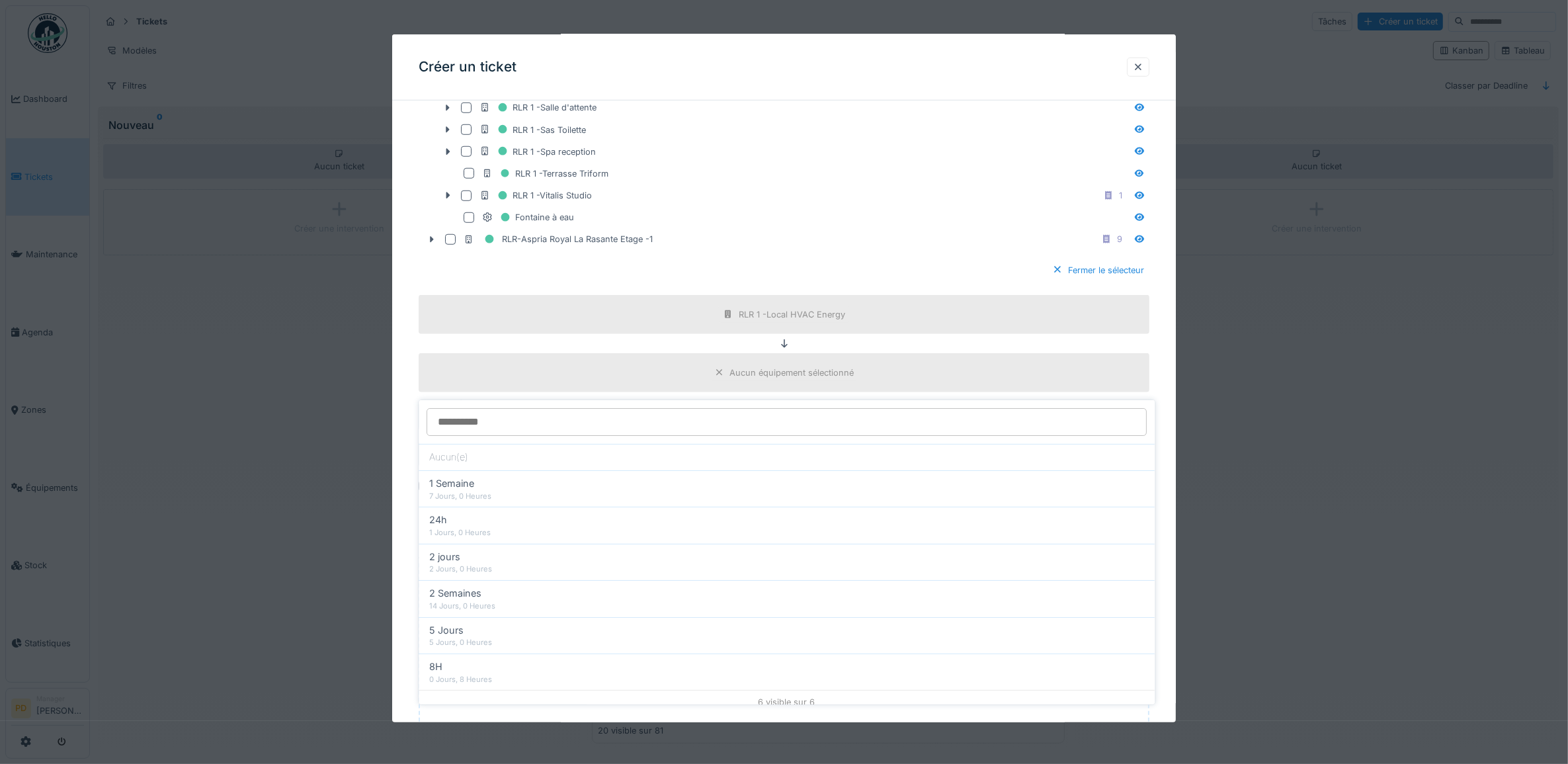
scroll to position [1419, 0]
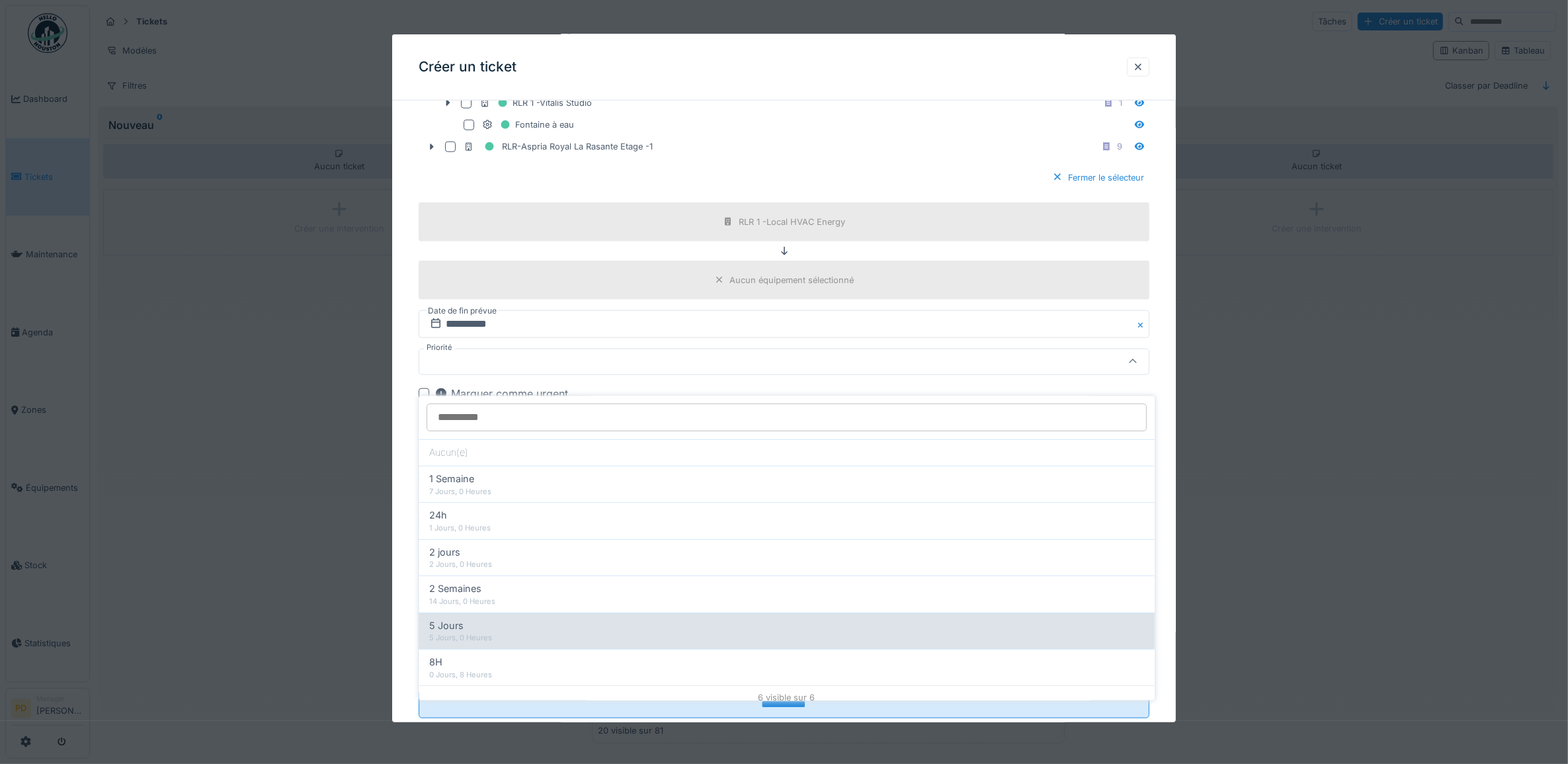
drag, startPoint x: 463, startPoint y: 617, endPoint x: 439, endPoint y: 546, distance: 74.9
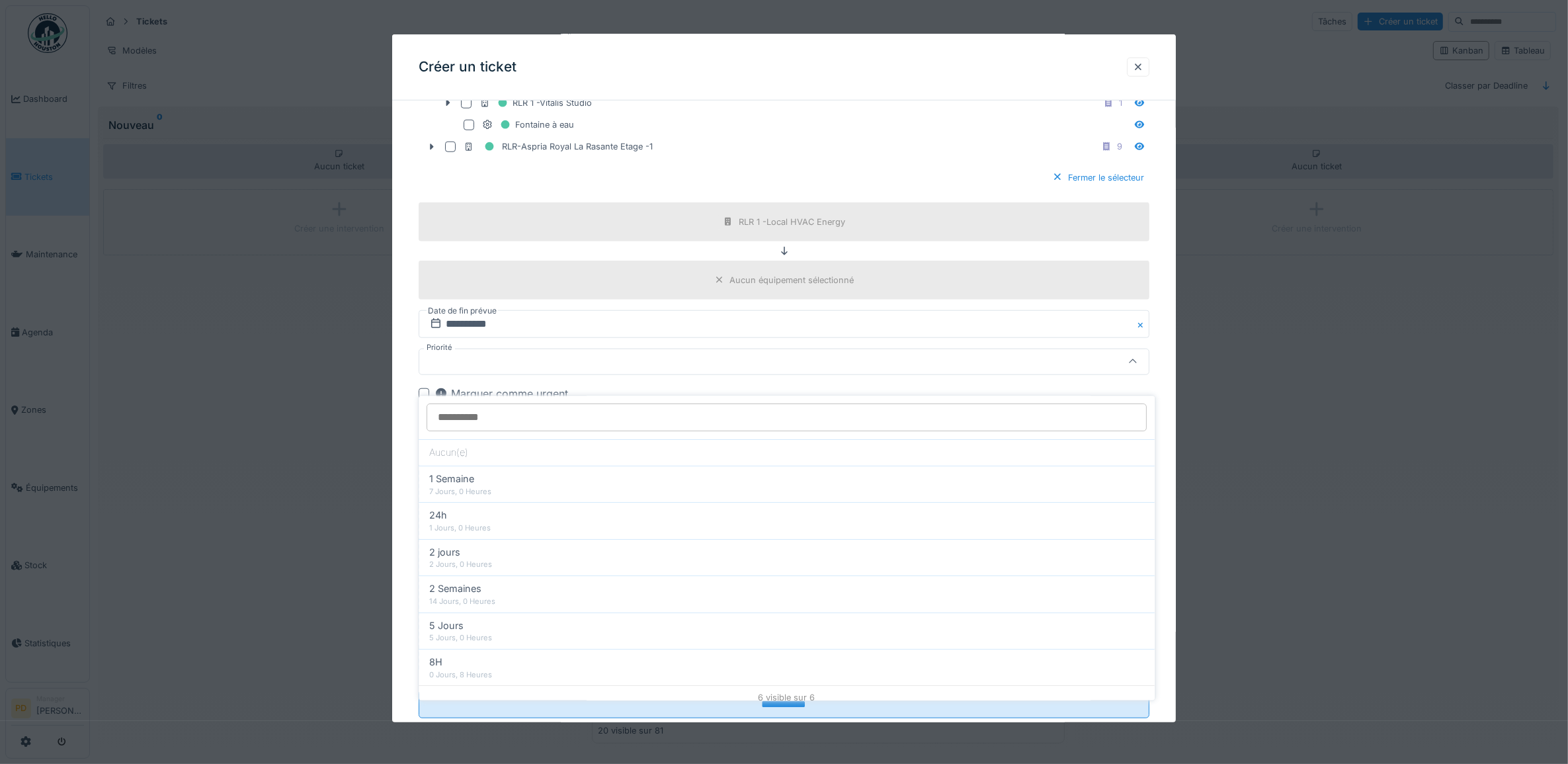
click at [463, 618] on div "5 Jours 5 Jours, 0 Heures" at bounding box center [787, 631] width 736 height 36
type input "**"
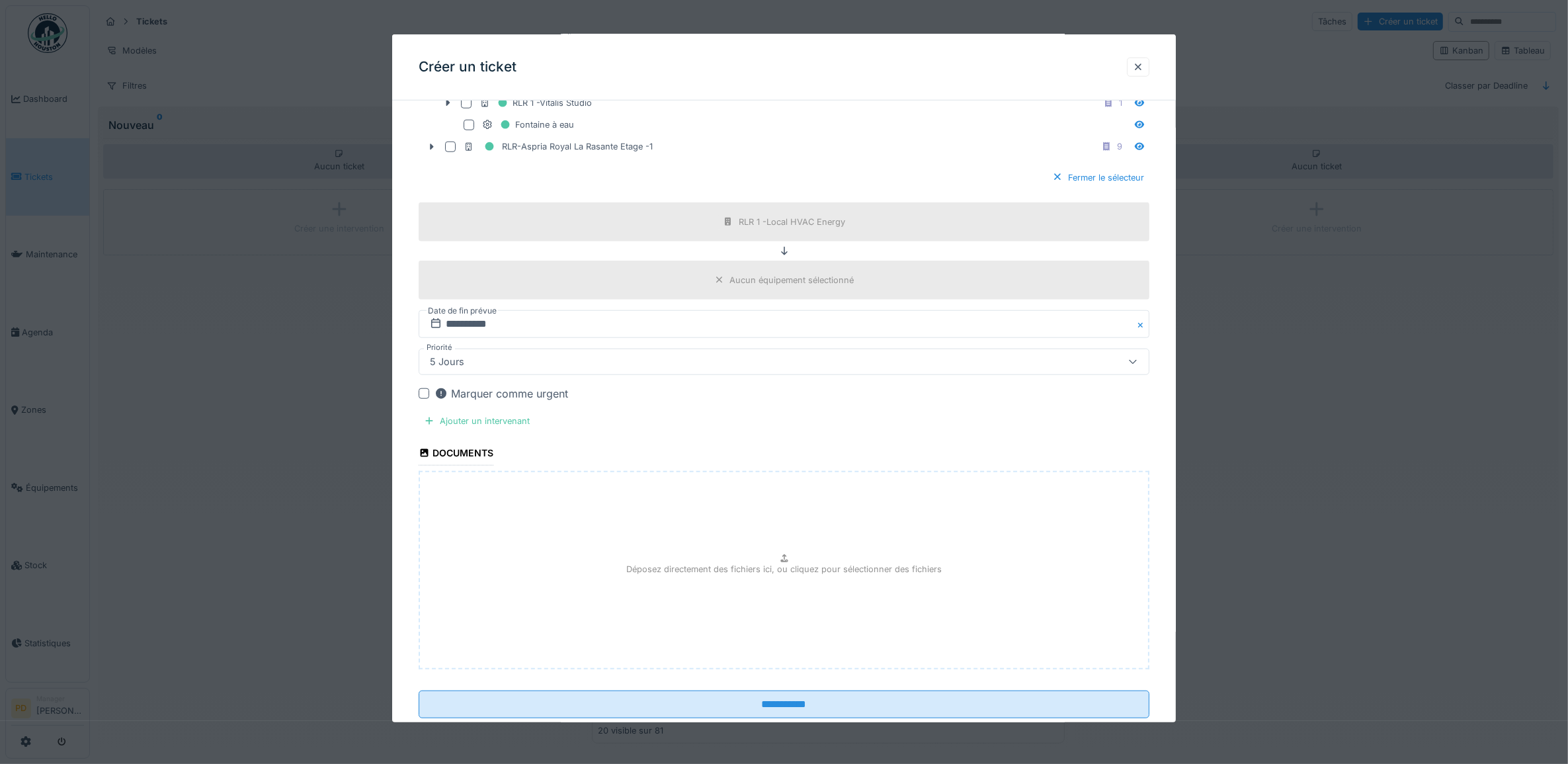
click at [425, 399] on div at bounding box center [423, 394] width 11 height 11
click at [509, 430] on div "Ajouter un intervenant" at bounding box center [477, 421] width 116 height 18
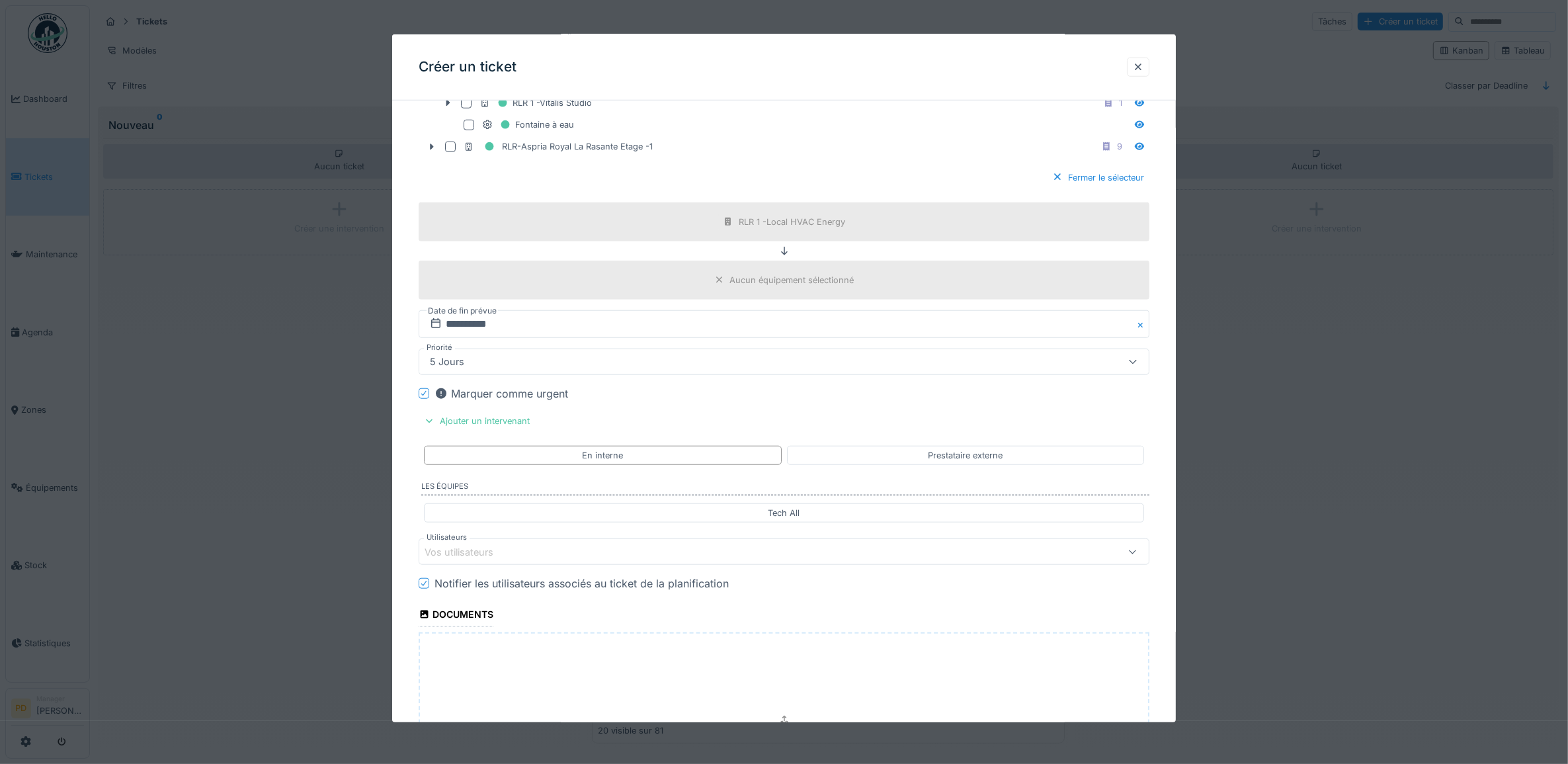
click at [544, 559] on div "Vos utilisateurs" at bounding box center [743, 552] width 637 height 15
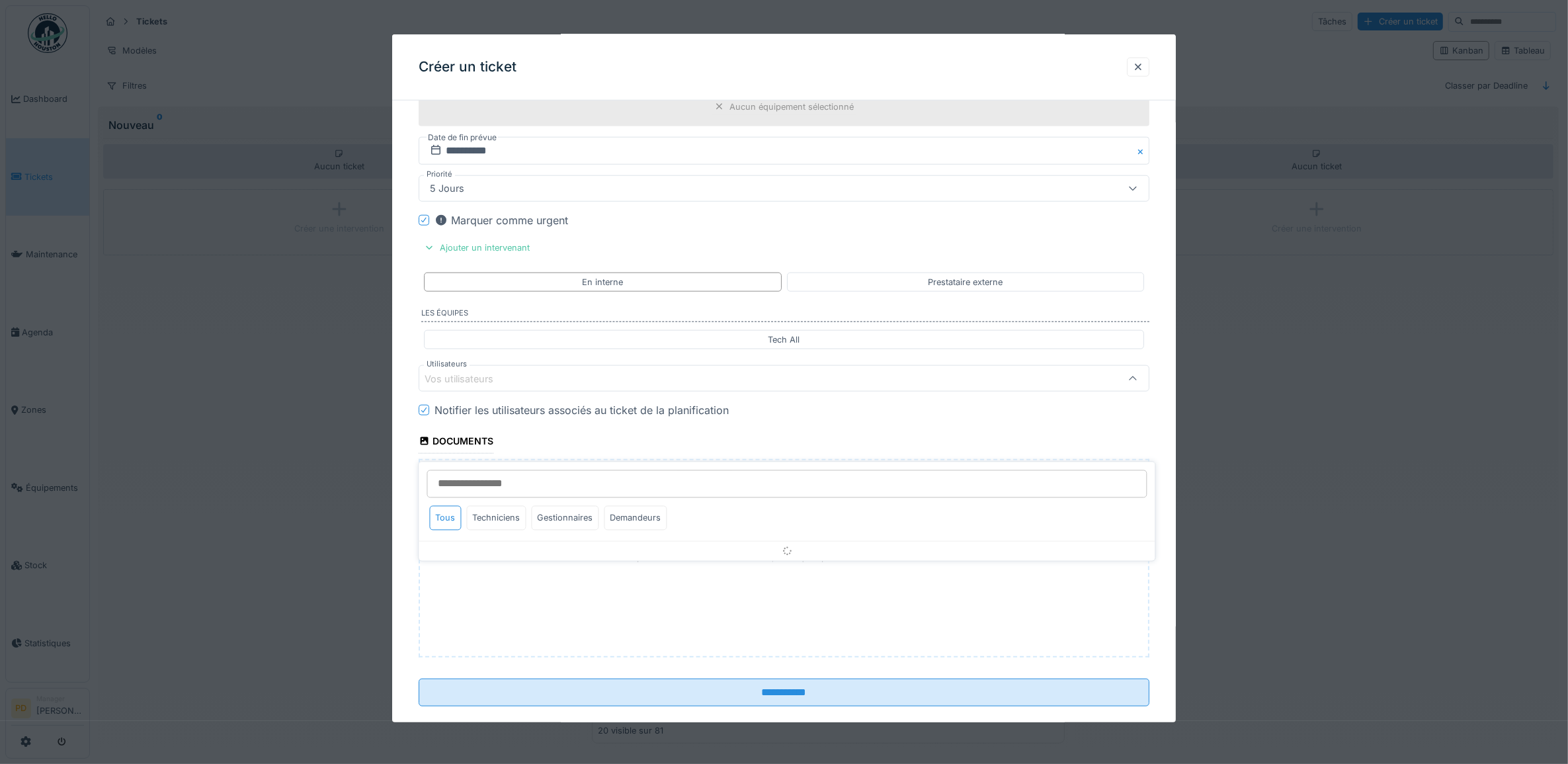
scroll to position [1610, 0]
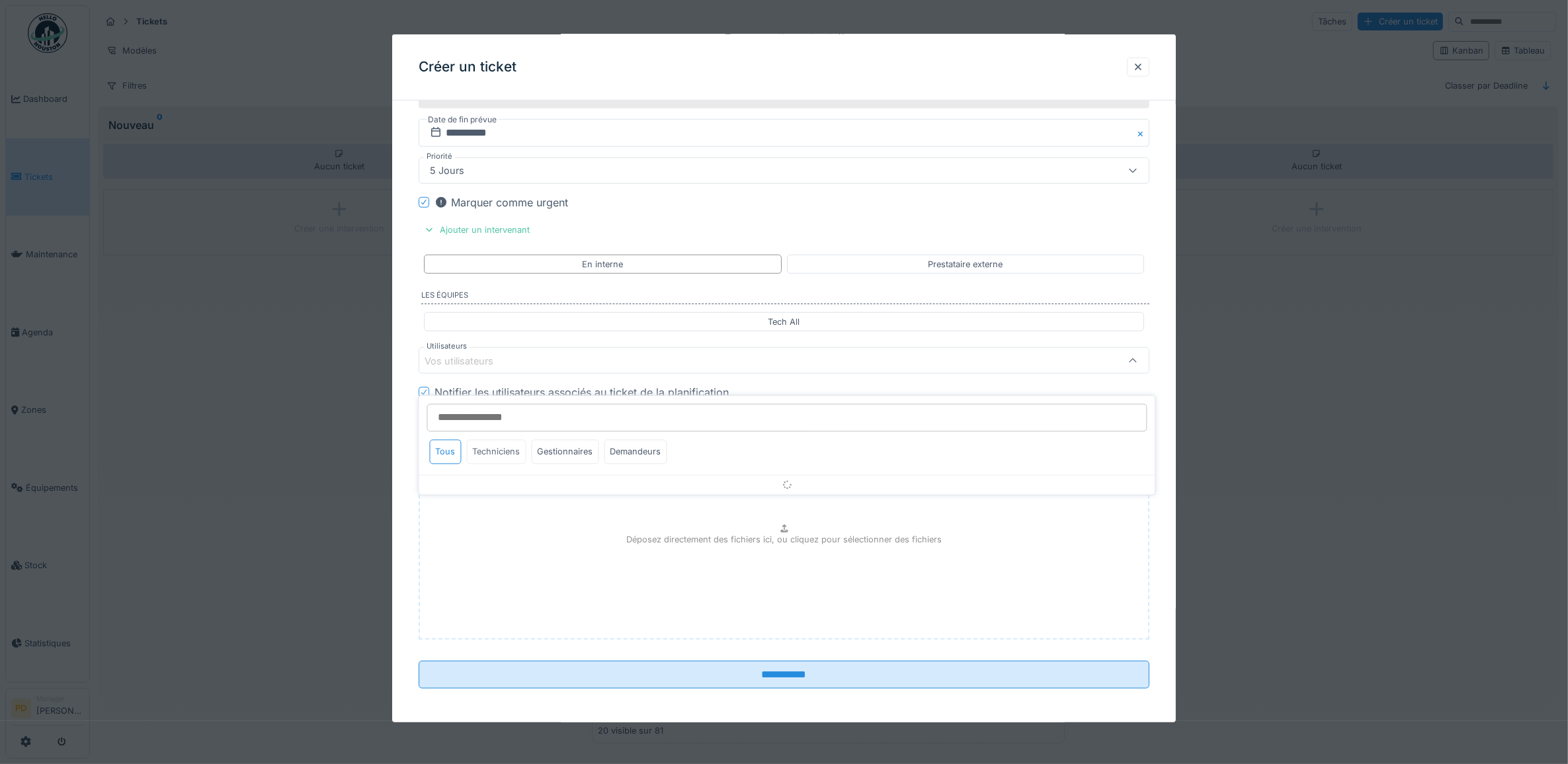
click at [507, 454] on div "Techniciens" at bounding box center [497, 452] width 60 height 25
click at [487, 458] on div "Techniciens" at bounding box center [497, 452] width 60 height 25
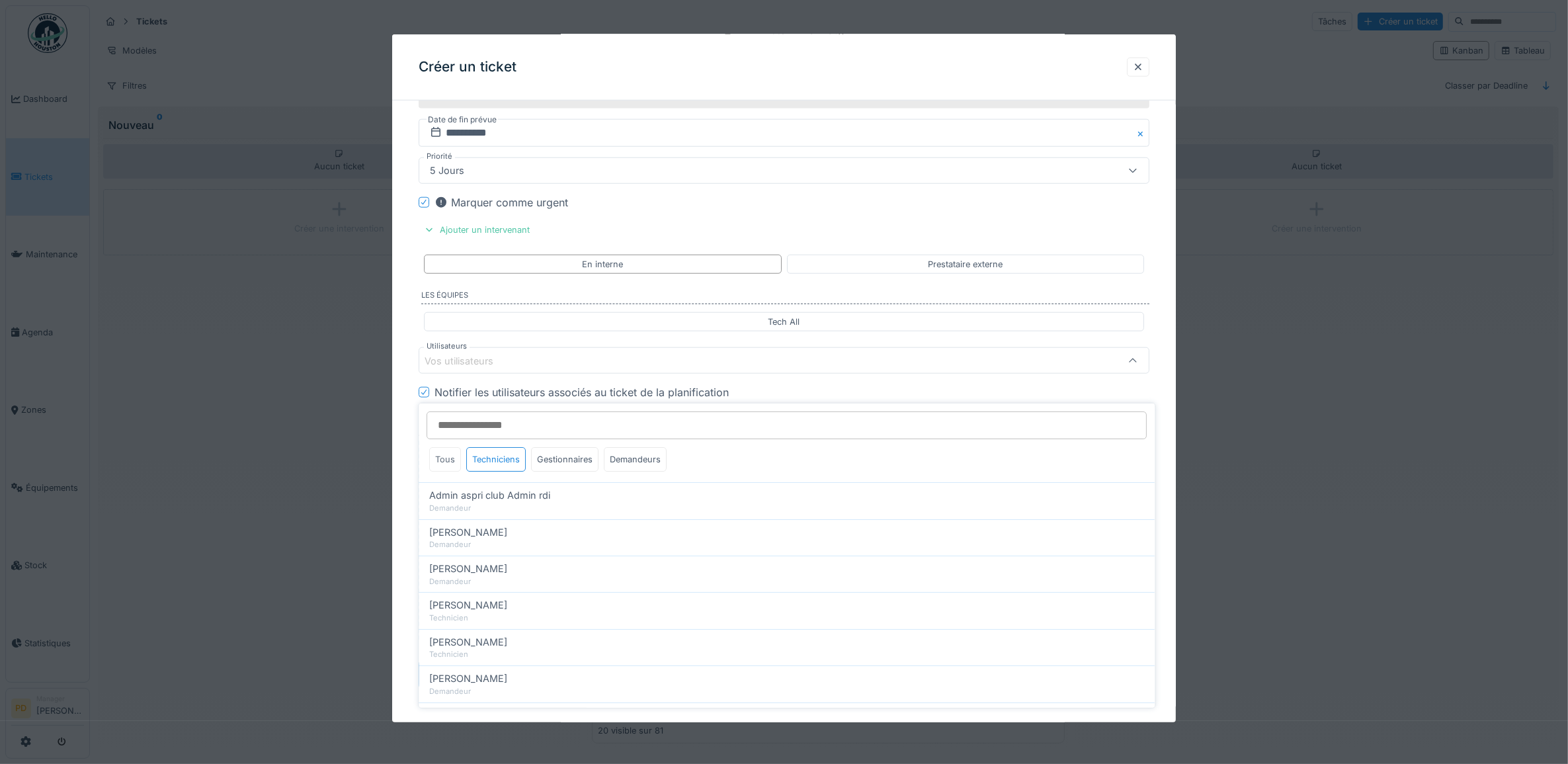
click at [448, 453] on div "Tous" at bounding box center [446, 459] width 32 height 25
click at [481, 450] on div "Techniciens" at bounding box center [497, 459] width 60 height 25
click at [578, 447] on div "Gestionnaires" at bounding box center [565, 459] width 68 height 25
click at [580, 452] on div "Gestionnaires" at bounding box center [565, 459] width 68 height 25
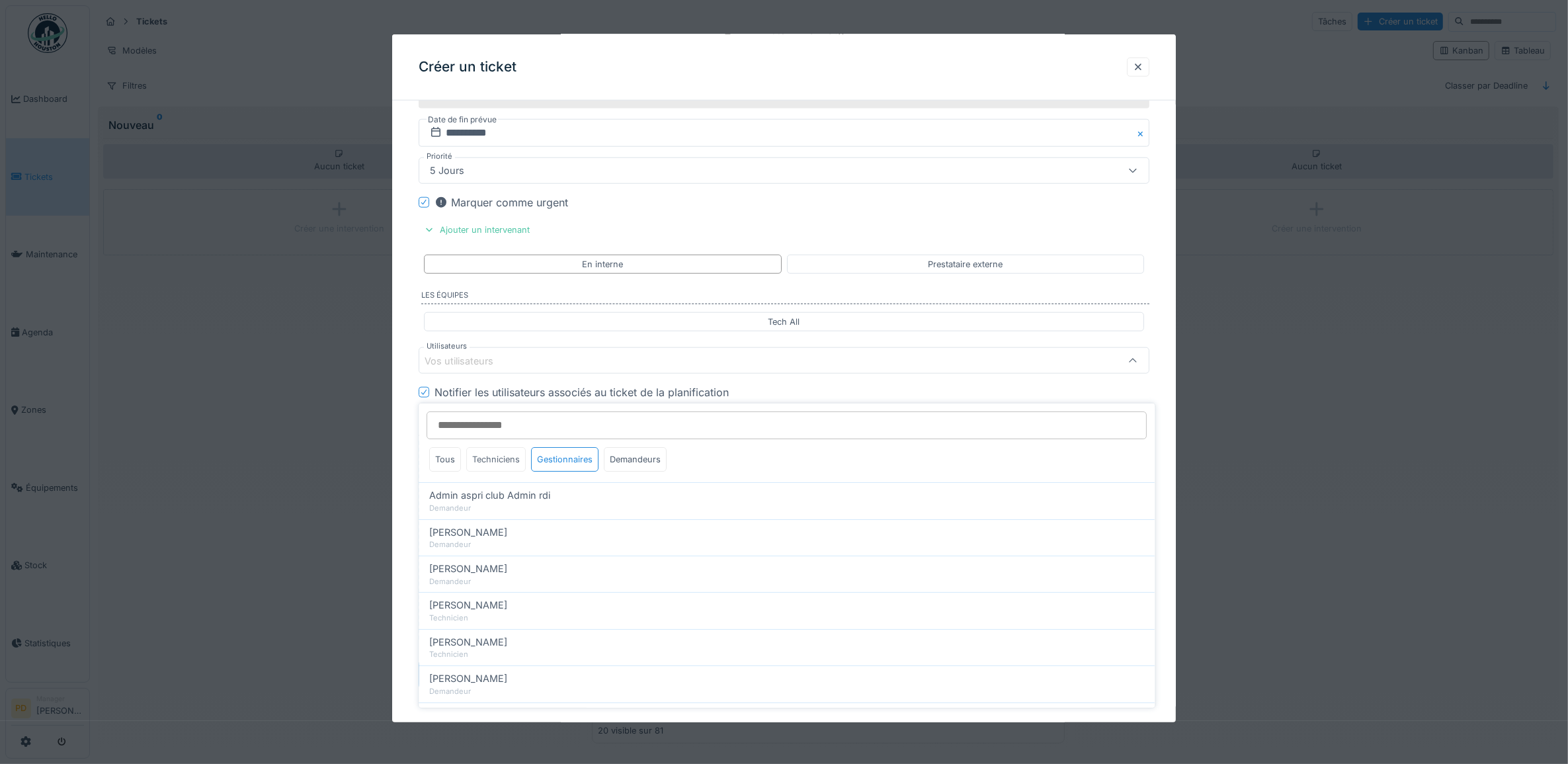
click at [513, 456] on div "Techniciens" at bounding box center [497, 459] width 60 height 25
click at [453, 457] on div "Tous" at bounding box center [446, 459] width 32 height 25
click at [448, 453] on div "Tous" at bounding box center [446, 459] width 32 height 25
click at [448, 451] on div "Tous" at bounding box center [446, 459] width 32 height 25
click at [483, 448] on div "Techniciens" at bounding box center [497, 459] width 60 height 25
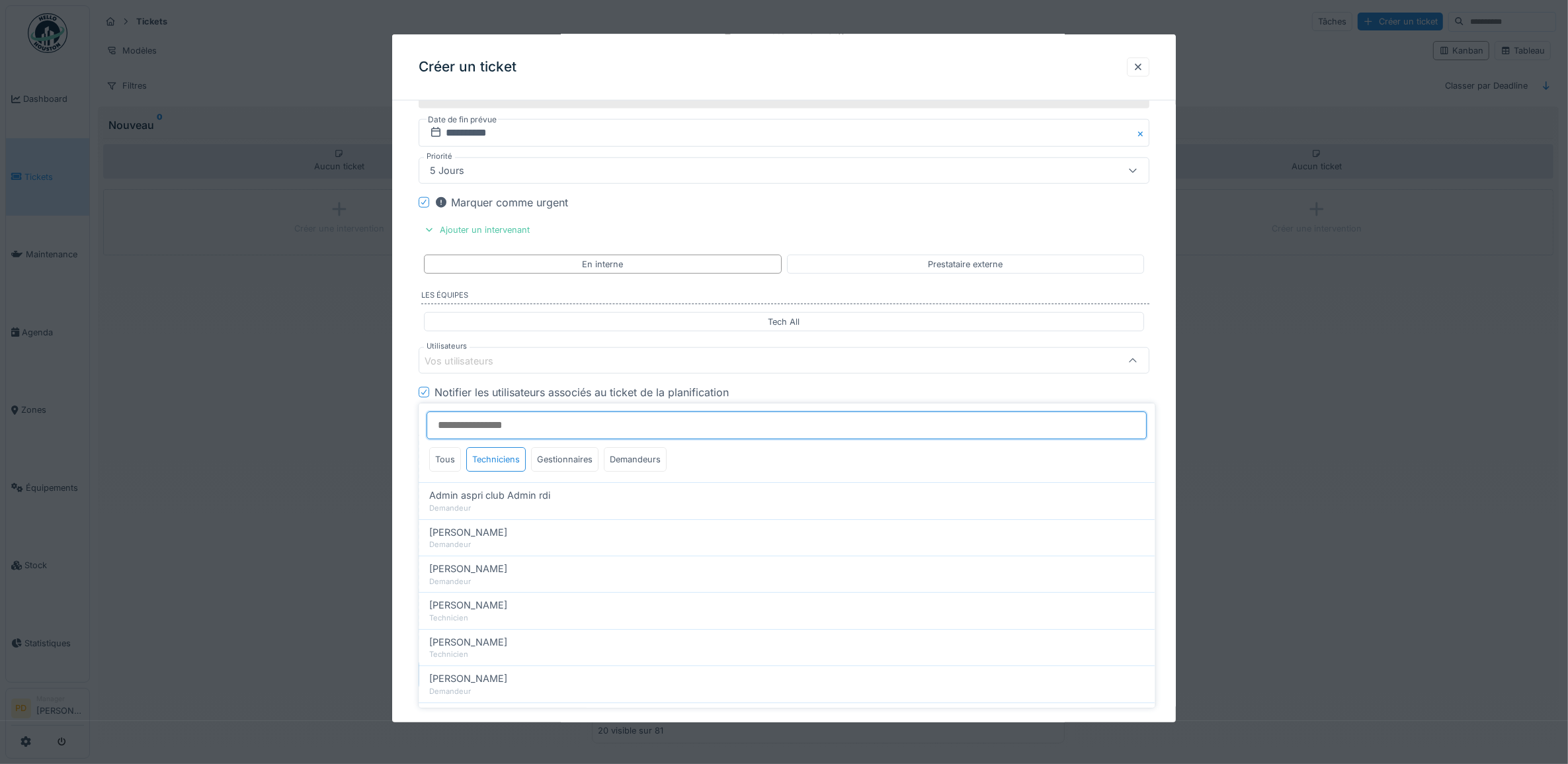
click at [499, 423] on input "Utilisateurs" at bounding box center [787, 425] width 720 height 28
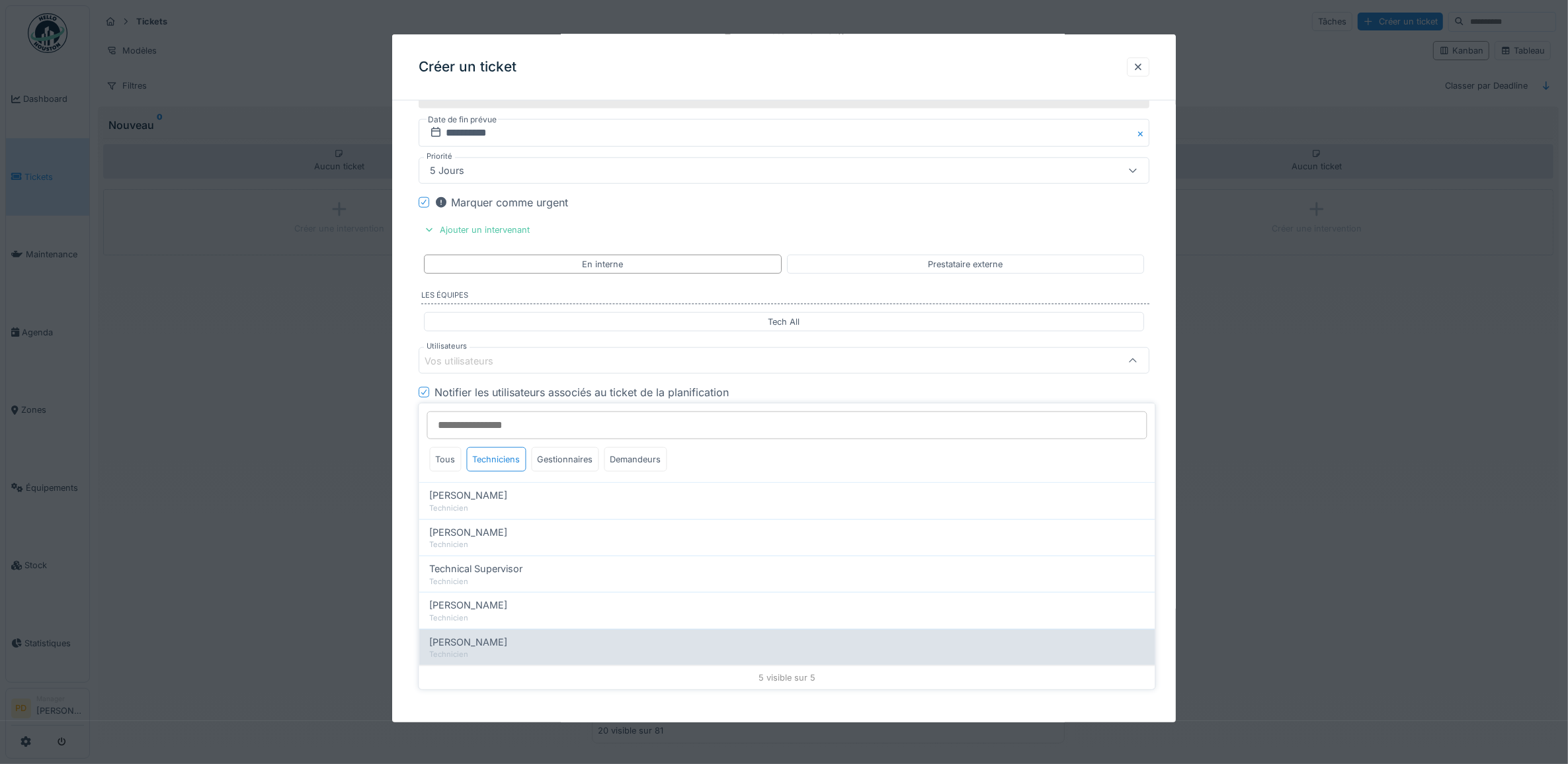
click at [493, 635] on div "Yusuf Siamar" at bounding box center [787, 642] width 715 height 15
type input "*****"
click at [470, 635] on span "Yusuf Siamar" at bounding box center [469, 642] width 78 height 15
click at [458, 642] on div "Yusuf Siamar Technicien" at bounding box center [787, 647] width 736 height 36
type input "*****"
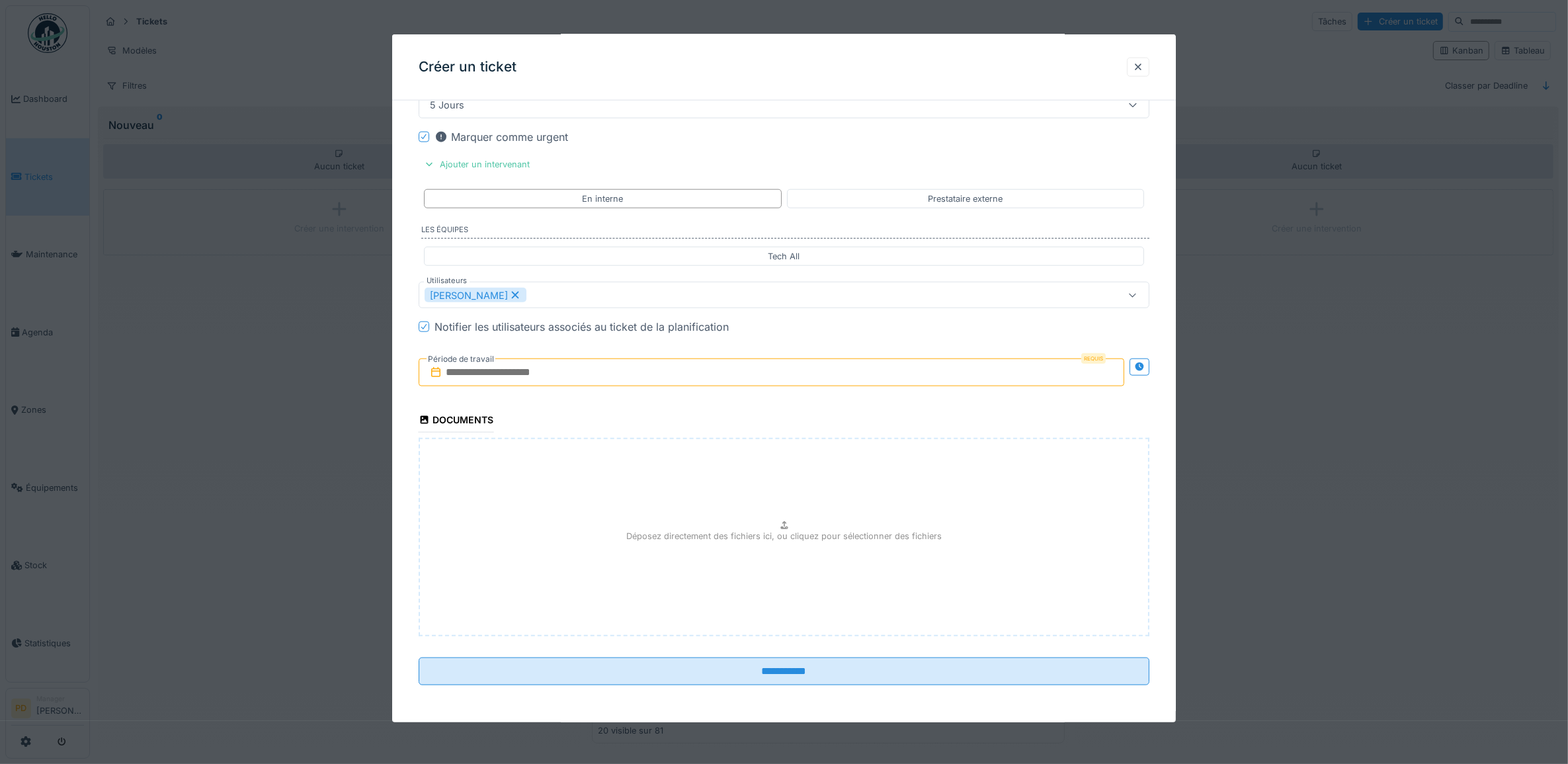
click at [546, 377] on input "text" at bounding box center [771, 373] width 707 height 28
click at [795, 457] on div "3" at bounding box center [796, 459] width 18 height 19
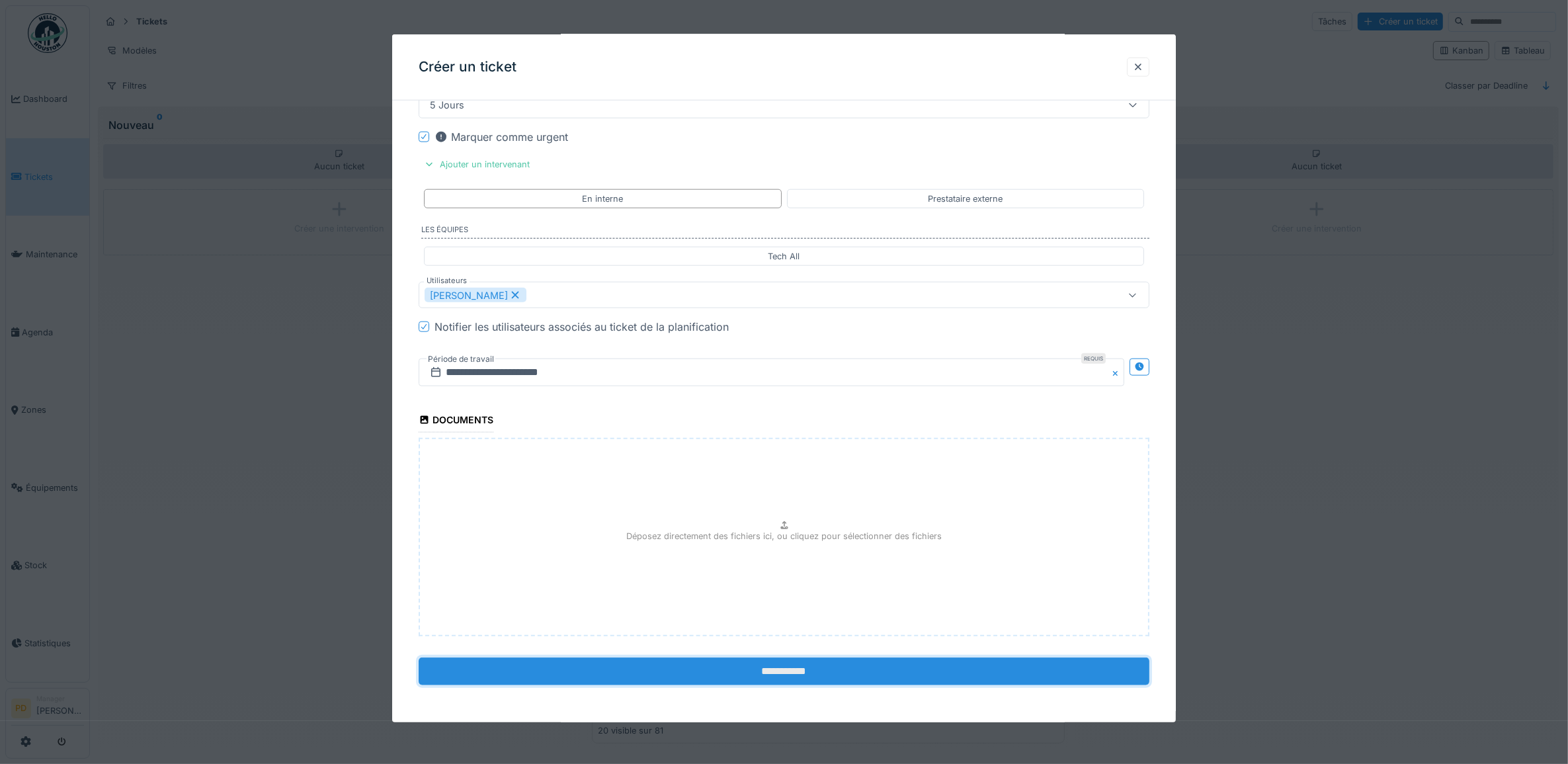
click at [797, 670] on input "**********" at bounding box center [784, 671] width 731 height 28
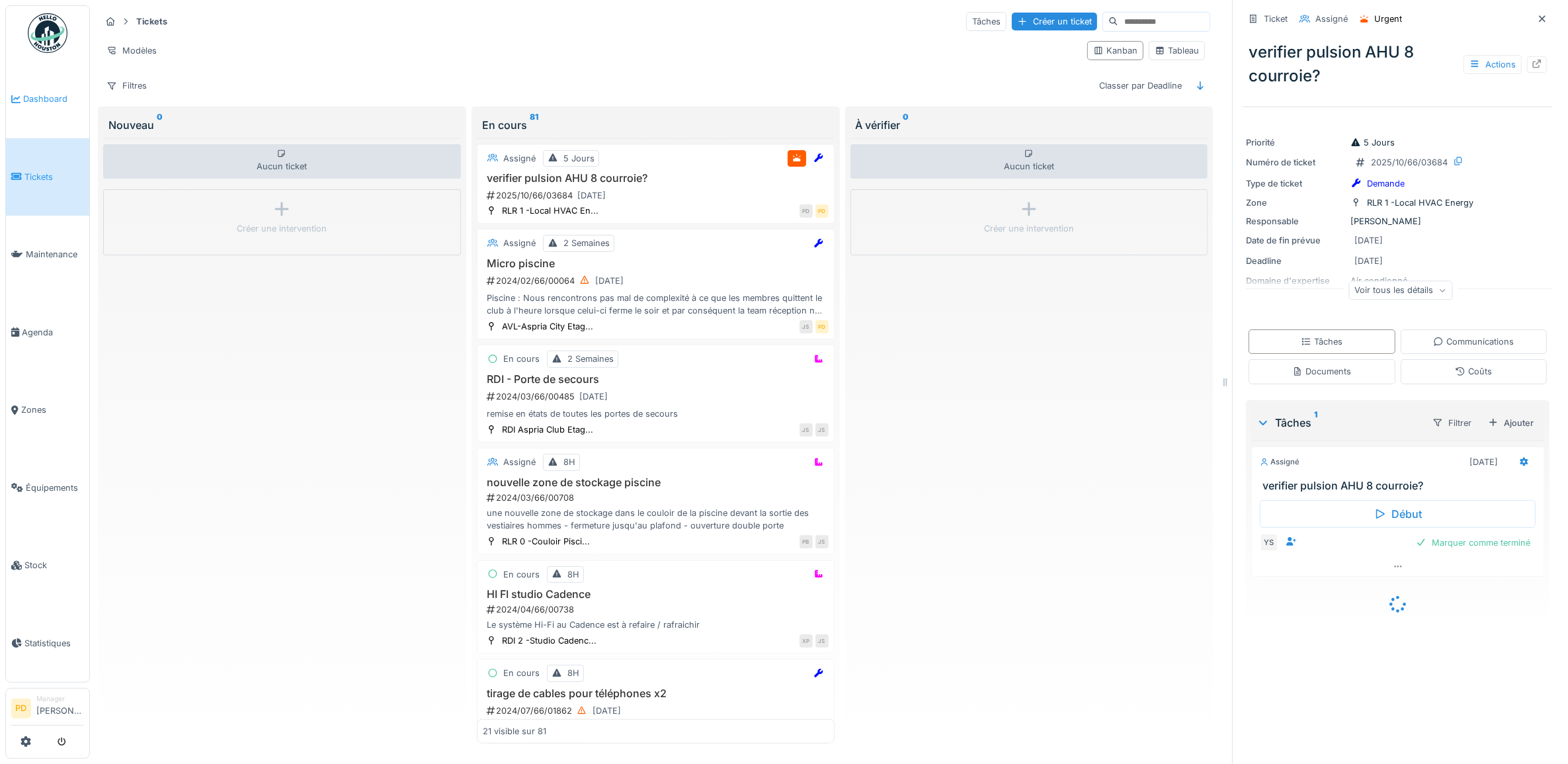
click at [32, 99] on span "Dashboard" at bounding box center [54, 98] width 61 height 12
click at [36, 92] on span "Dashboard" at bounding box center [54, 98] width 61 height 12
click at [55, 99] on span "Dashboard" at bounding box center [54, 98] width 61 height 12
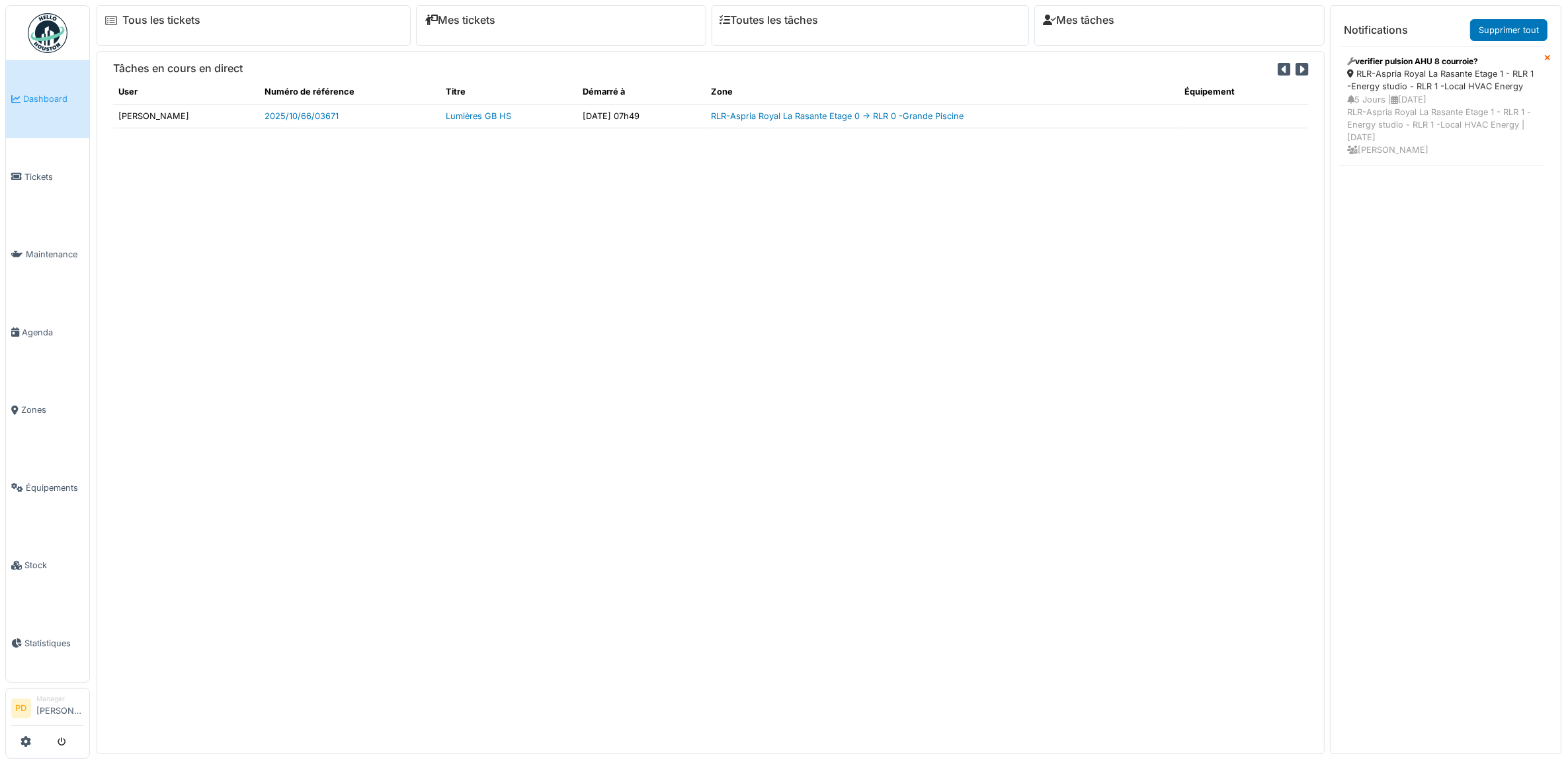
drag, startPoint x: 678, startPoint y: 180, endPoint x: 640, endPoint y: 183, distance: 38.1
click at [677, 180] on div "Tâches en cours en direct User Numéro de référence Titre Démarré à Zone Équipem…" at bounding box center [711, 402] width 1228 height 703
click at [56, 94] on span "Dashboard" at bounding box center [54, 98] width 61 height 12
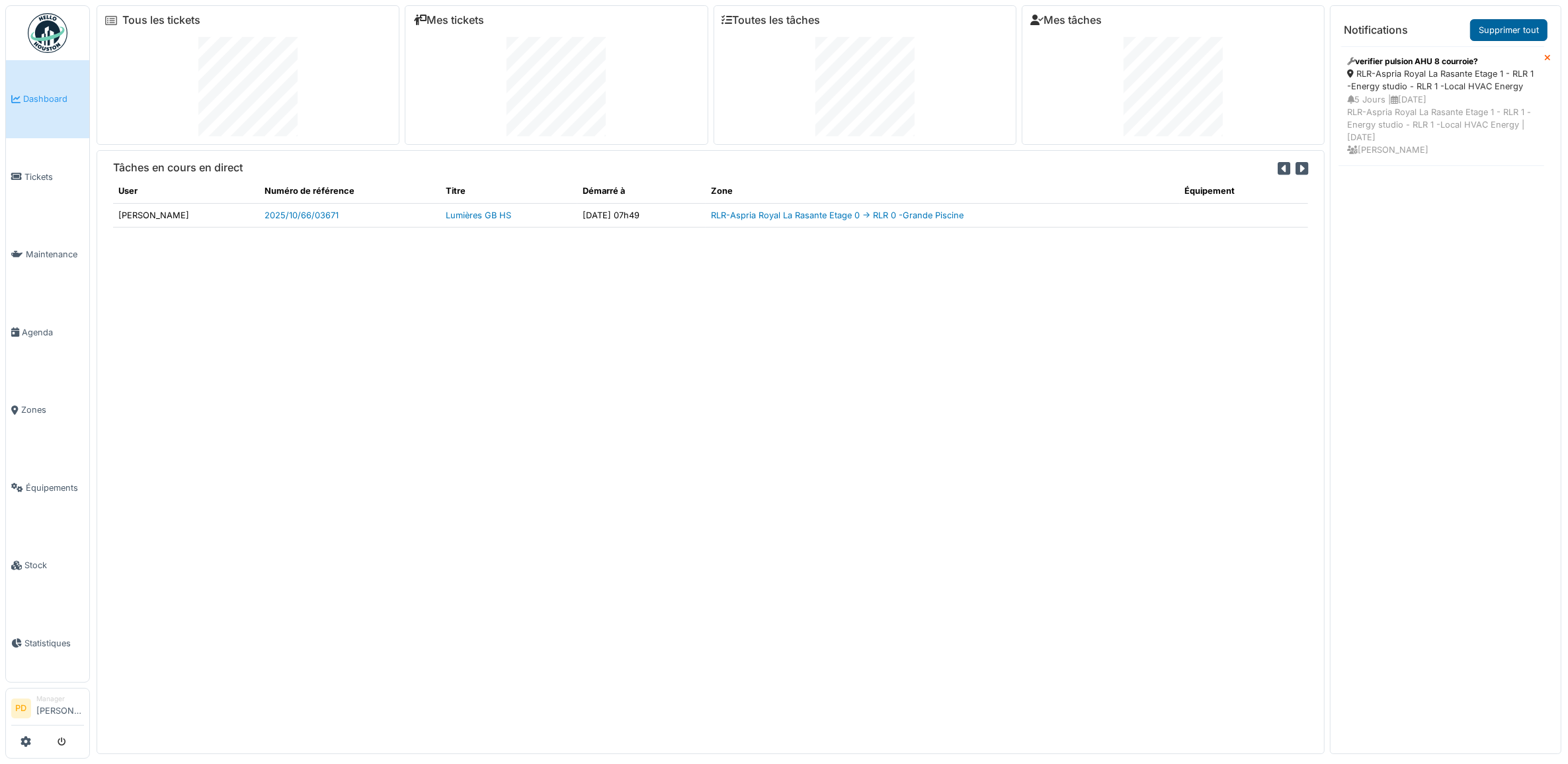
click at [1528, 31] on link "Supprimer tout" at bounding box center [1508, 30] width 77 height 22
click at [1505, 30] on link "Supprimer tout" at bounding box center [1508, 30] width 77 height 22
